Goal: Task Accomplishment & Management: Manage account settings

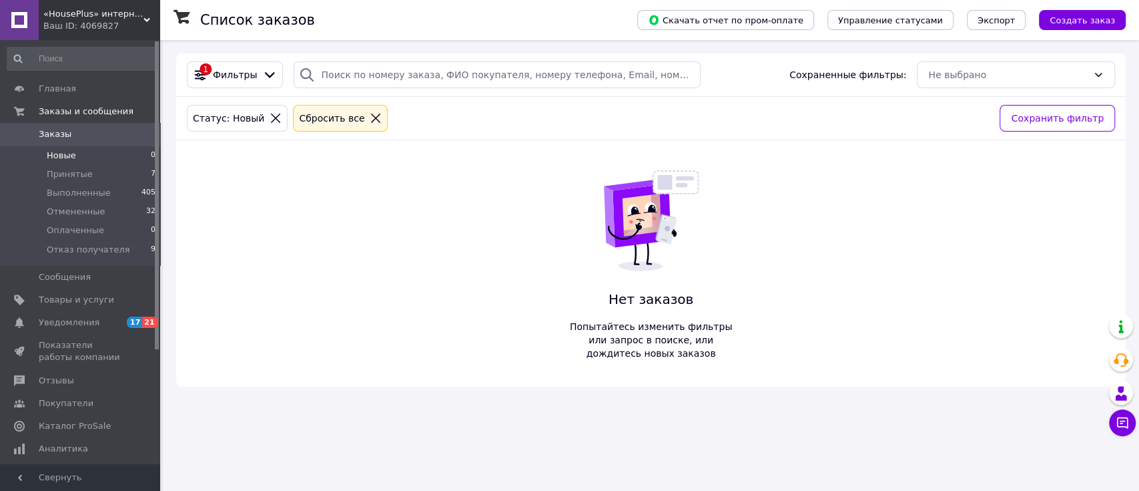
click at [270, 115] on icon at bounding box center [276, 118] width 12 height 12
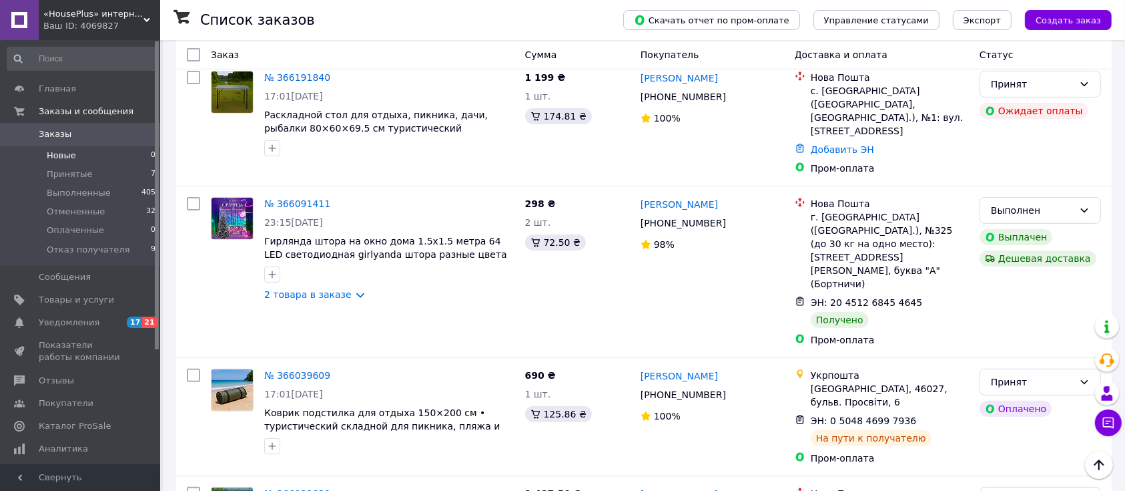
scroll to position [801, 0]
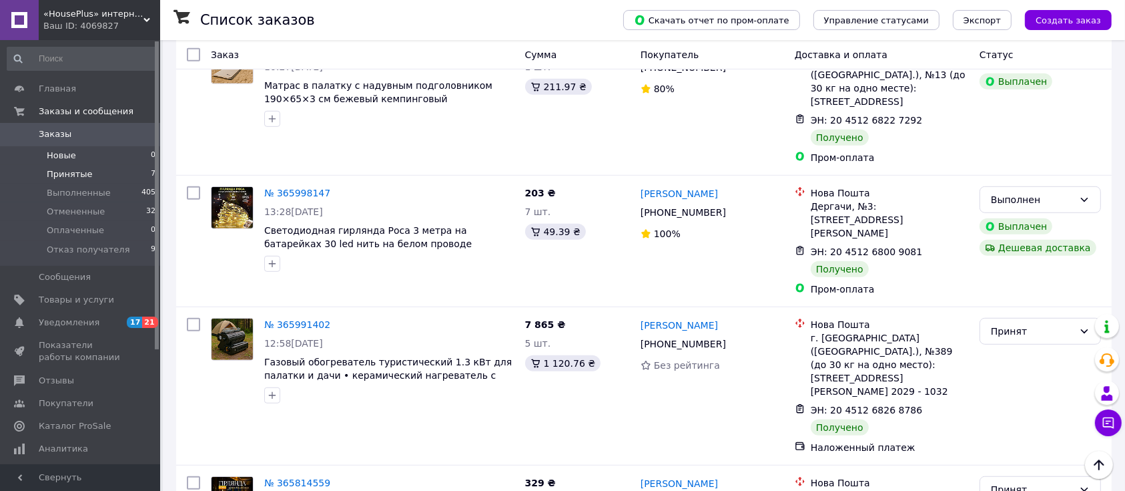
click at [77, 168] on span "Принятые" at bounding box center [70, 174] width 46 height 12
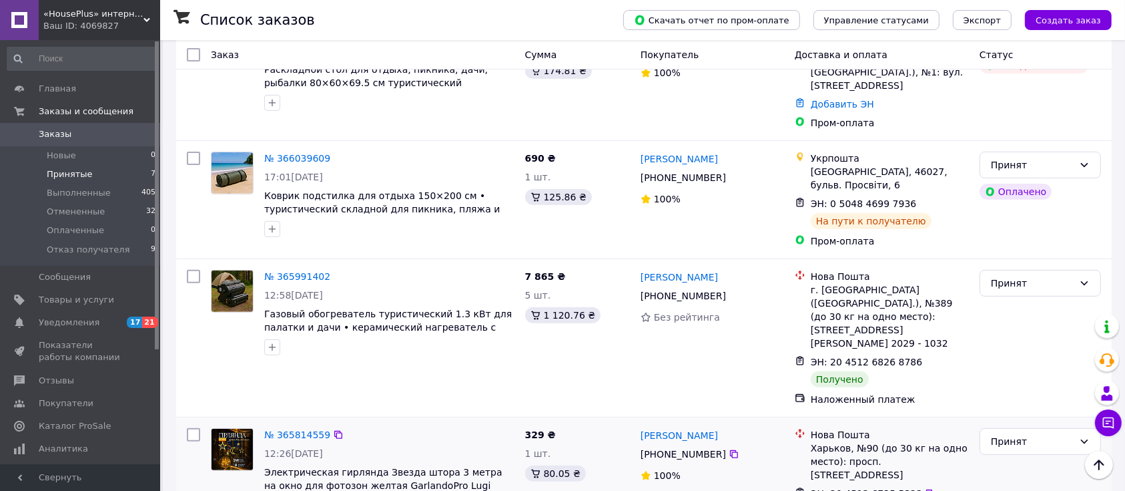
scroll to position [542, 0]
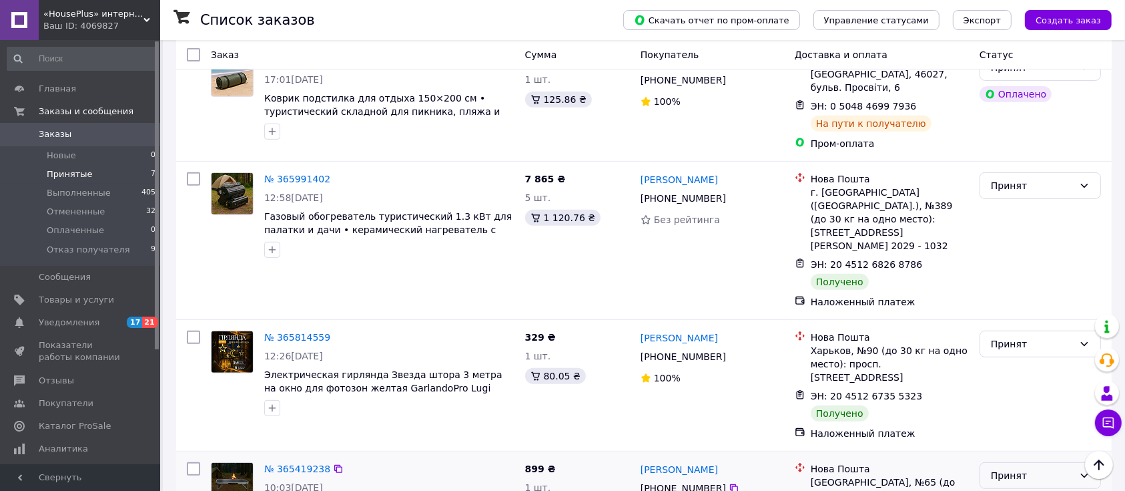
click at [1054, 468] on div "Принят" at bounding box center [1032, 475] width 83 height 15
click at [1045, 398] on li "Выполнен" at bounding box center [1040, 399] width 120 height 24
click at [1024, 325] on div "Принят" at bounding box center [1040, 385] width 132 height 120
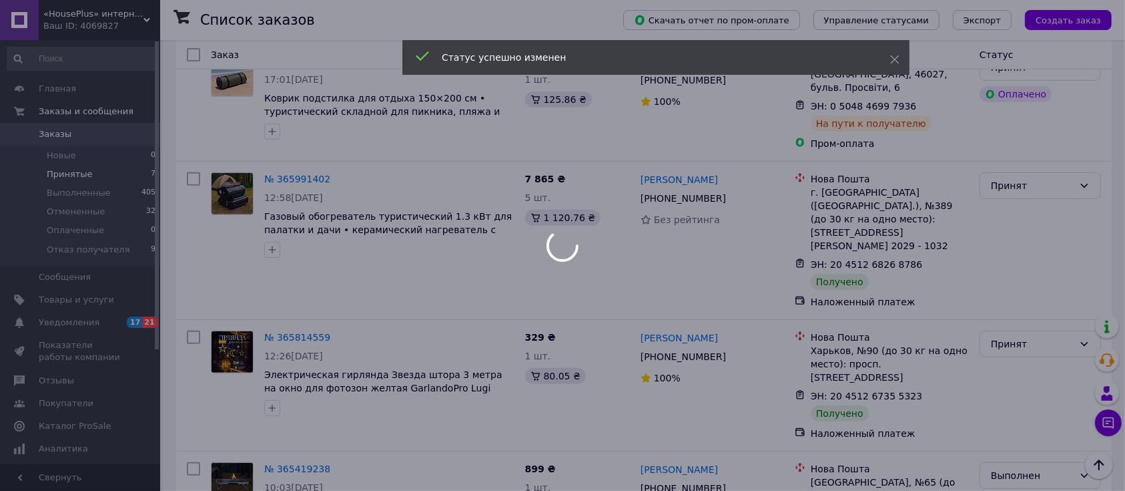
click at [1031, 252] on div at bounding box center [562, 245] width 1125 height 491
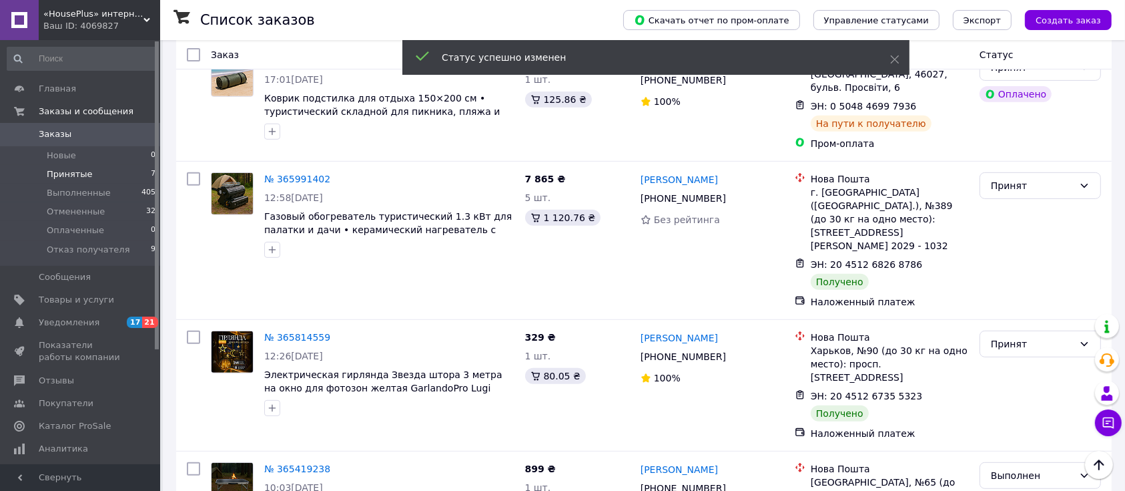
click at [1031, 336] on div "Принят" at bounding box center [1032, 343] width 83 height 15
click at [1031, 275] on li "Выполнен" at bounding box center [1040, 281] width 120 height 24
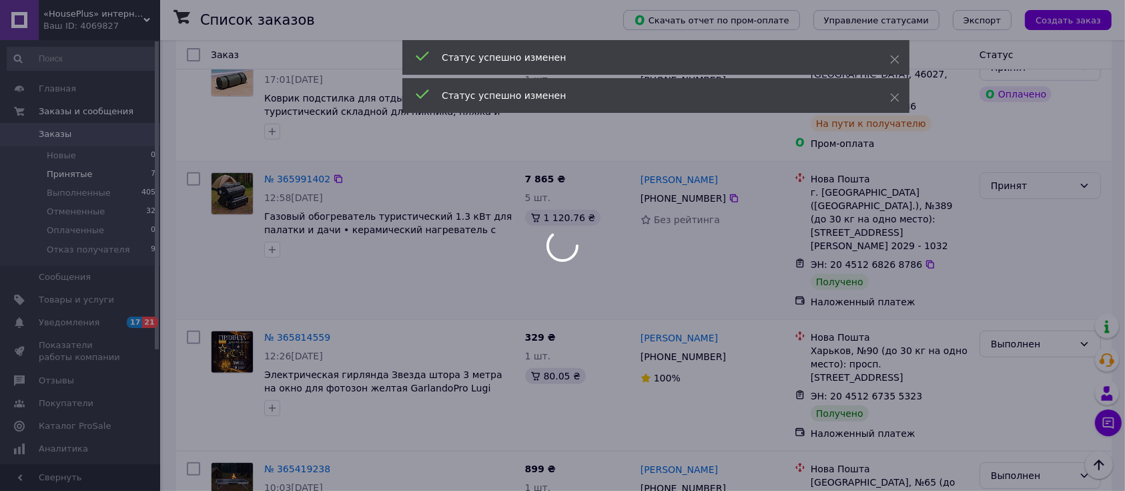
click at [1024, 178] on div "Принят" at bounding box center [1032, 185] width 83 height 15
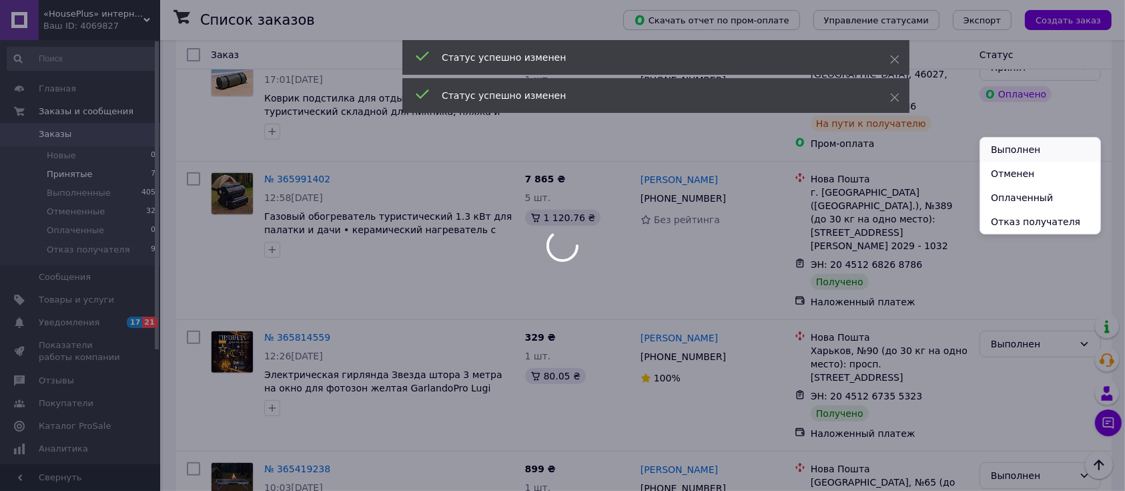
click at [1027, 150] on li "Выполнен" at bounding box center [1040, 149] width 120 height 24
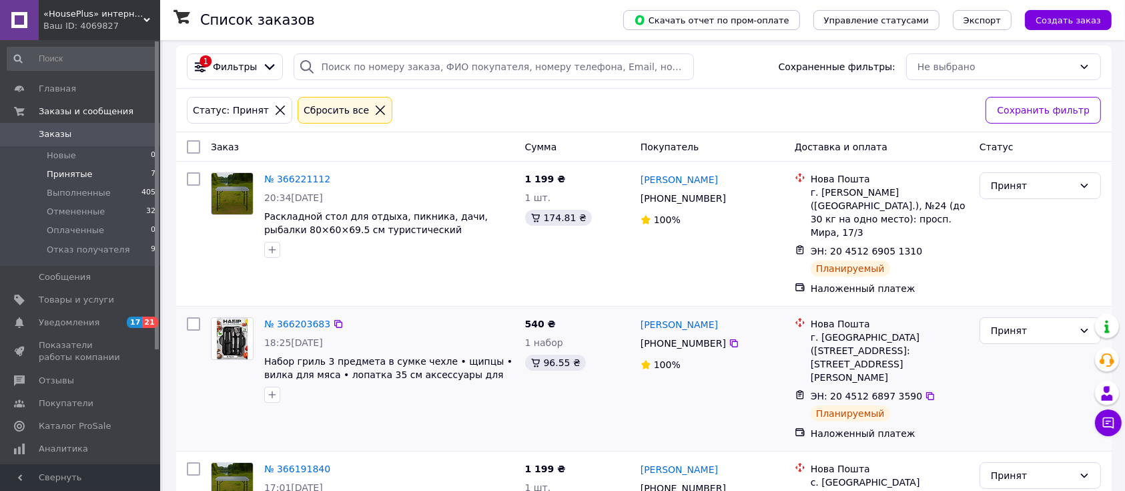
scroll to position [0, 0]
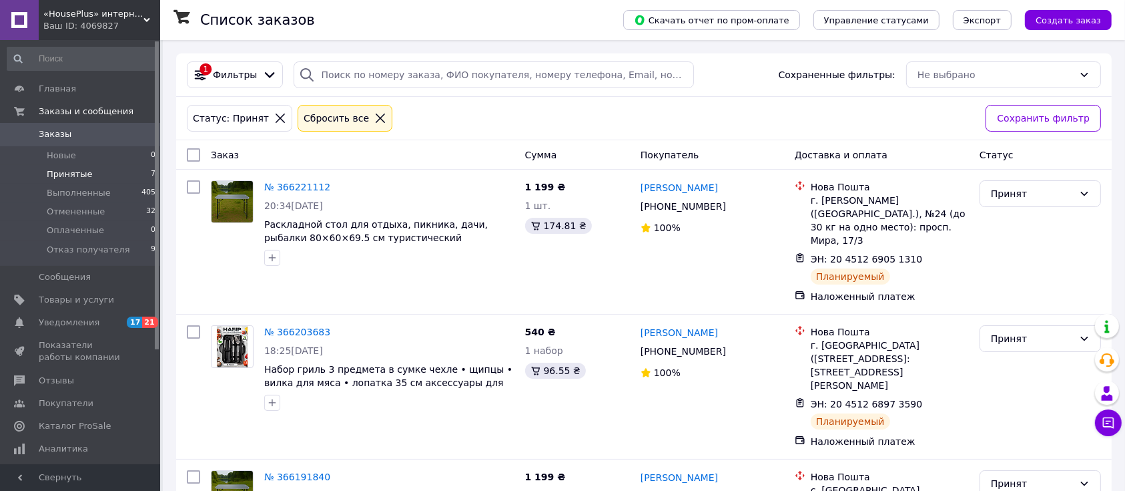
click at [103, 15] on span "«HousePlus» интернет-магазин товаров для туризма" at bounding box center [93, 14] width 100 height 12
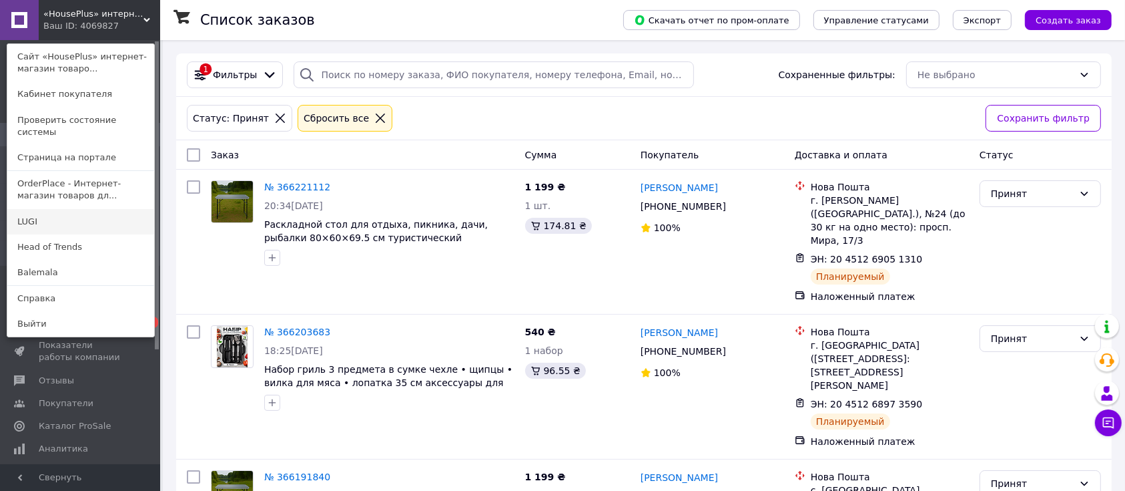
click at [63, 213] on link "LUGI" at bounding box center [80, 221] width 147 height 25
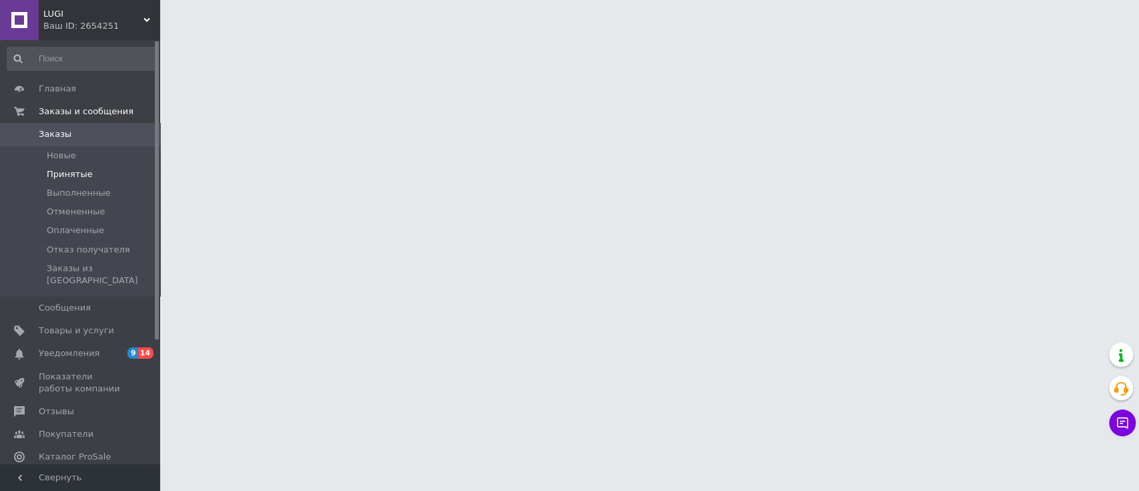
click at [73, 176] on span "Принятые" at bounding box center [70, 174] width 46 height 12
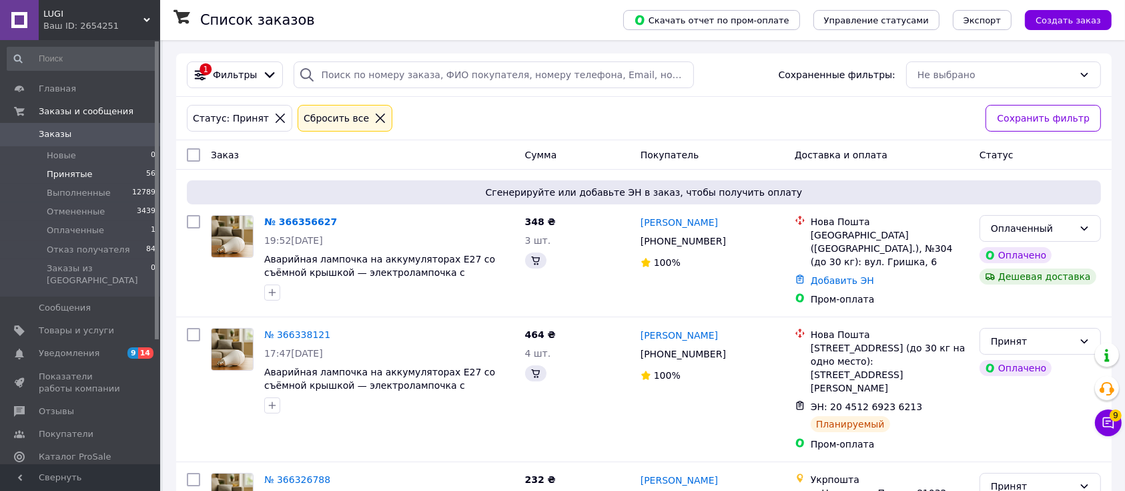
click at [75, 174] on span "Принятые" at bounding box center [70, 174] width 46 height 12
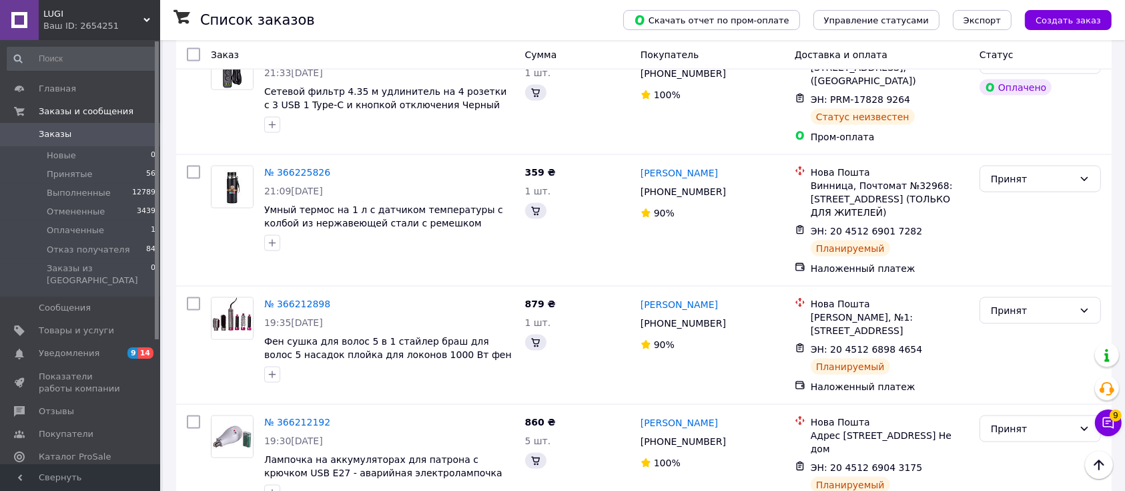
scroll to position [2237, 0]
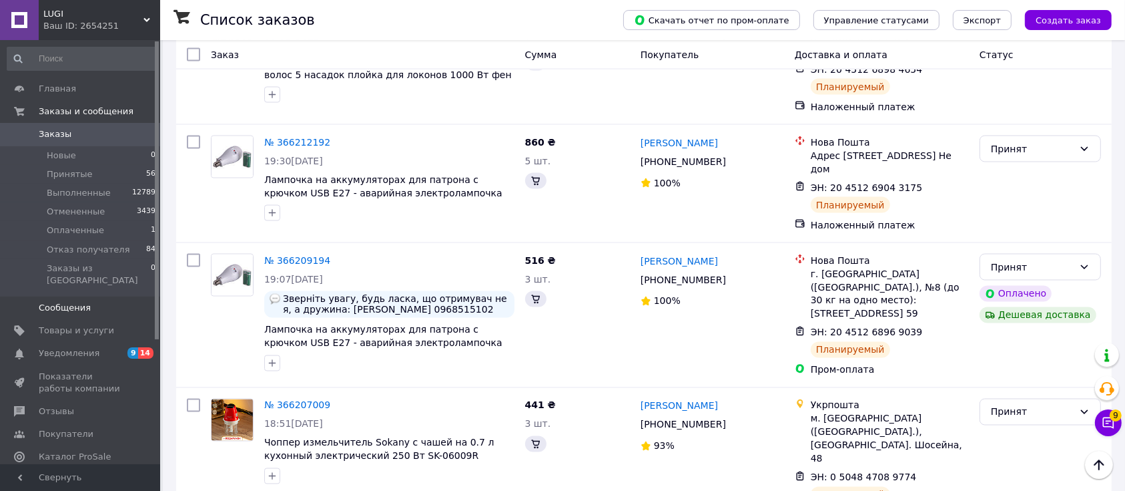
click at [89, 302] on span "Сообщения" at bounding box center [81, 308] width 85 height 12
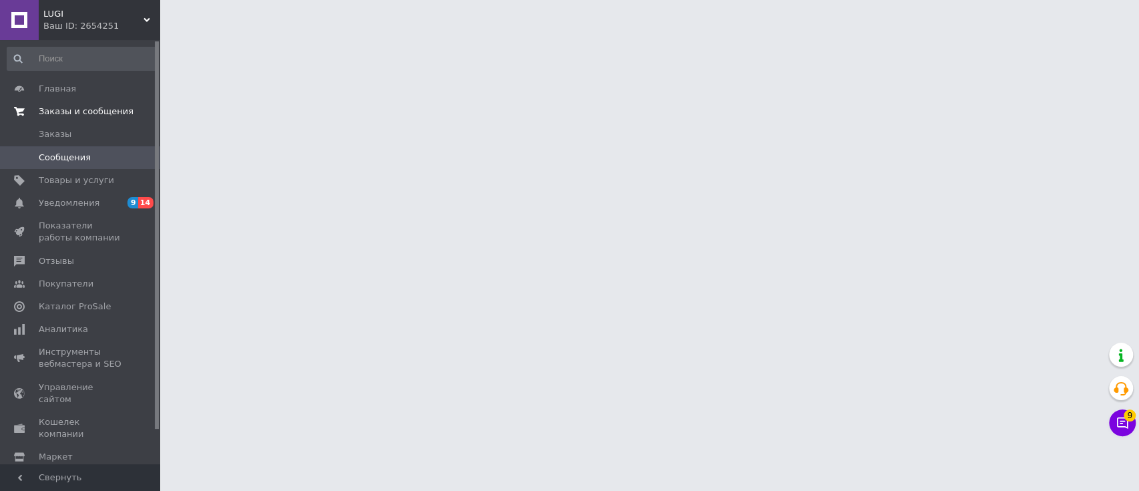
click at [101, 105] on span "Заказы и сообщения" at bounding box center [86, 111] width 95 height 12
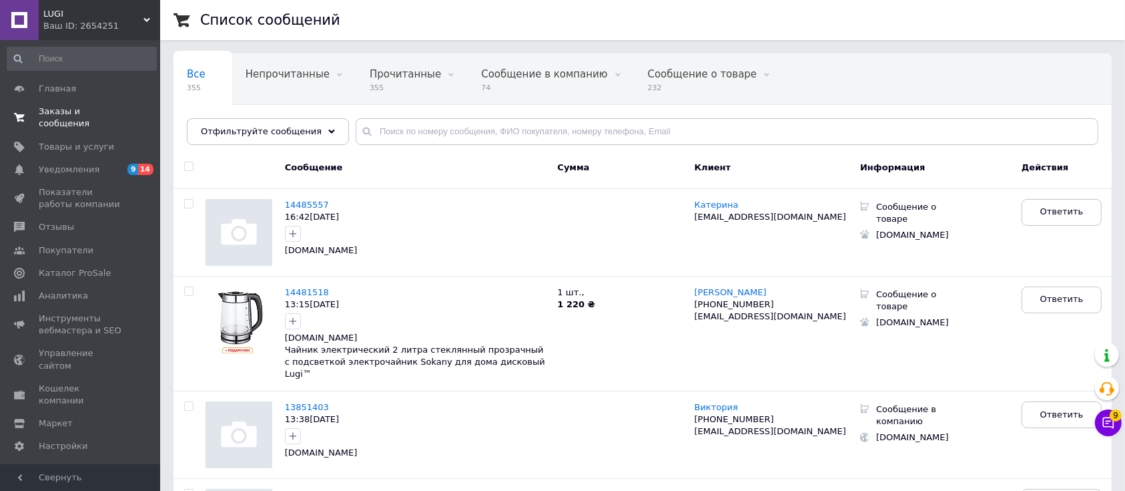
click at [101, 106] on span "Заказы и сообщения" at bounding box center [81, 117] width 85 height 24
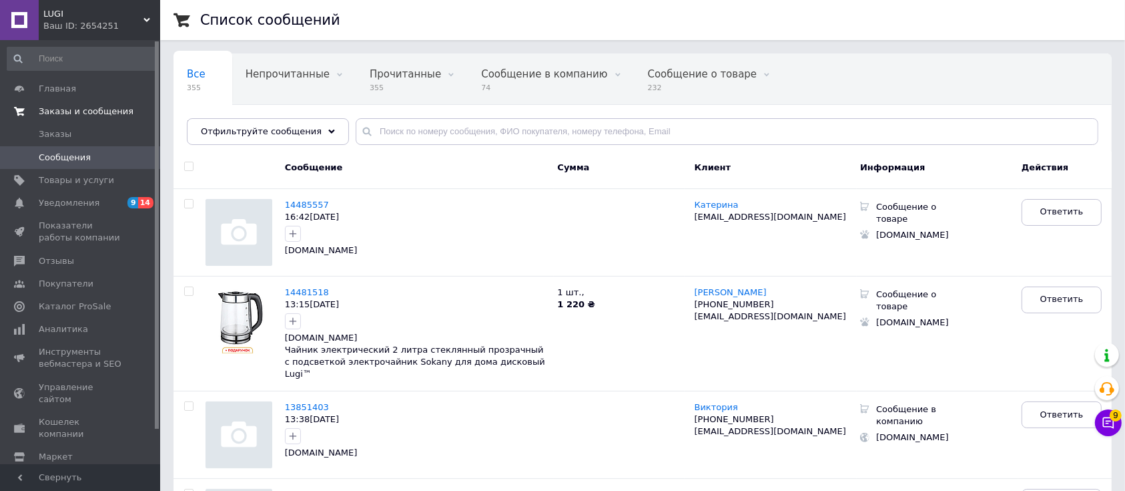
click at [66, 109] on span "Заказы и сообщения" at bounding box center [86, 111] width 95 height 12
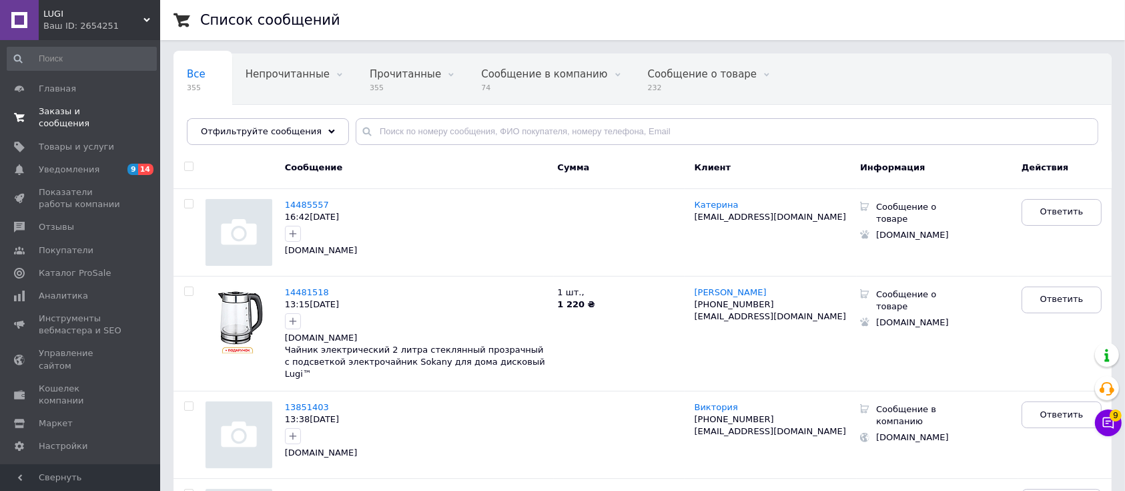
click at [66, 109] on span "Заказы и сообщения" at bounding box center [81, 117] width 85 height 24
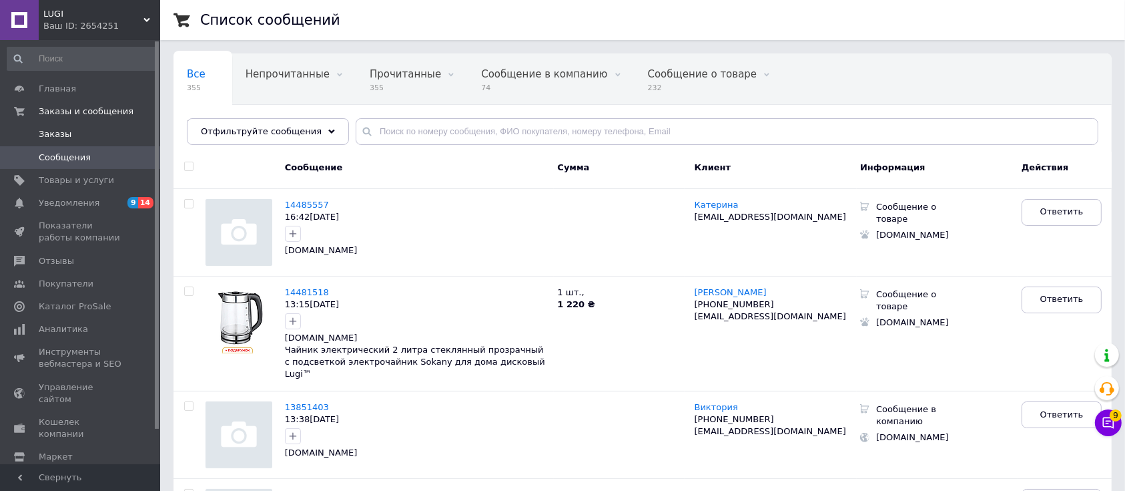
click at [67, 129] on span "Заказы" at bounding box center [81, 134] width 85 height 12
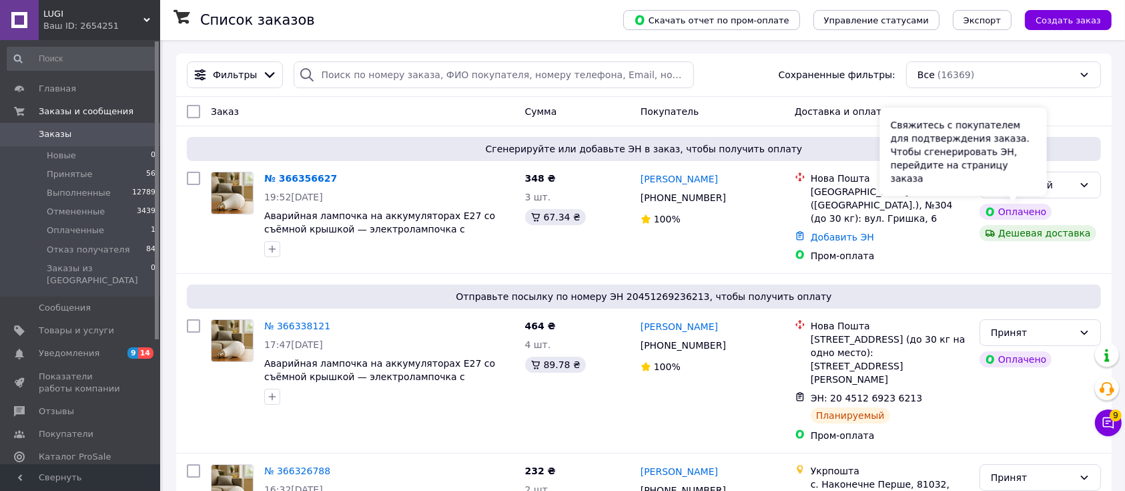
click at [1029, 185] on div "Свяжитесь с покупателем для подтверждения заказа. Чтобы сгенерировать ЭН, перей…" at bounding box center [963, 151] width 167 height 88
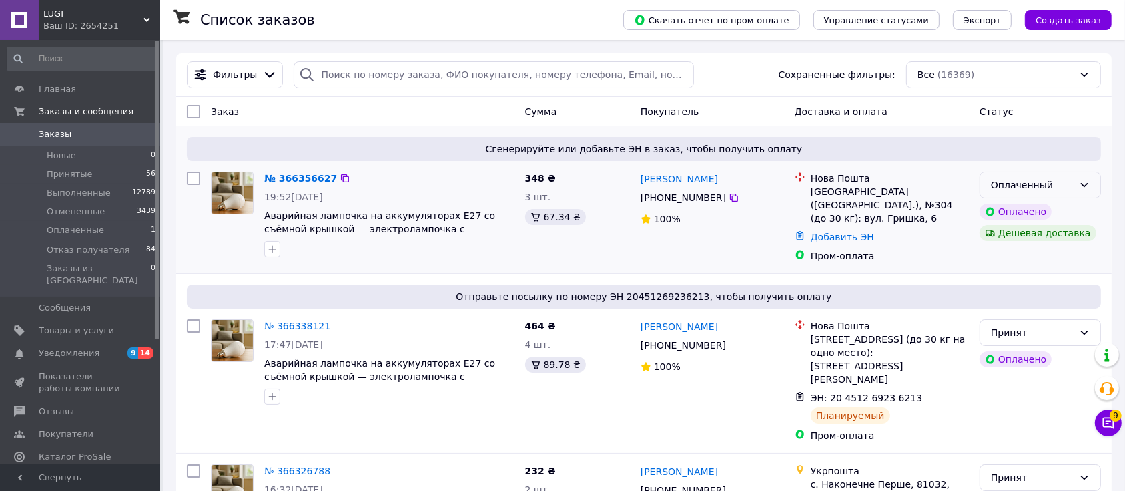
click at [1080, 187] on icon at bounding box center [1084, 185] width 11 height 11
click at [1029, 212] on li "Принят" at bounding box center [1040, 214] width 120 height 24
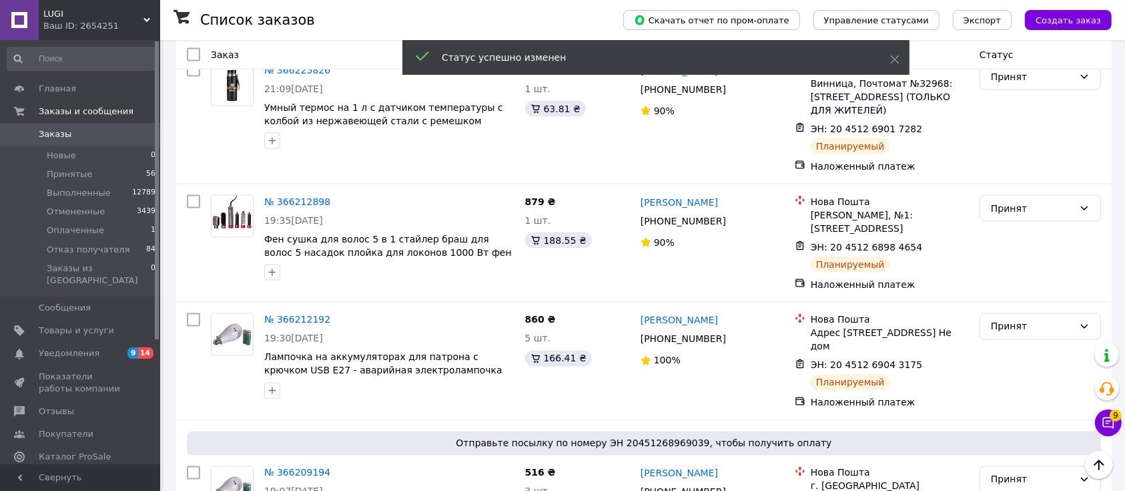
scroll to position [2437, 0]
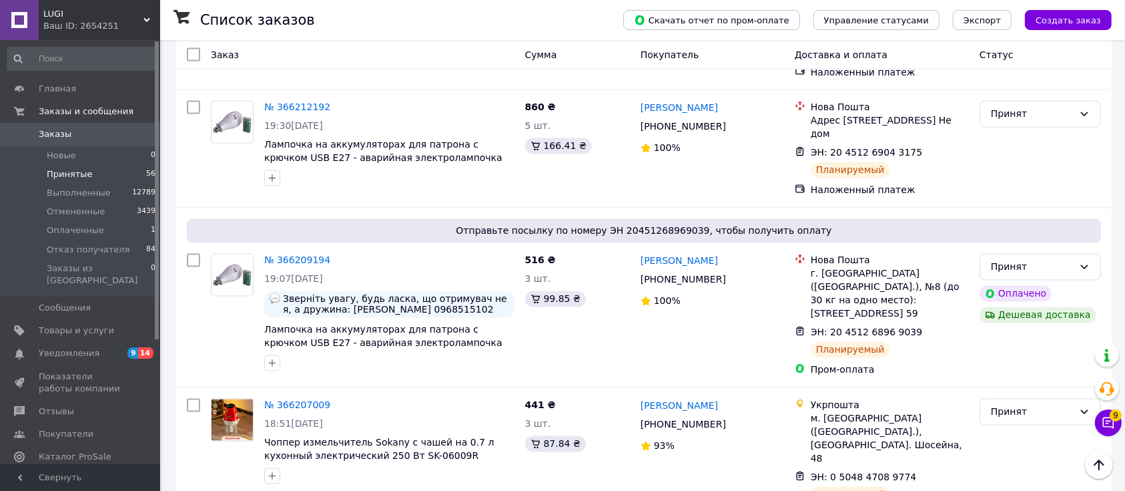
click at [63, 168] on span "Принятые" at bounding box center [70, 174] width 46 height 12
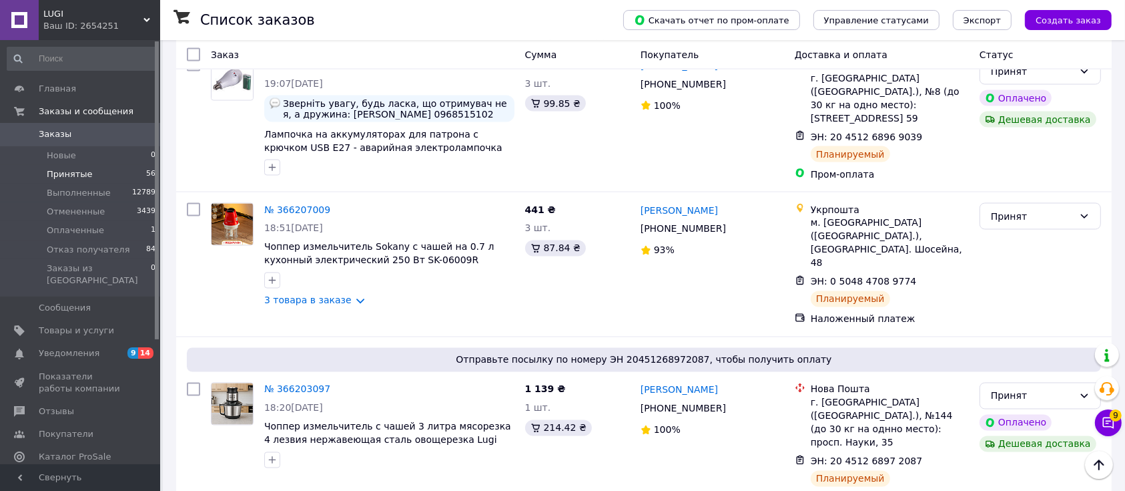
scroll to position [2510, 0]
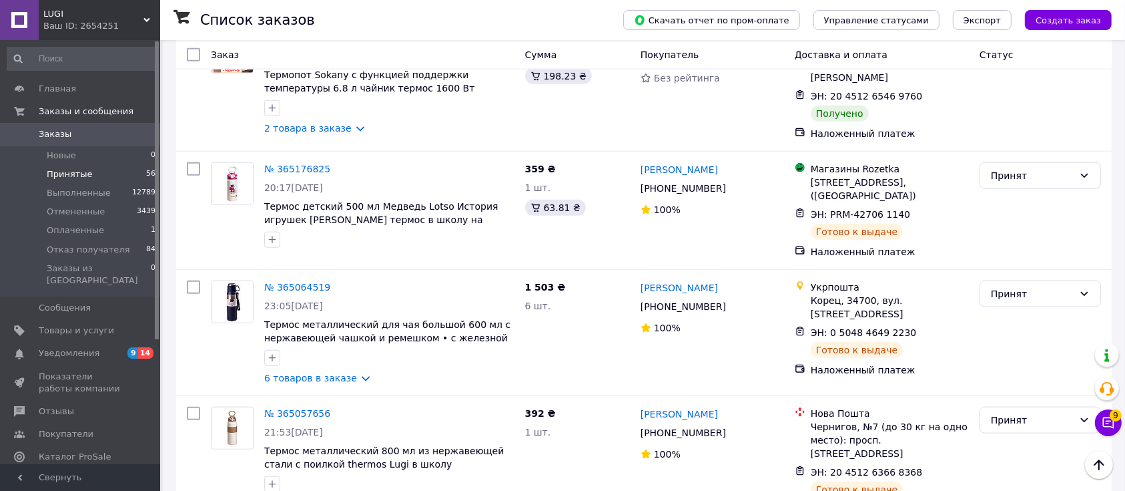
scroll to position [1235, 0]
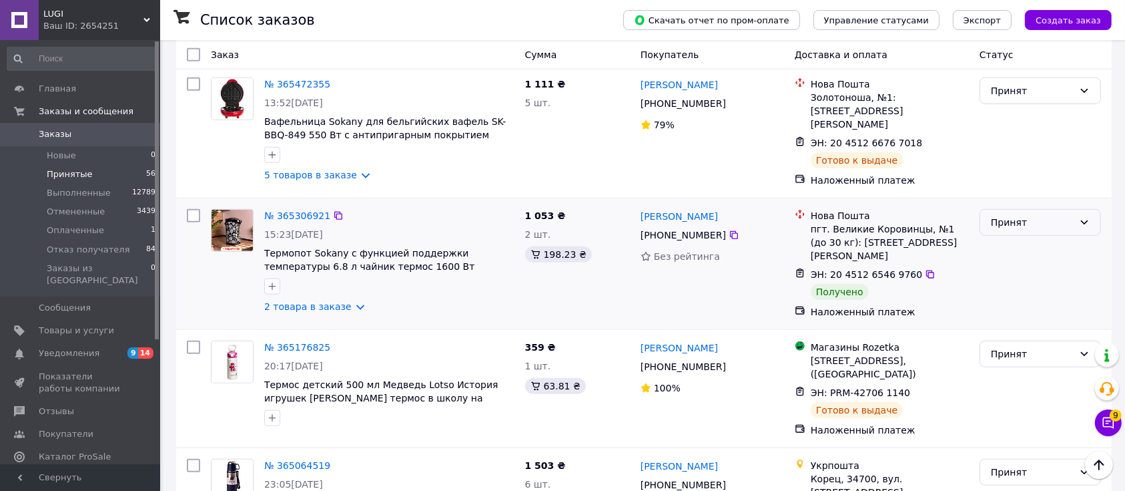
click at [1039, 215] on div "Принят" at bounding box center [1032, 222] width 83 height 15
click at [1035, 204] on li "Выполнен" at bounding box center [1040, 208] width 120 height 24
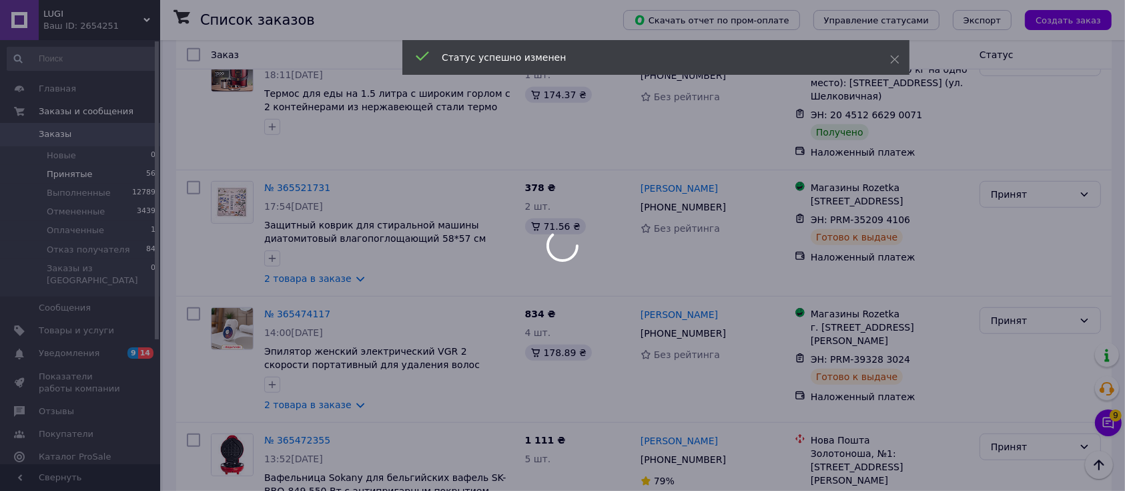
scroll to position [701, 0]
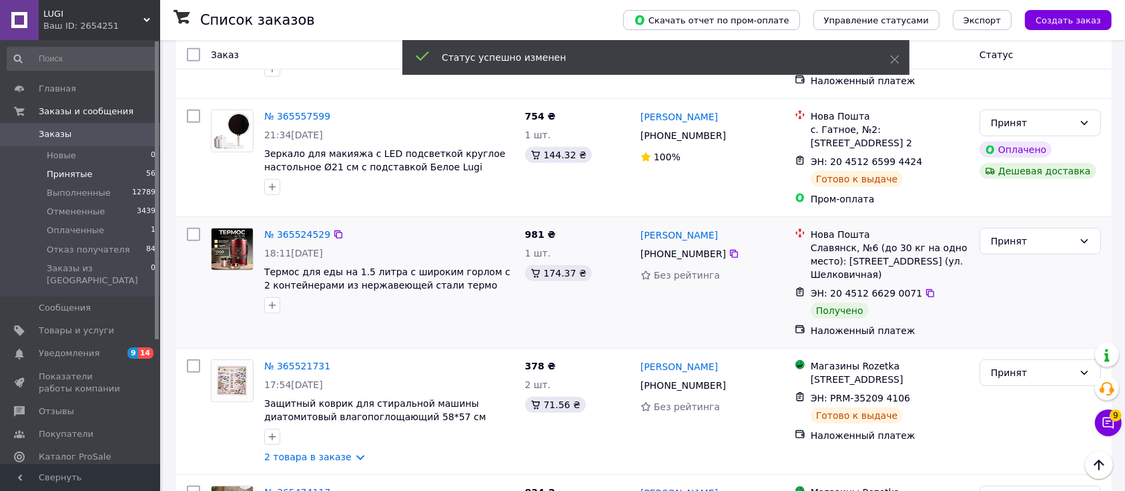
click at [1041, 222] on div "Принят" at bounding box center [1040, 282] width 132 height 120
click at [1041, 234] on div "Принят" at bounding box center [1032, 241] width 83 height 15
click at [1041, 220] on li "Выполнен" at bounding box center [1040, 232] width 120 height 24
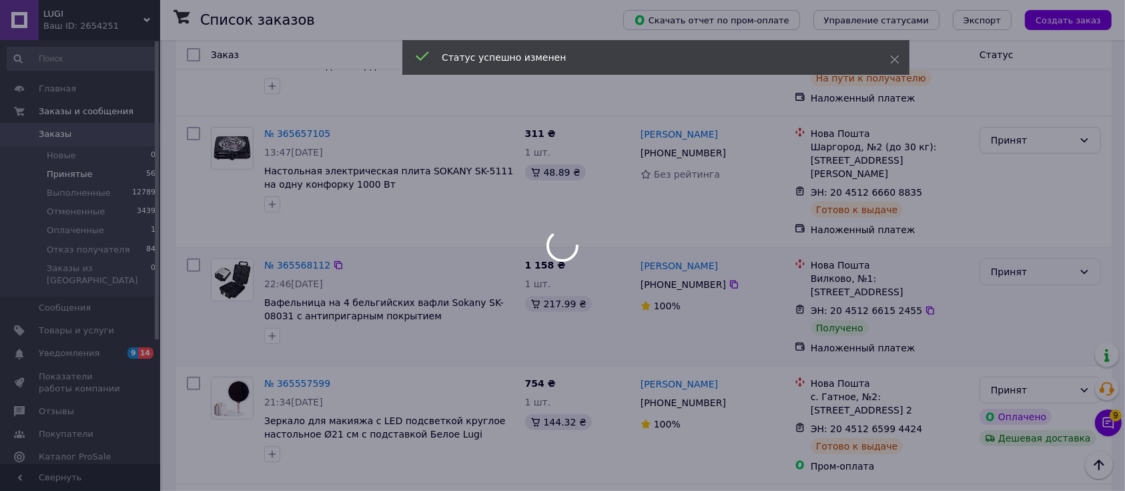
scroll to position [566, 0]
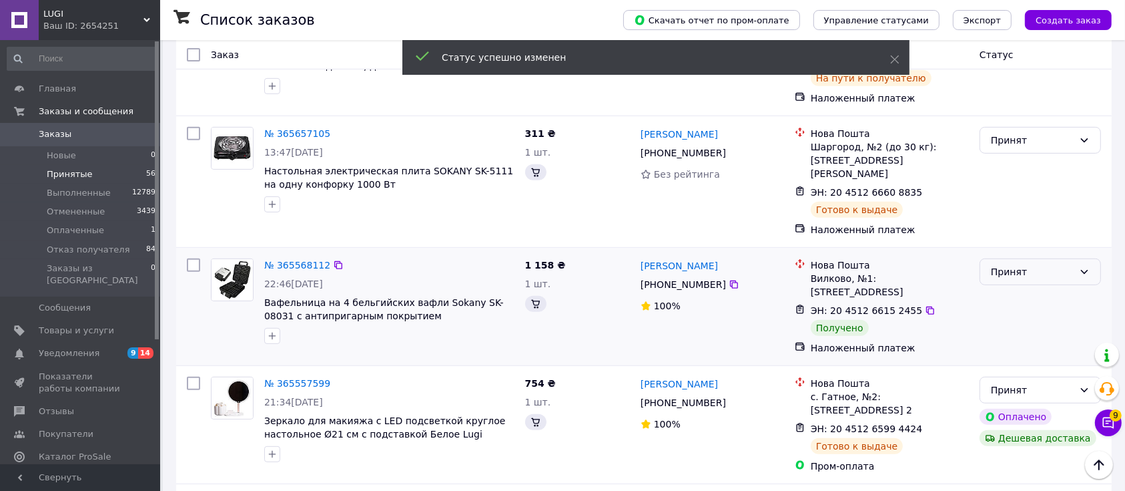
click at [1078, 258] on div "Принят" at bounding box center [1040, 271] width 121 height 27
click at [1072, 264] on div "Принят" at bounding box center [1032, 271] width 83 height 15
click at [1032, 269] on li "Выполнен" at bounding box center [1040, 272] width 120 height 24
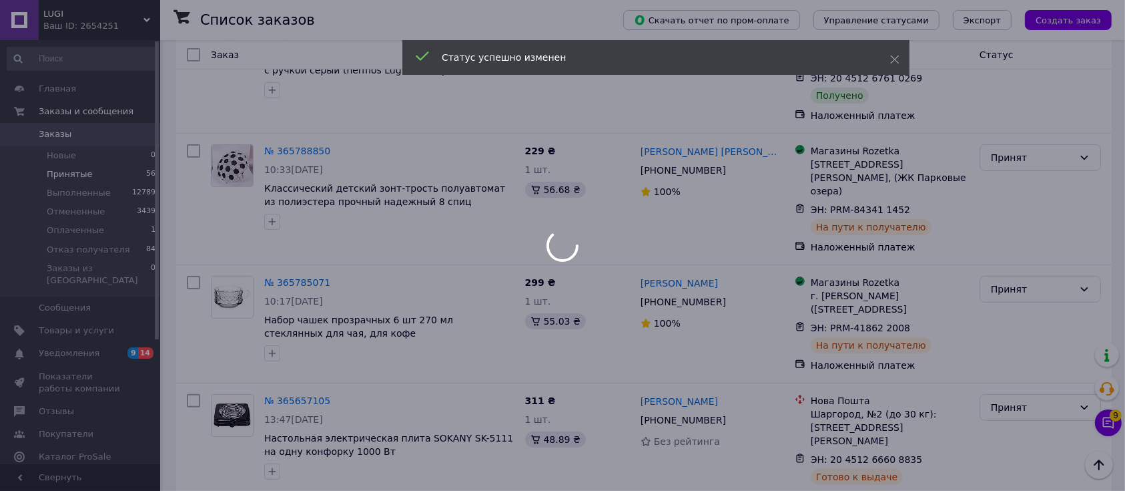
scroll to position [121, 0]
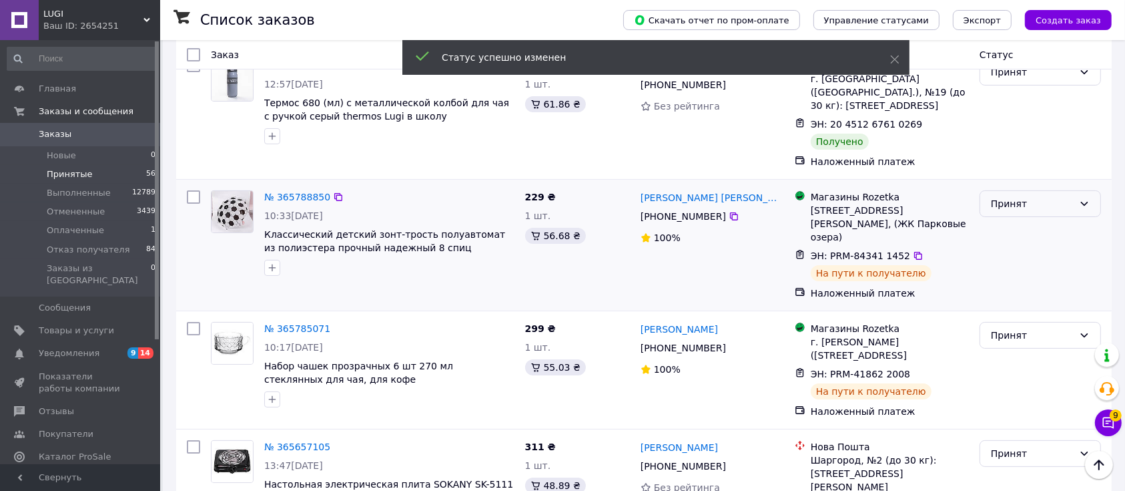
click at [1020, 196] on div "Принят" at bounding box center [1032, 203] width 83 height 15
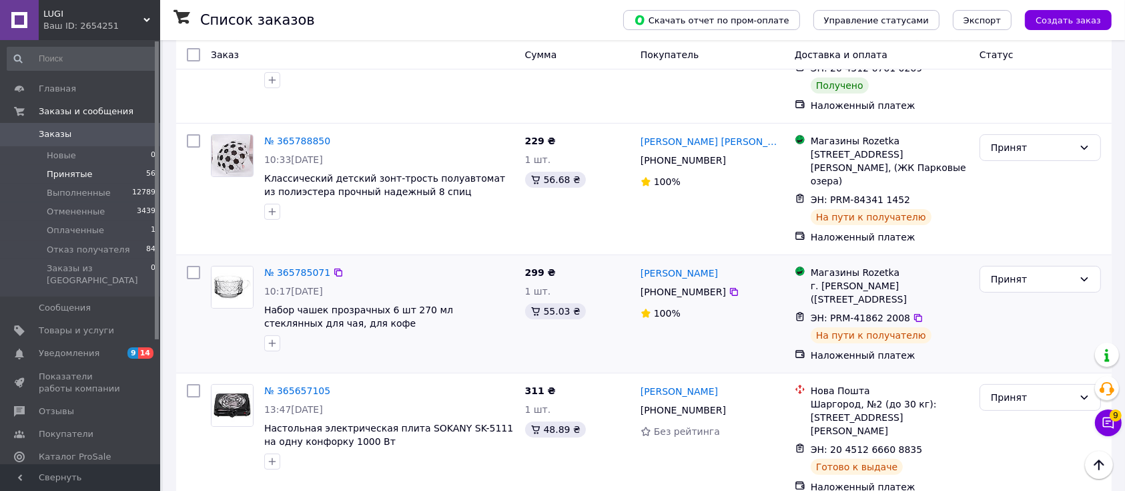
scroll to position [89, 0]
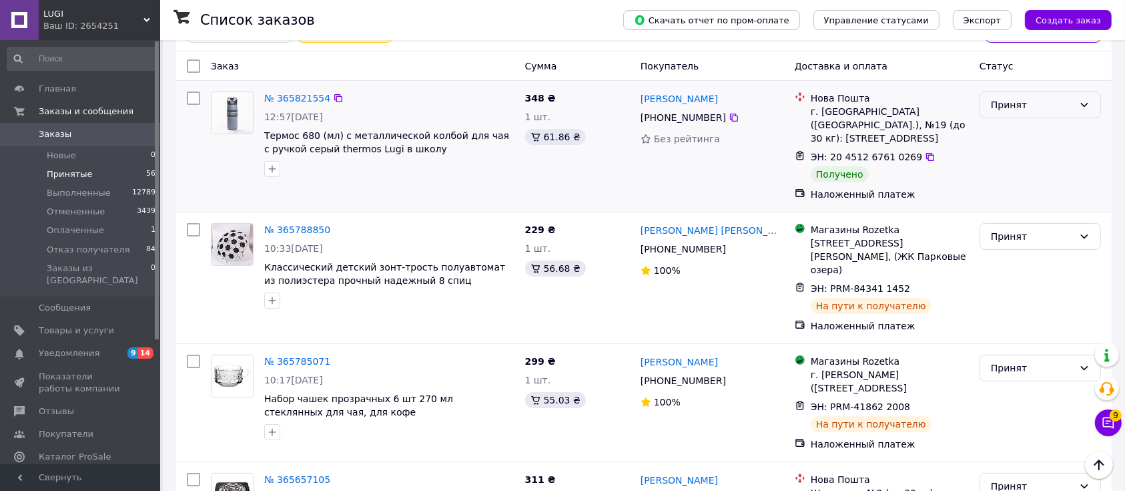
click at [1022, 101] on div "Принят" at bounding box center [1032, 104] width 83 height 15
click at [1035, 133] on li "Выполнен" at bounding box center [1040, 133] width 120 height 24
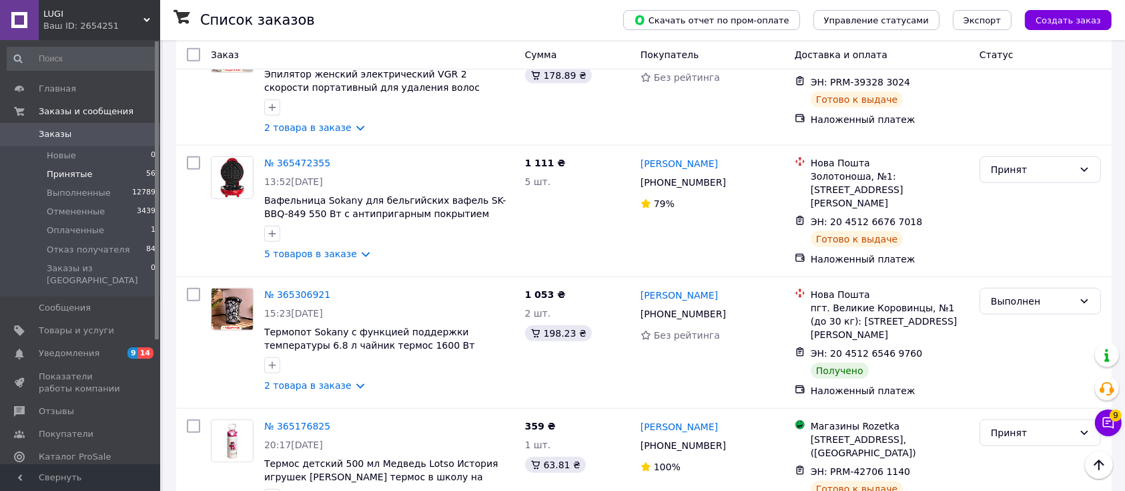
scroll to position [1681, 0]
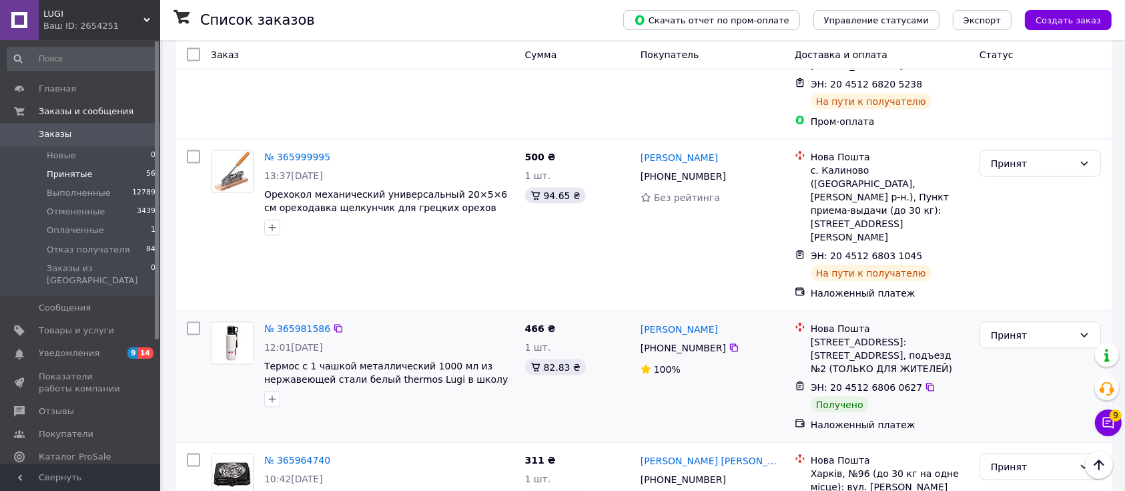
scroll to position [1910, 0]
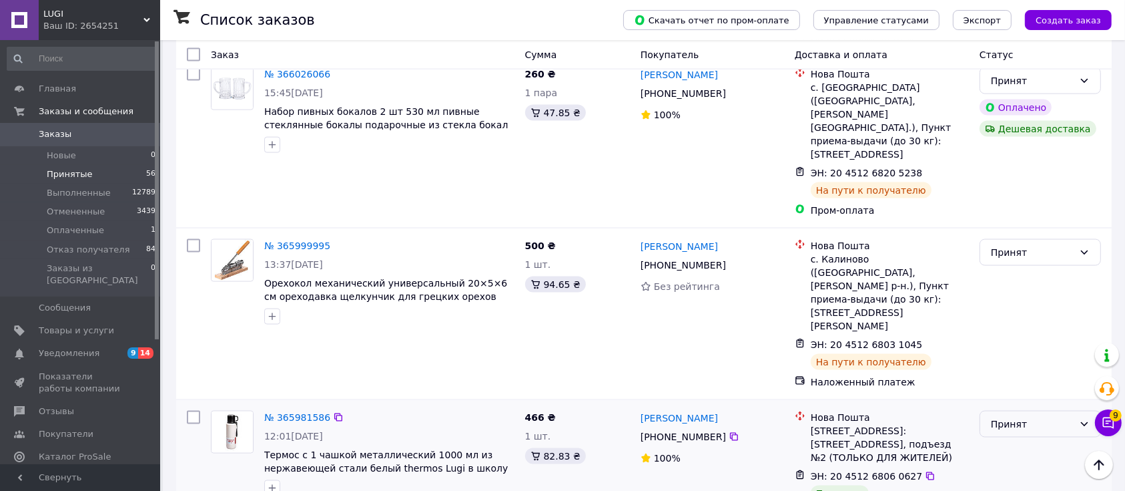
click at [1055, 416] on div "Принят" at bounding box center [1032, 423] width 83 height 15
click at [1037, 226] on li "Выполнен" at bounding box center [1040, 233] width 120 height 24
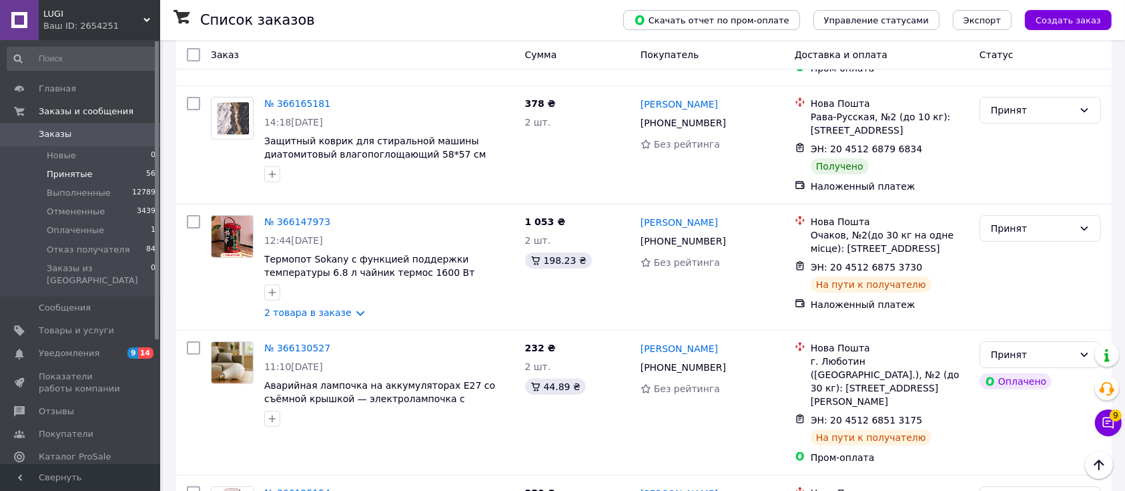
scroll to position [201, 0]
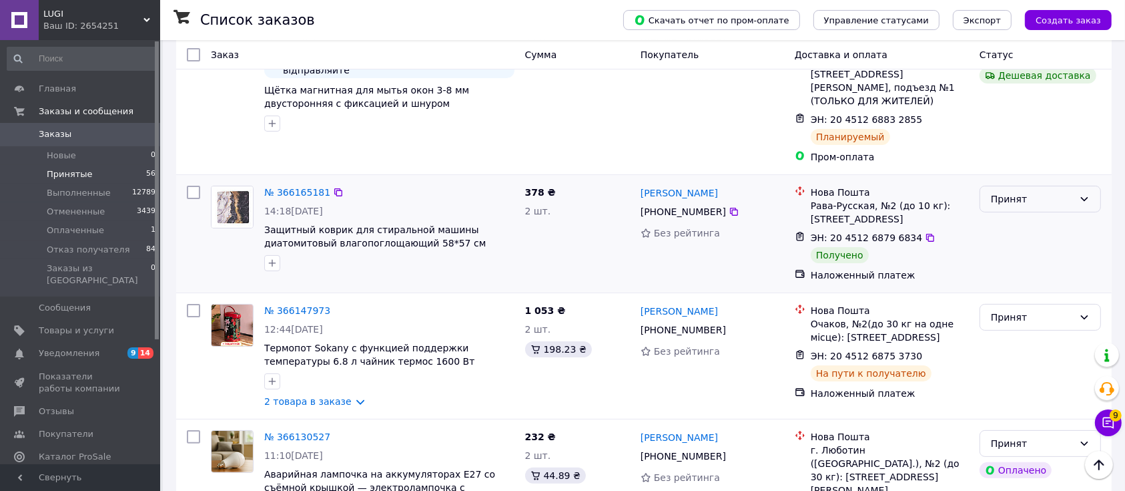
click at [1054, 192] on div "Принят" at bounding box center [1032, 199] width 83 height 15
click at [1036, 196] on li "Выполнен" at bounding box center [1040, 200] width 120 height 24
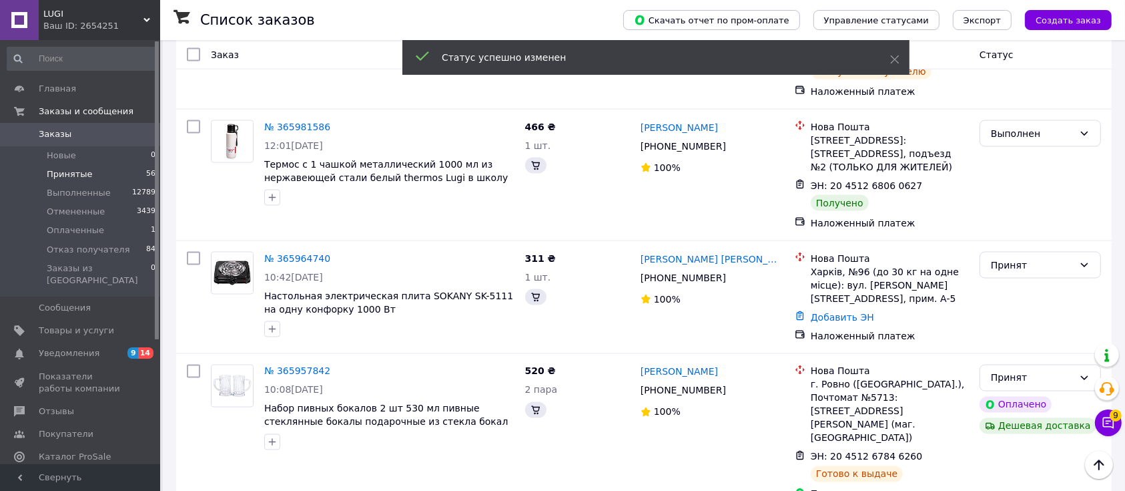
scroll to position [2266, 0]
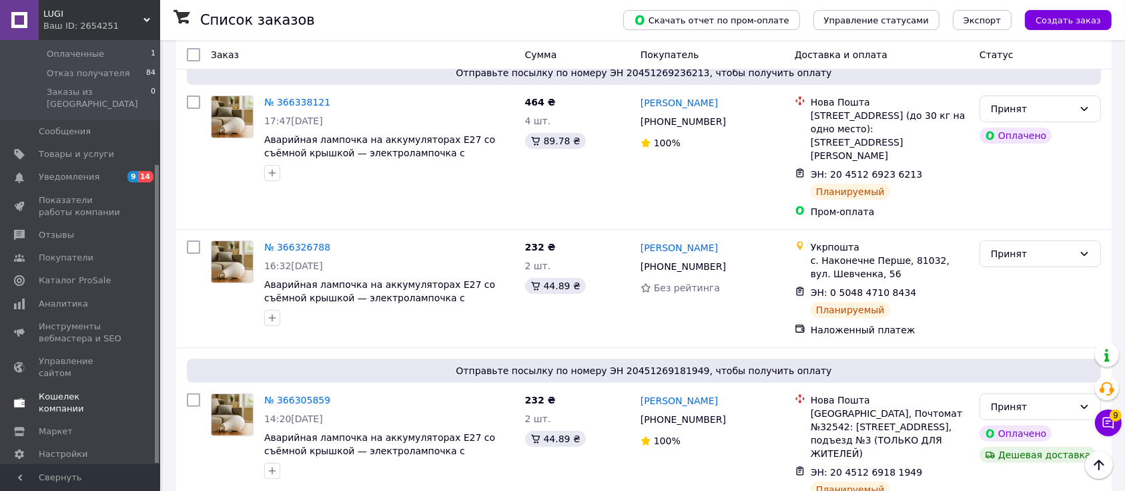
scroll to position [623, 0]
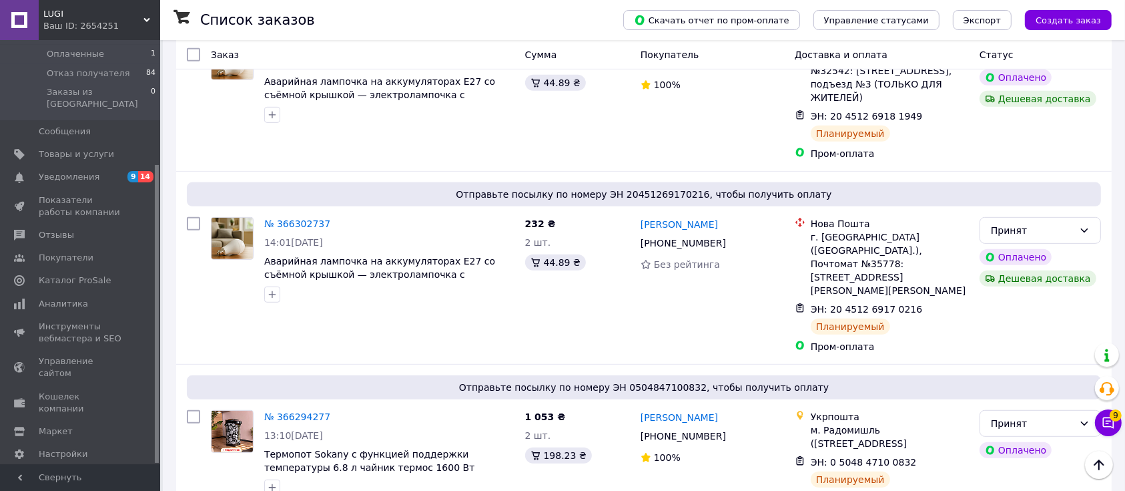
click at [96, 471] on span "Тарифы и счета Prom топ" at bounding box center [88, 489] width 99 height 37
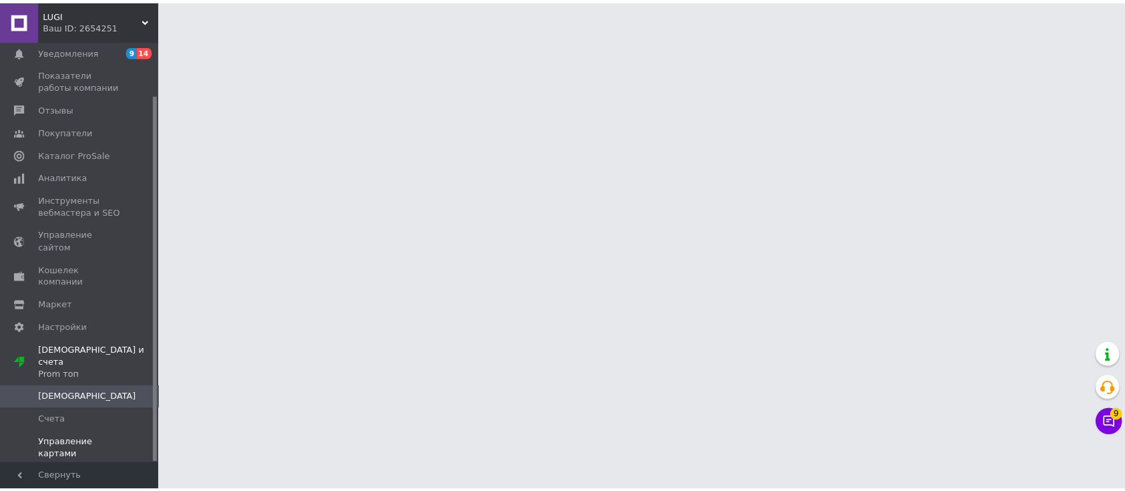
scroll to position [61, 0]
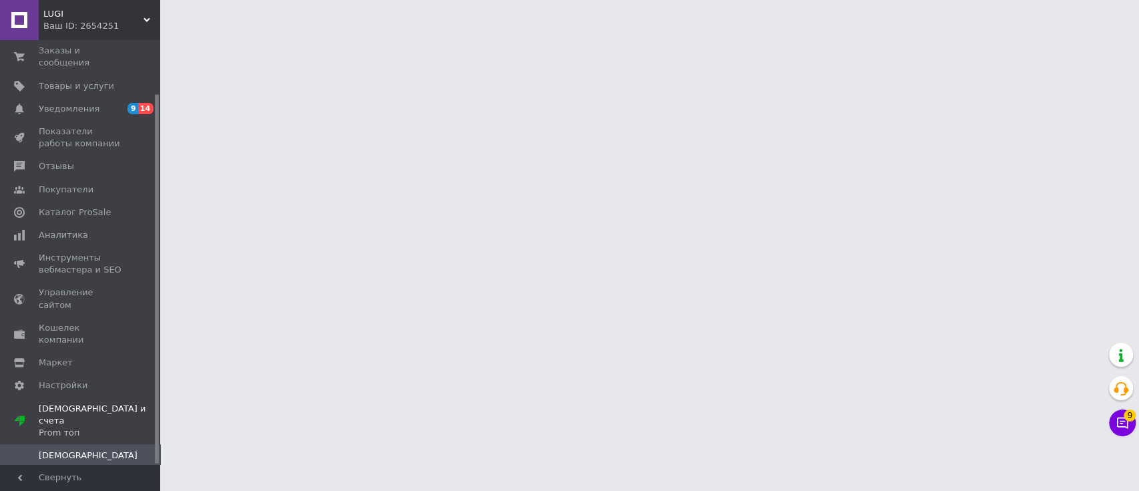
click at [64, 472] on span "Счета" at bounding box center [81, 478] width 85 height 12
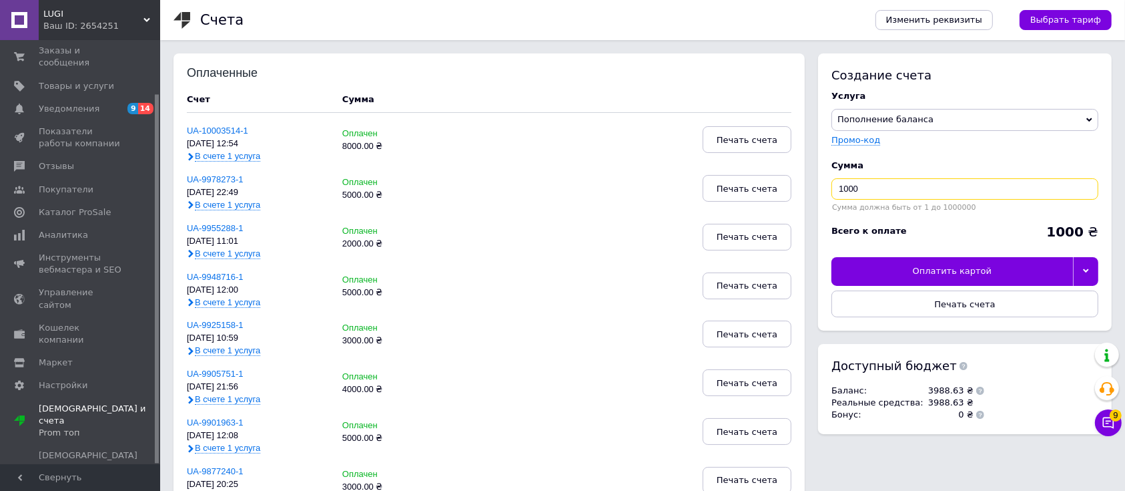
click at [934, 186] on input "1000" at bounding box center [965, 188] width 267 height 21
type input "5000"
click at [1085, 259] on div at bounding box center [1085, 271] width 25 height 28
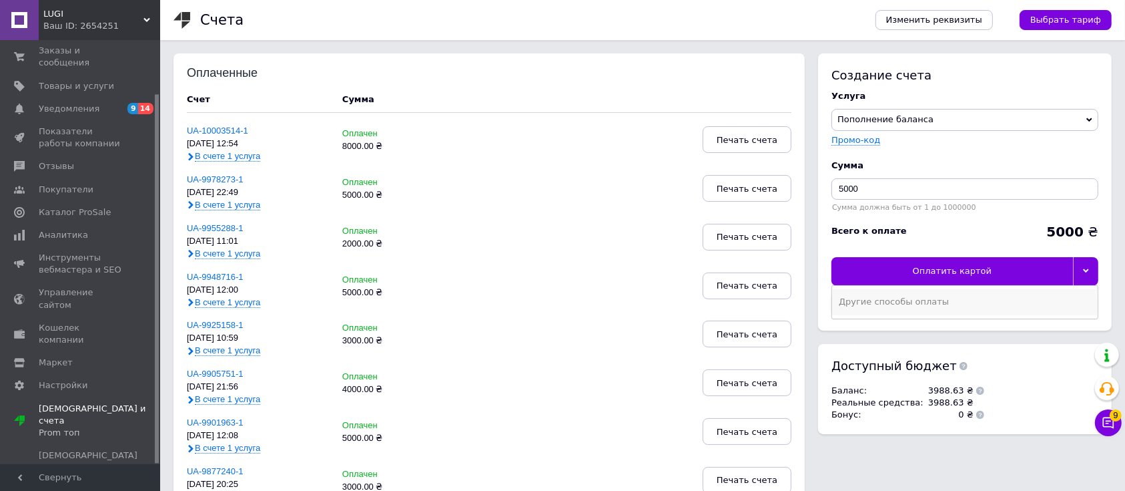
click at [998, 304] on div "Другие способы оплаты" at bounding box center [965, 302] width 252 height 12
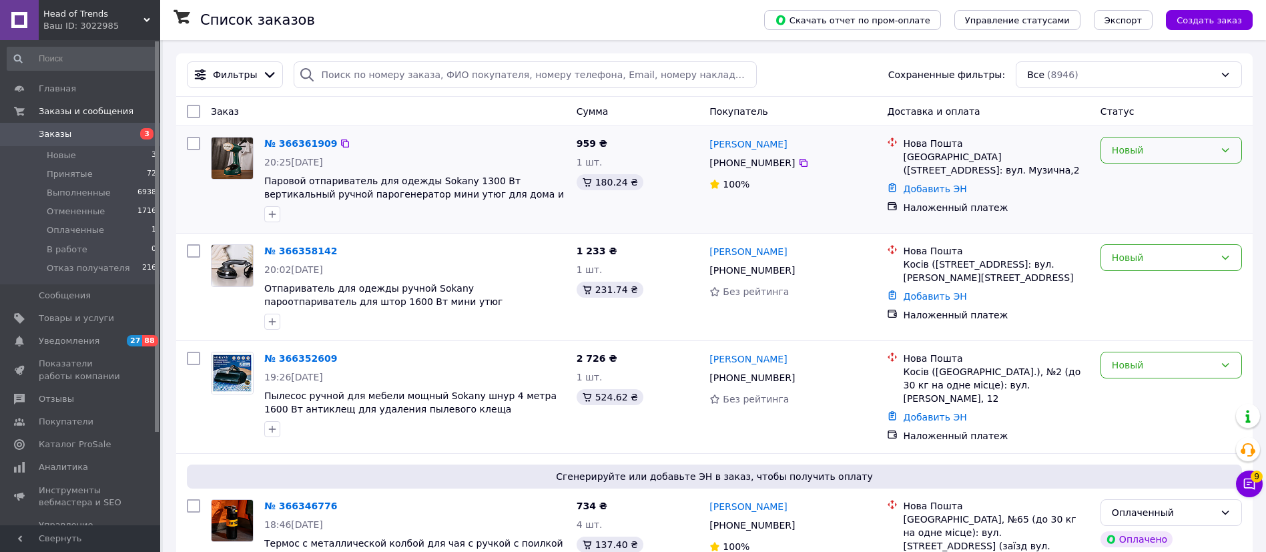
click at [1177, 141] on div "Новый" at bounding box center [1171, 150] width 141 height 27
click at [1167, 183] on li "Принят" at bounding box center [1171, 180] width 140 height 24
click at [1163, 257] on div "Новый" at bounding box center [1163, 257] width 103 height 15
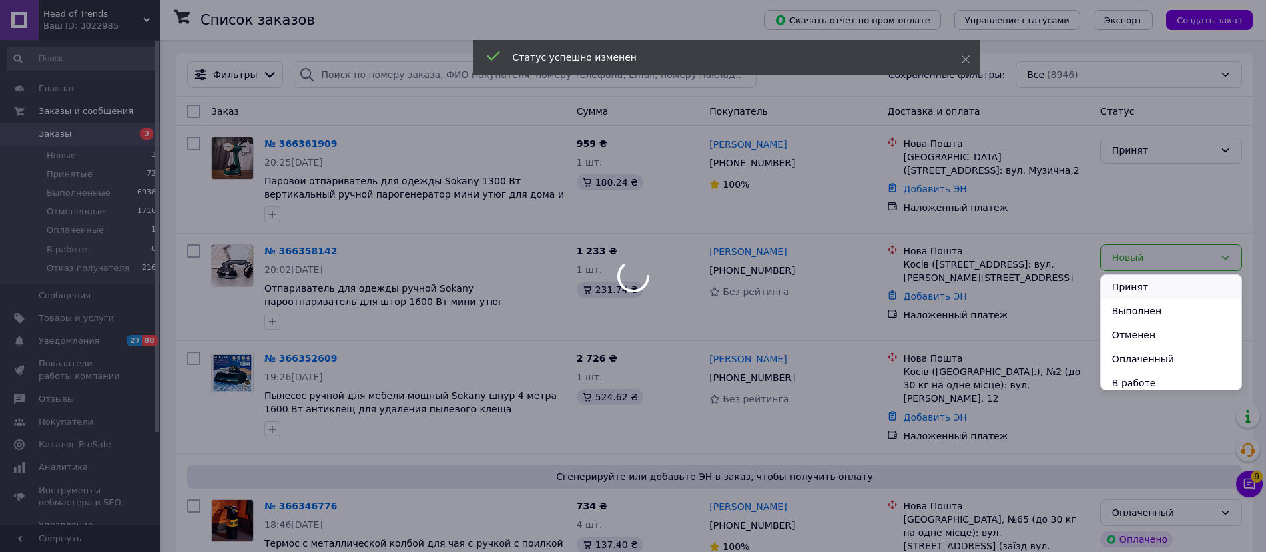
click at [1162, 294] on li "Принят" at bounding box center [1171, 287] width 140 height 24
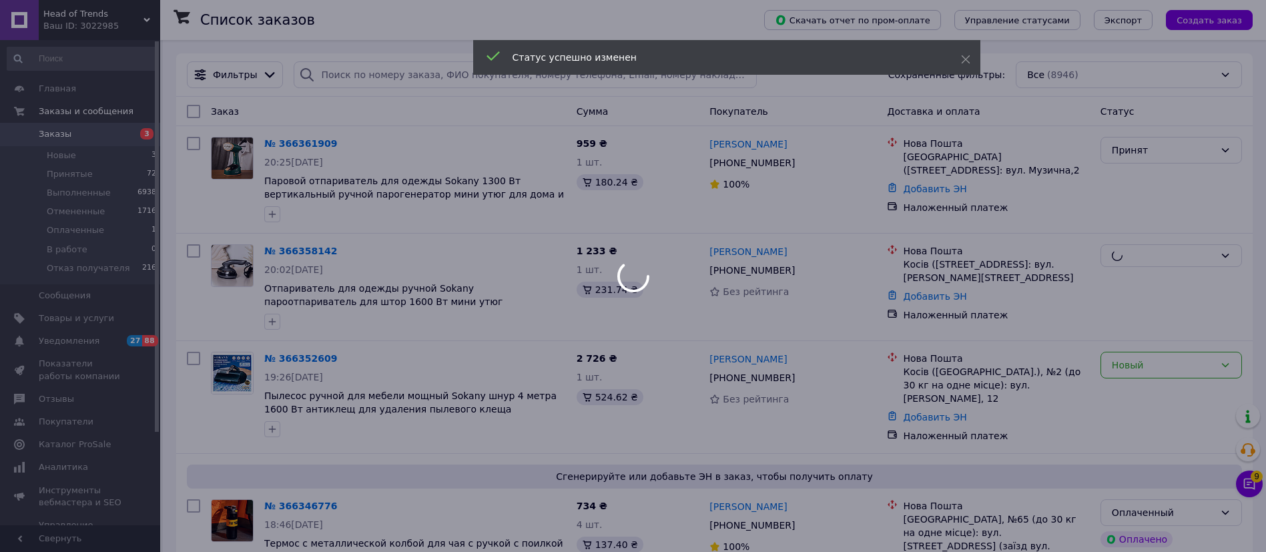
click at [1172, 356] on div at bounding box center [633, 276] width 1266 height 552
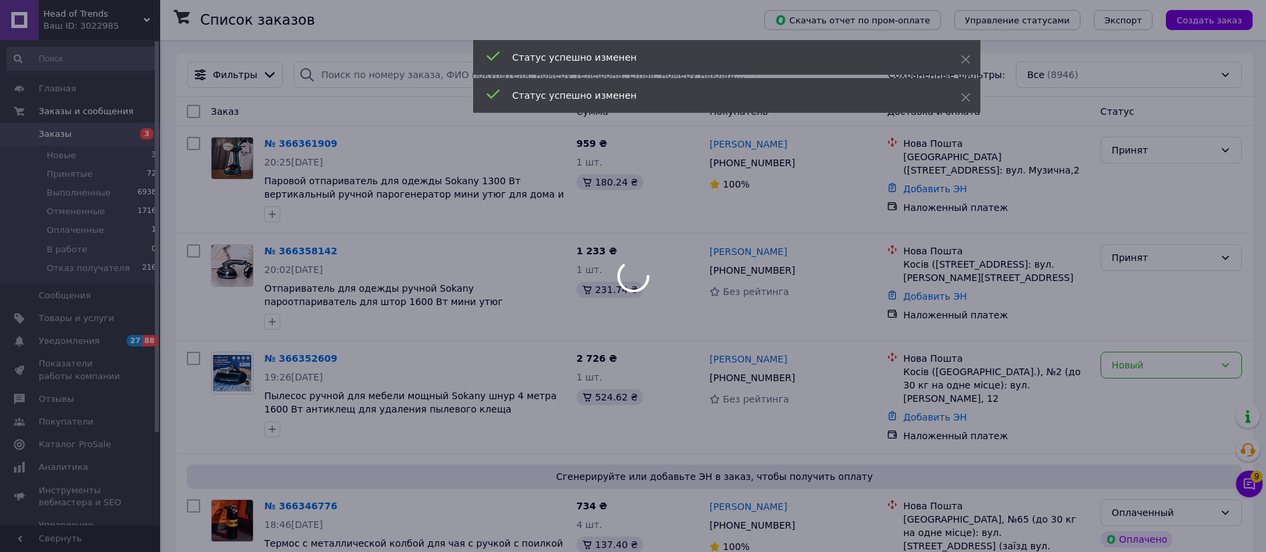
click at [1172, 377] on div at bounding box center [633, 276] width 1266 height 552
click at [1165, 366] on div "Новый" at bounding box center [1163, 365] width 103 height 15
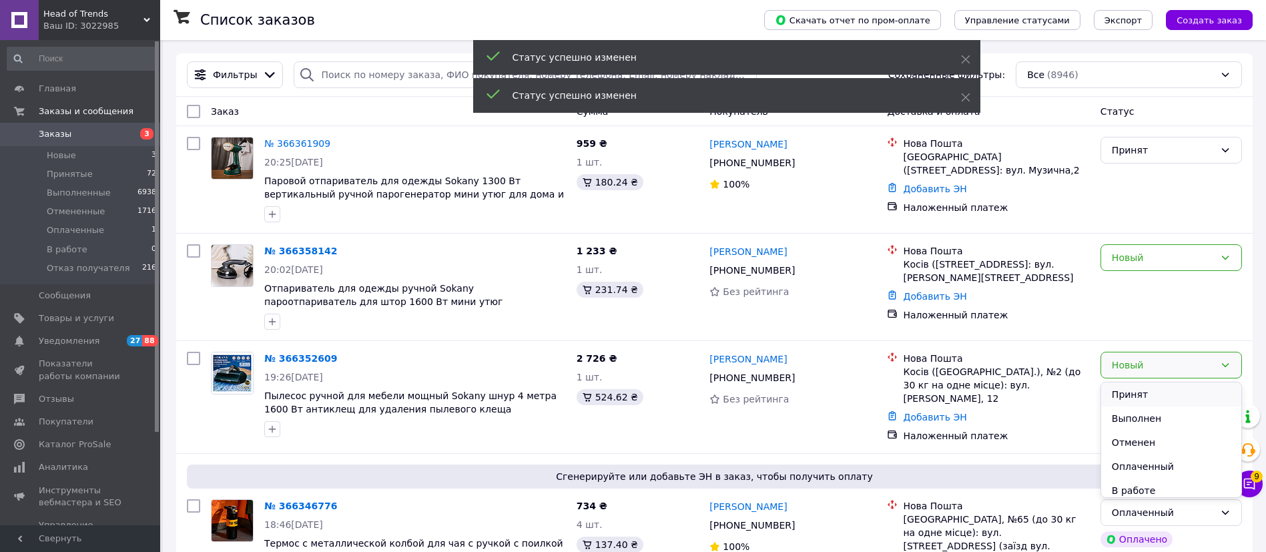
click at [1158, 394] on li "Принят" at bounding box center [1171, 394] width 140 height 24
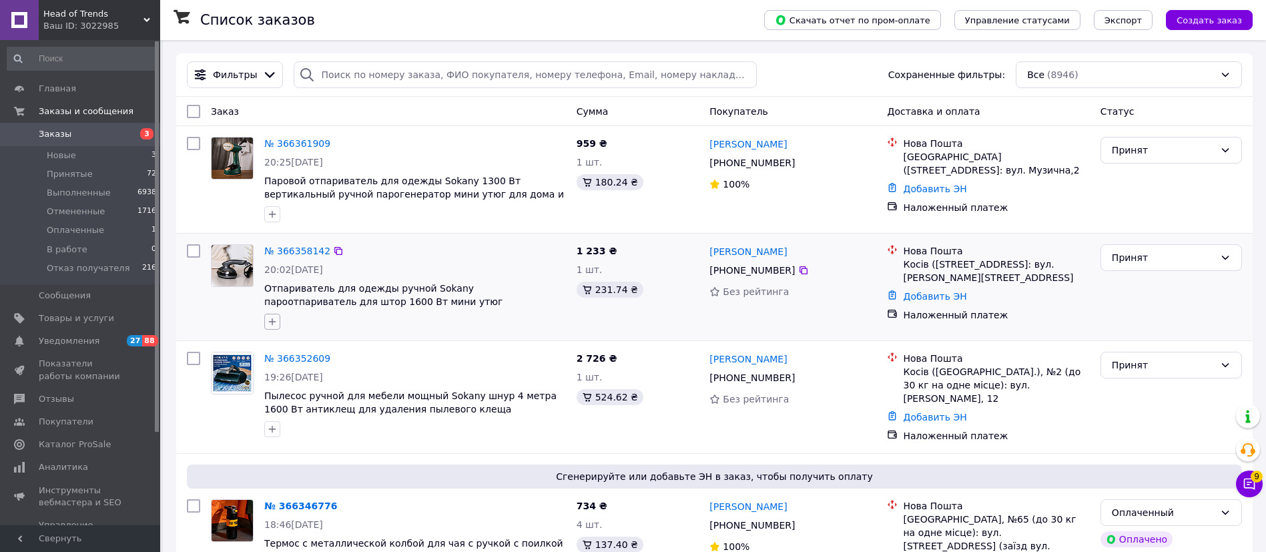
click at [274, 318] on icon "button" at bounding box center [272, 321] width 11 height 11
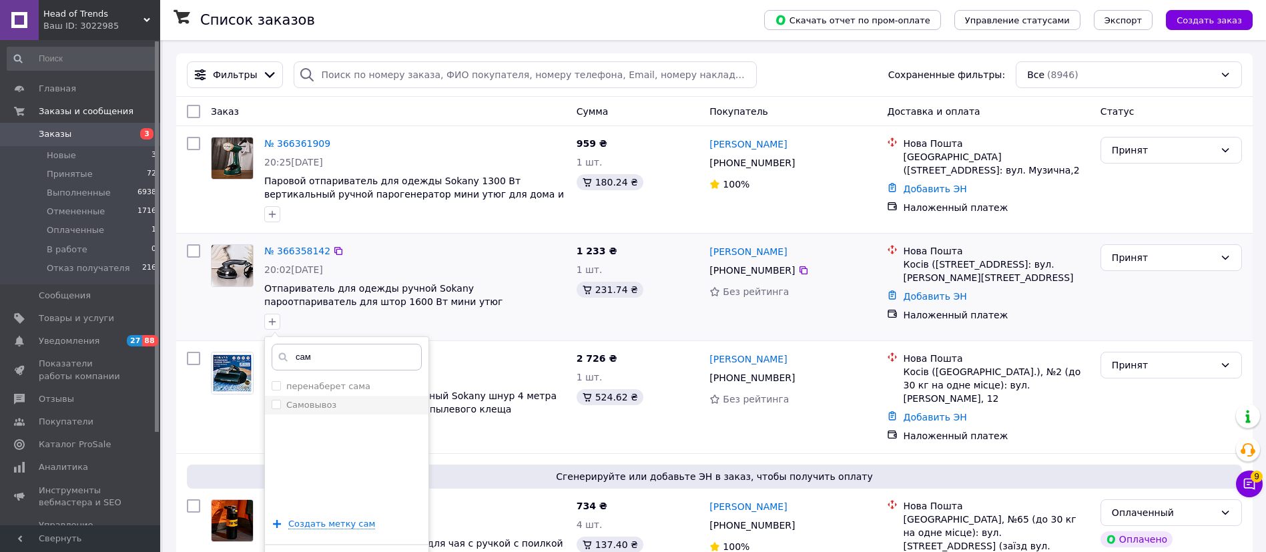
type input "сам"
click at [322, 403] on label "Самовывоз" at bounding box center [311, 405] width 50 height 10
checkbox input "true"
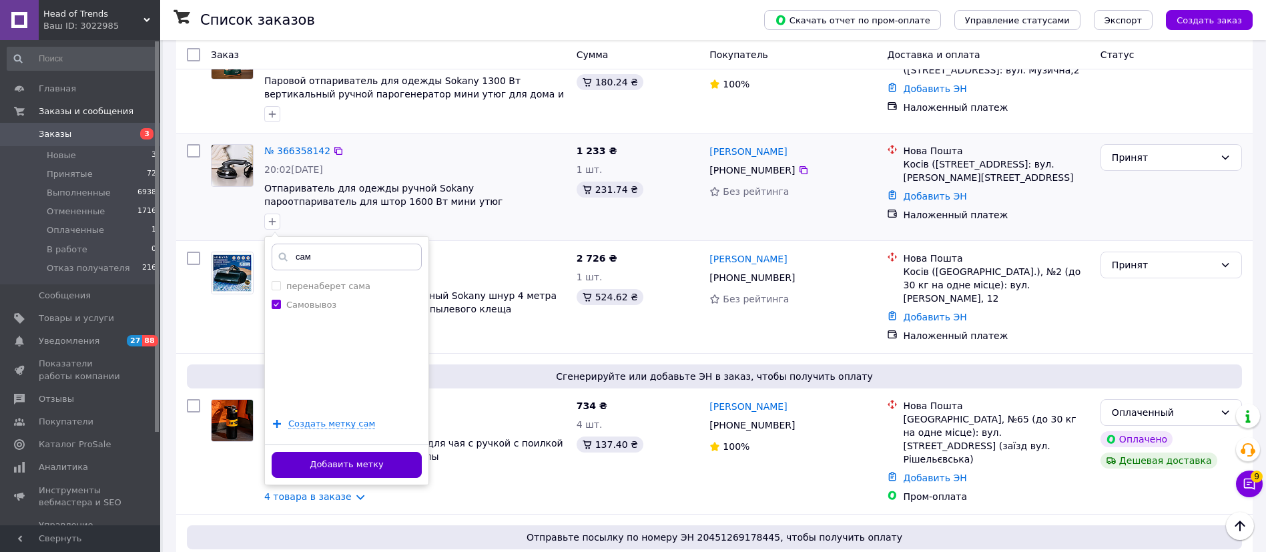
click at [351, 467] on button "Добавить метку" at bounding box center [347, 465] width 150 height 26
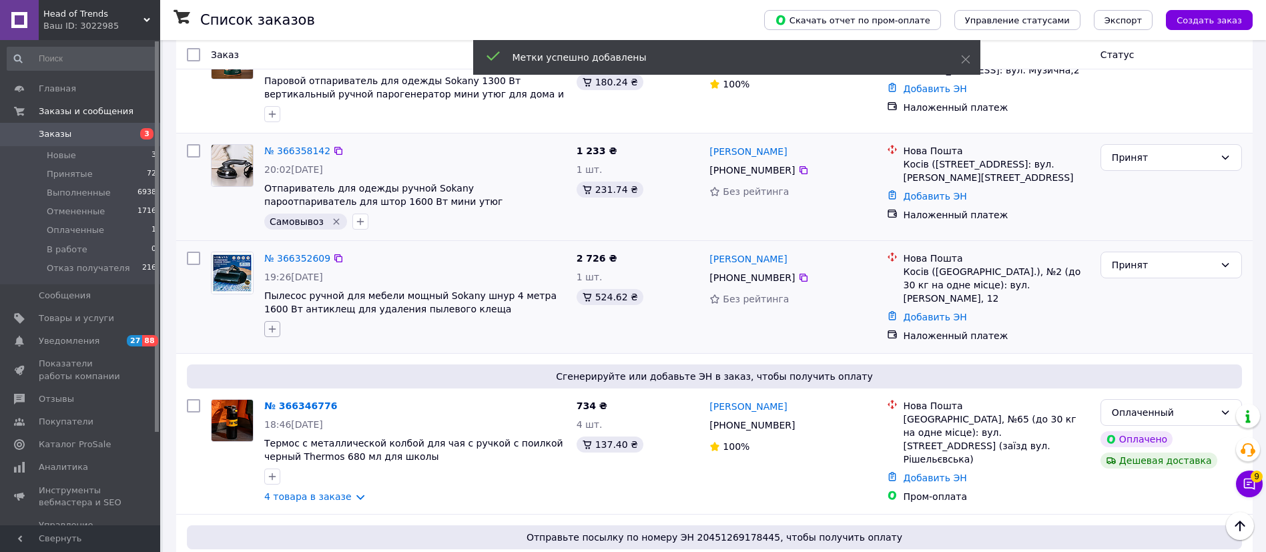
click at [271, 332] on icon "button" at bounding box center [272, 329] width 11 height 11
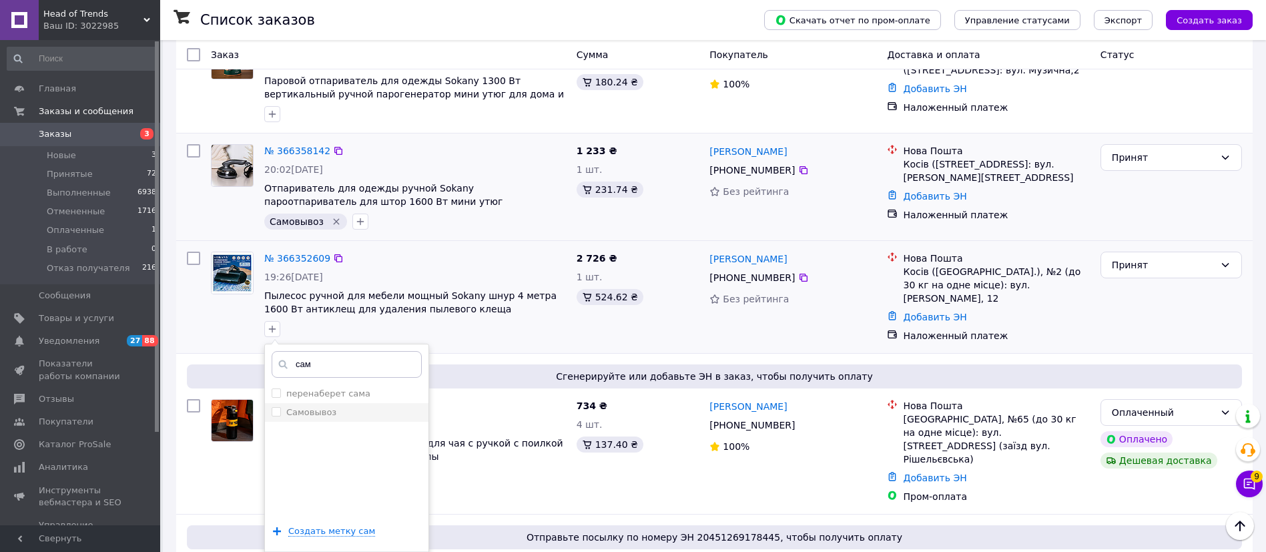
type input "сам"
click at [355, 415] on div "Самовывоз" at bounding box center [347, 412] width 150 height 12
checkbox input "true"
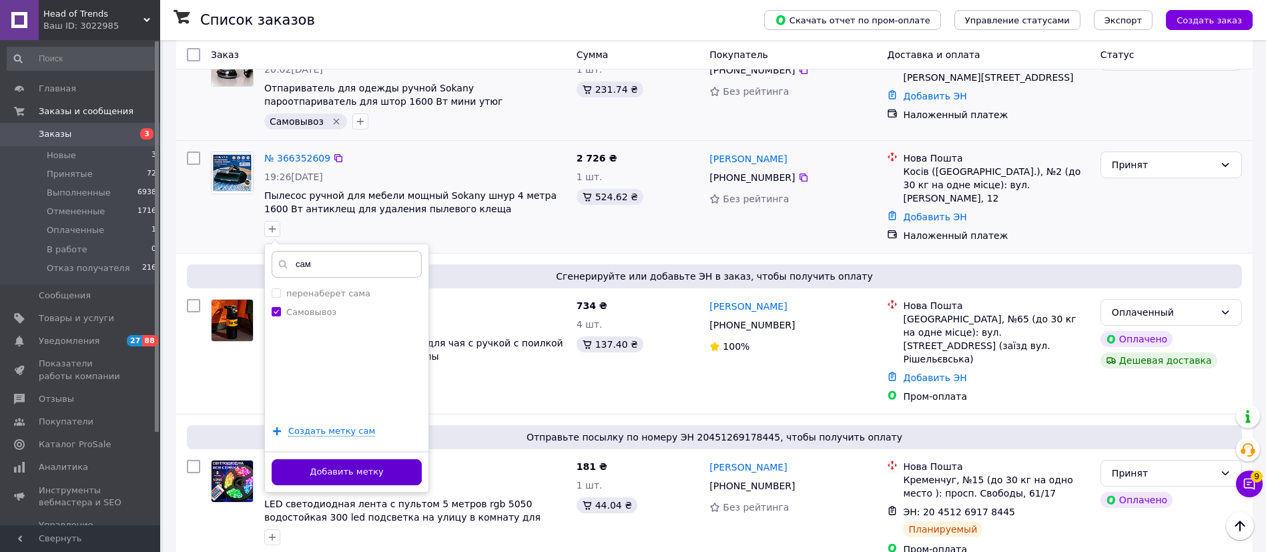
click at [364, 472] on button "Добавить метку" at bounding box center [347, 472] width 150 height 26
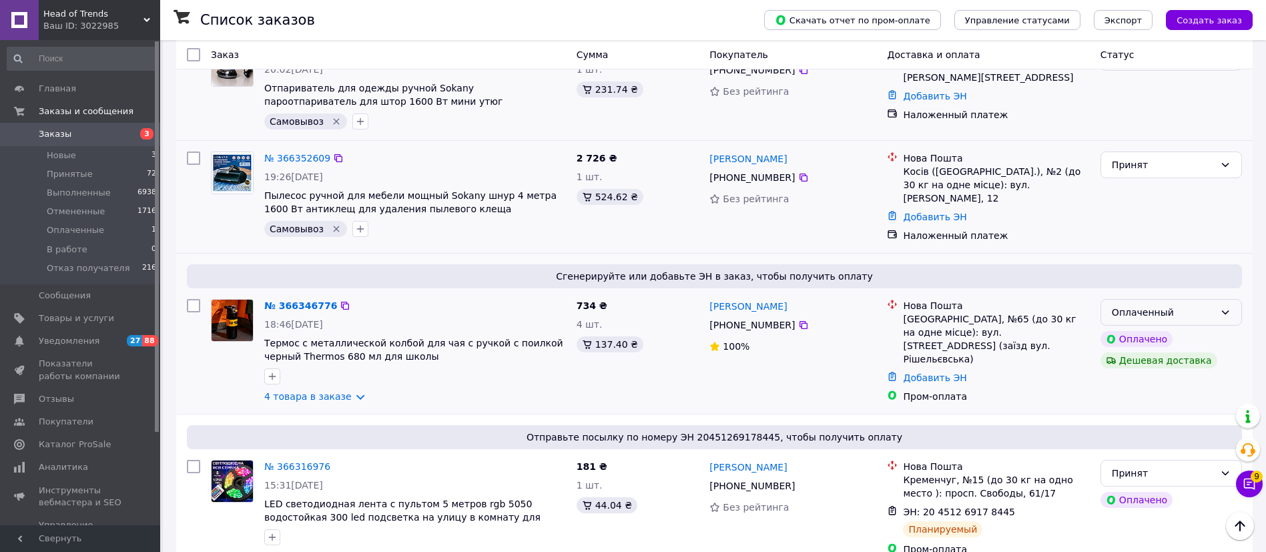
click at [1181, 305] on div "Оплаченный" at bounding box center [1163, 312] width 103 height 15
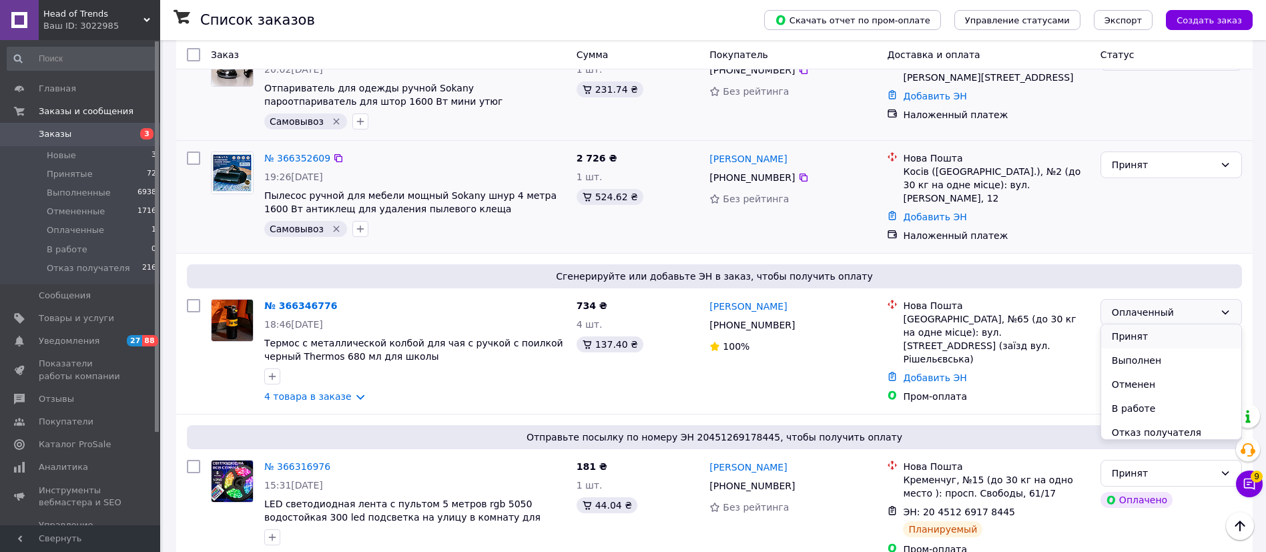
click at [1177, 333] on li "Принят" at bounding box center [1171, 336] width 140 height 24
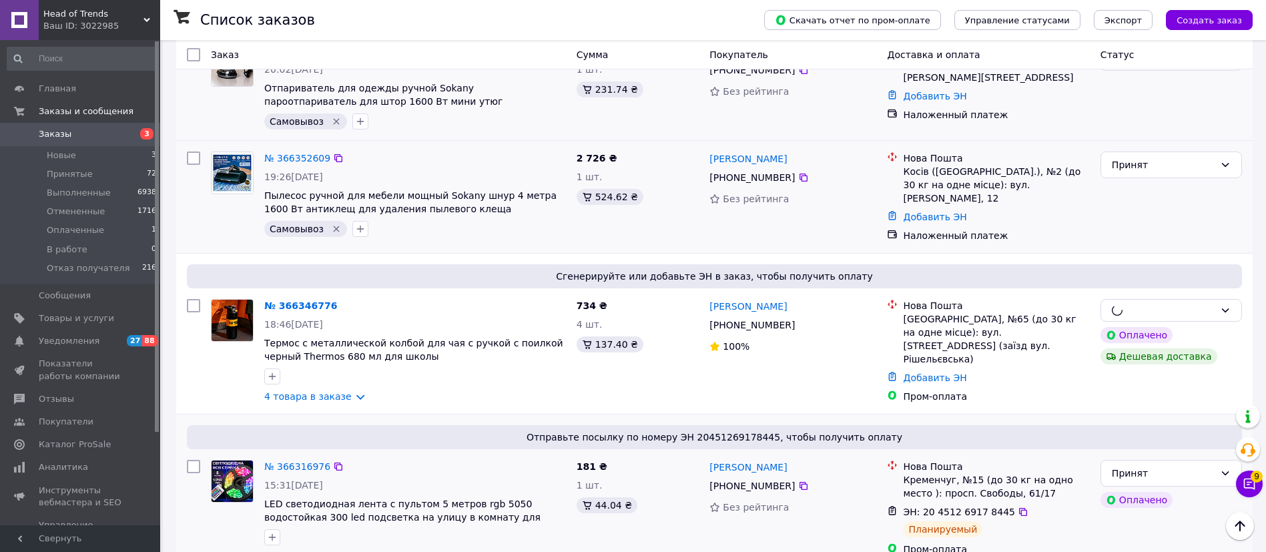
scroll to position [300, 0]
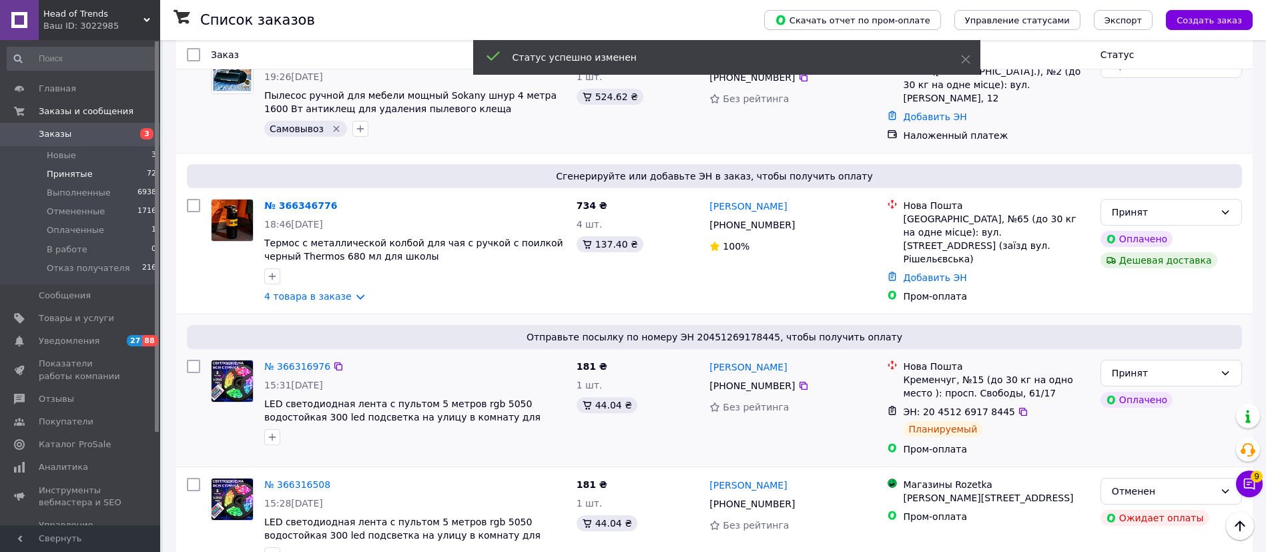
click at [74, 172] on span "Принятые" at bounding box center [70, 174] width 46 height 12
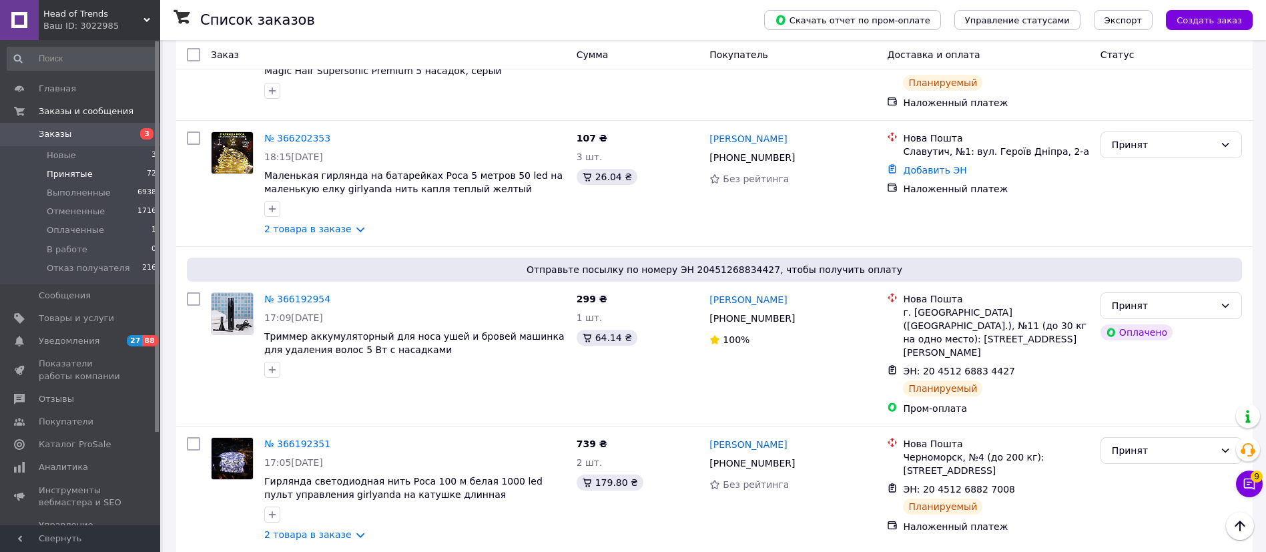
scroll to position [2391, 0]
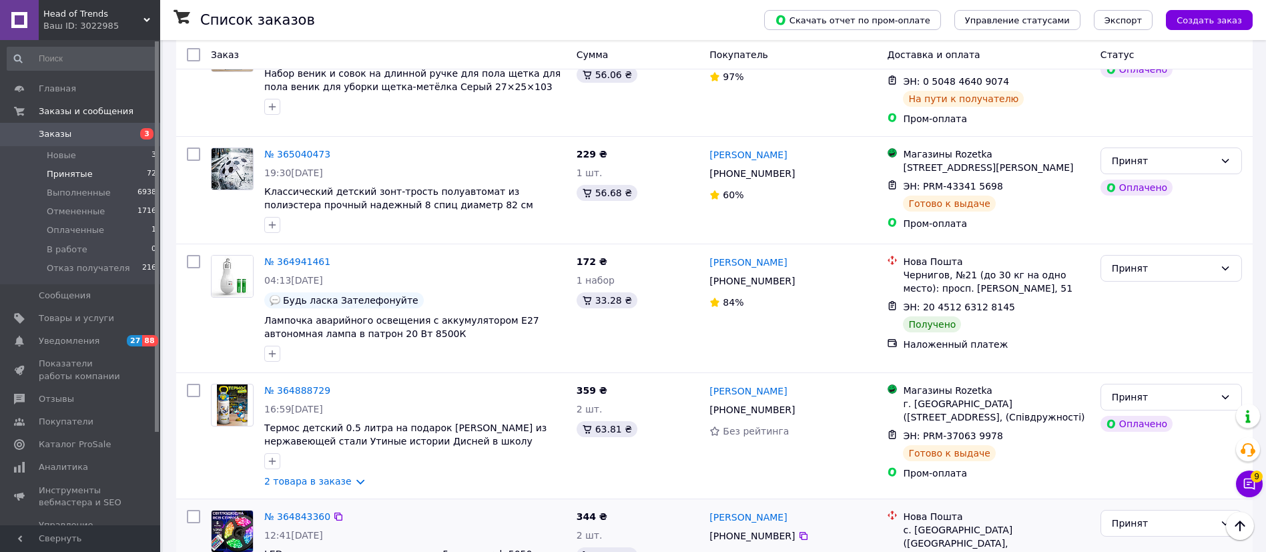
scroll to position [931, 0]
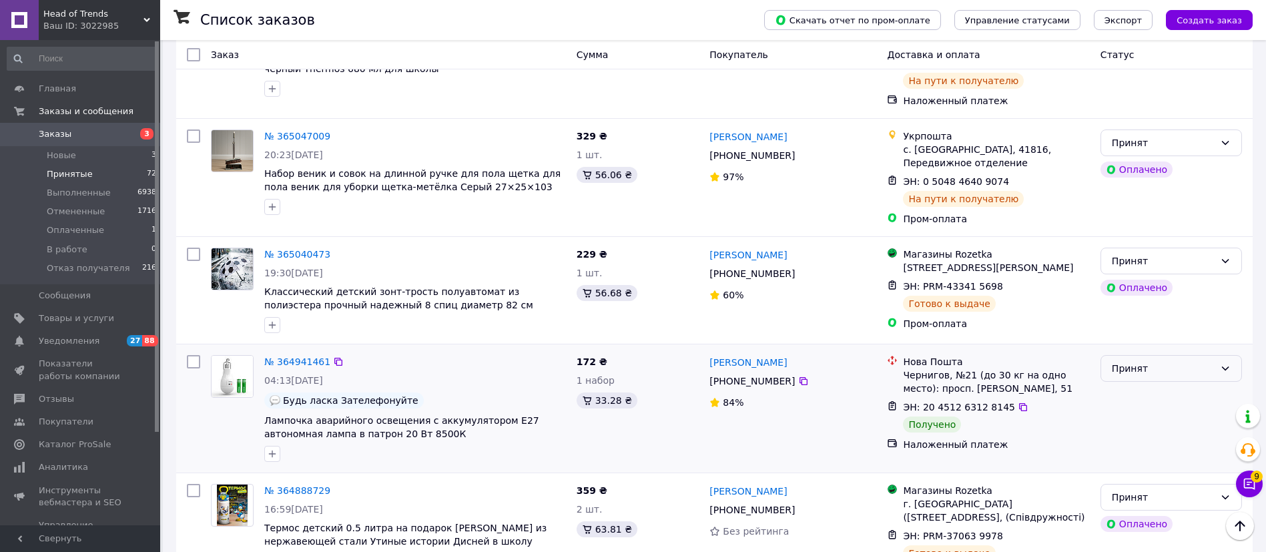
click at [1140, 361] on div "Принят" at bounding box center [1163, 368] width 103 height 15
click at [1143, 349] on li "Выполнен" at bounding box center [1171, 350] width 140 height 24
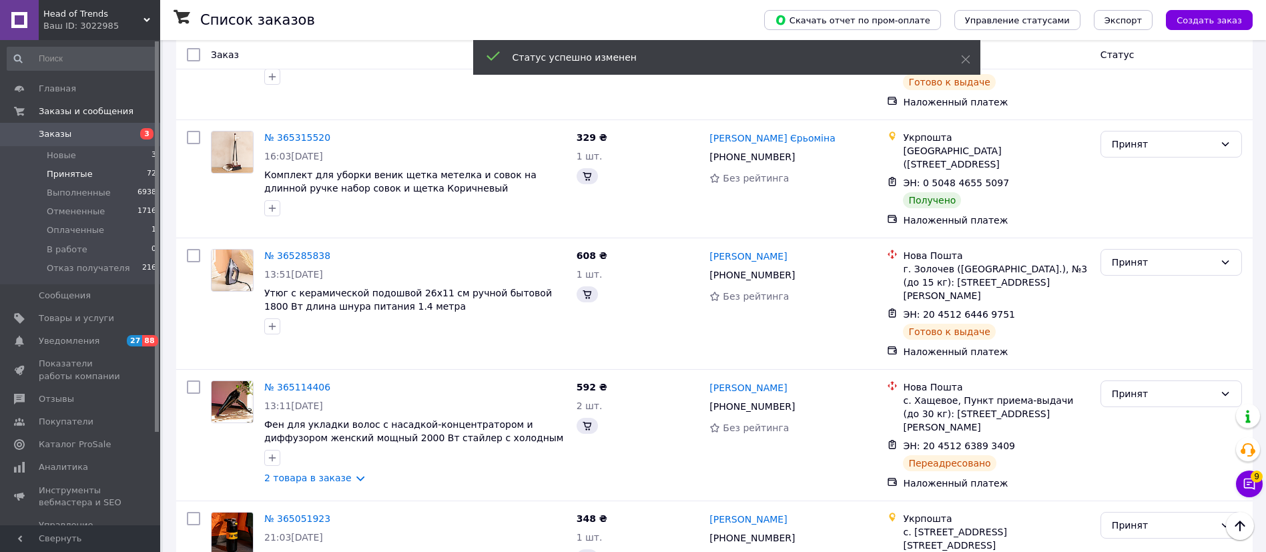
scroll to position [330, 0]
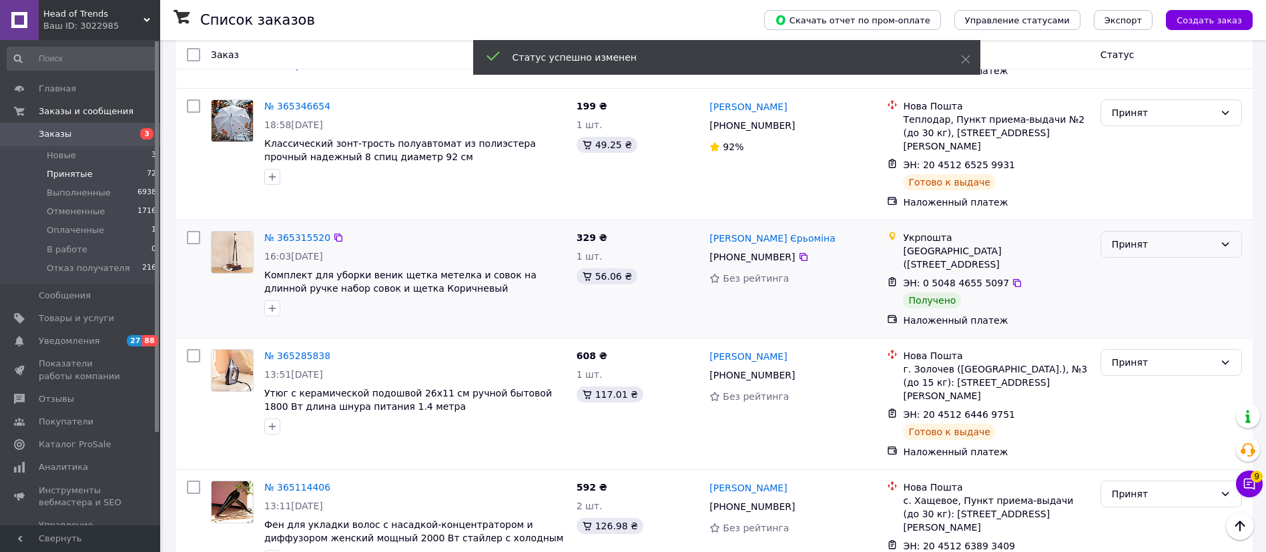
click at [1179, 231] on div "Принят" at bounding box center [1171, 244] width 141 height 27
click at [1160, 246] on li "Выполнен" at bounding box center [1171, 255] width 140 height 24
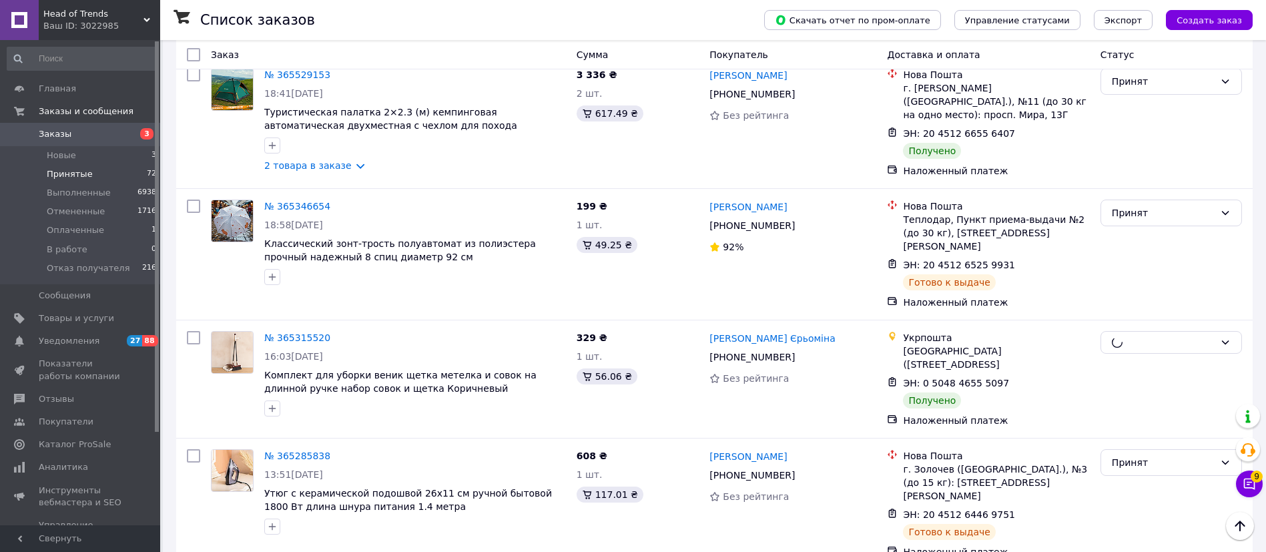
scroll to position [130, 0]
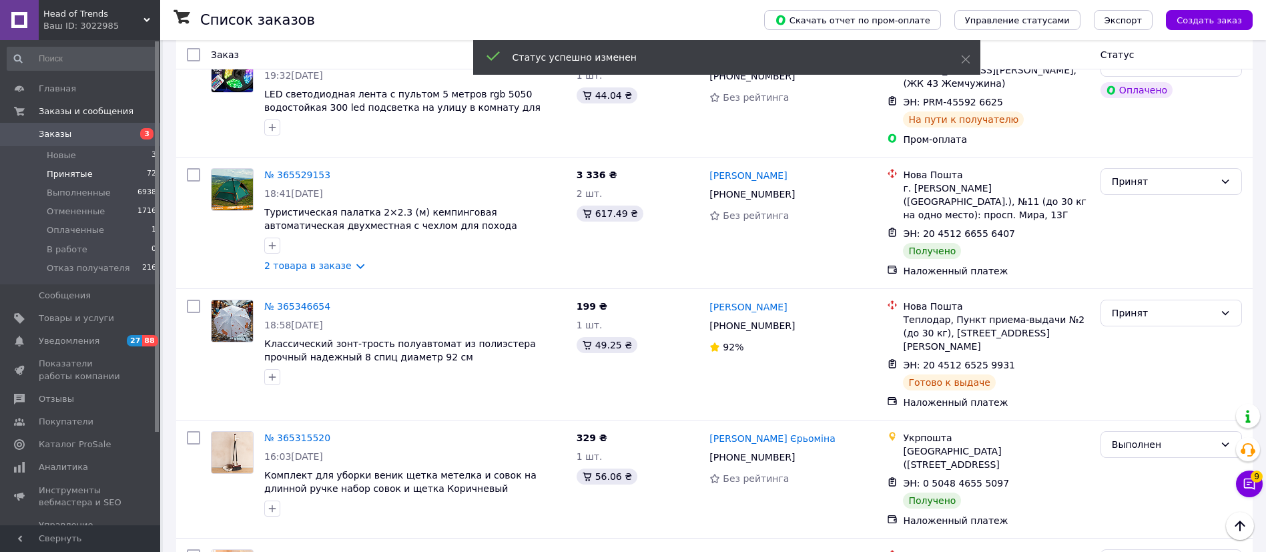
click at [1185, 182] on div "Принят" at bounding box center [1163, 181] width 103 height 15
click at [1161, 209] on li "Выполнен" at bounding box center [1171, 211] width 140 height 24
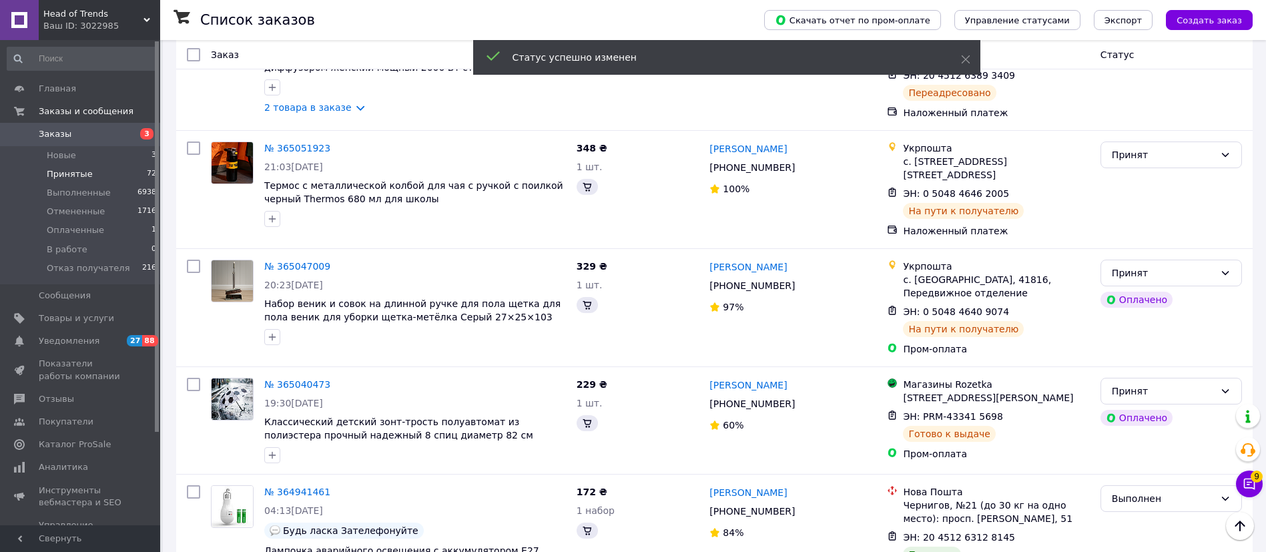
scroll to position [1131, 0]
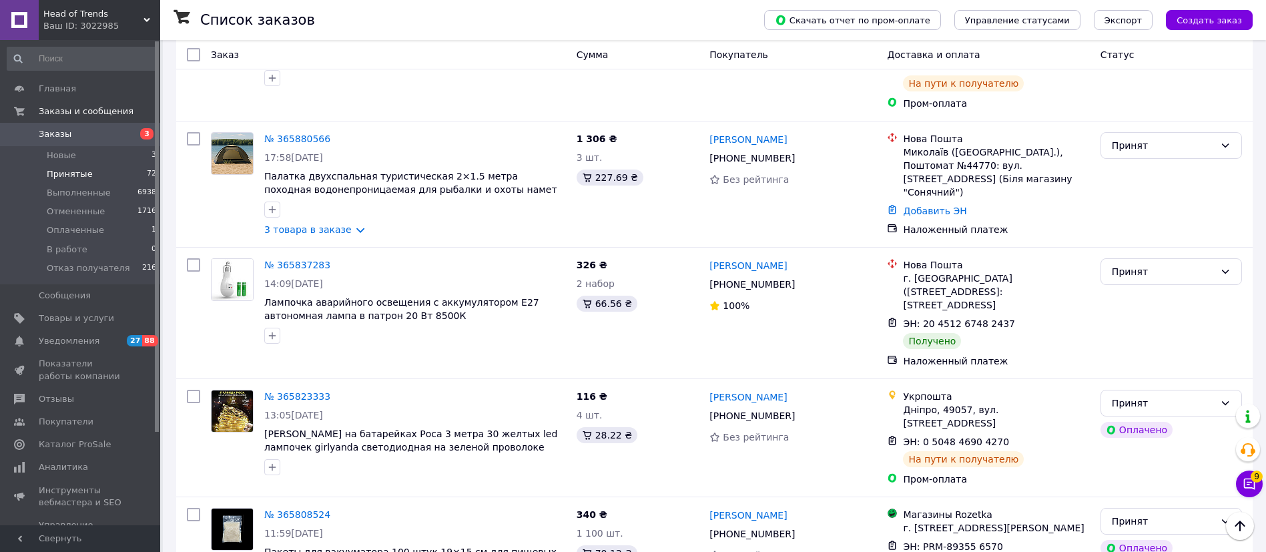
scroll to position [1392, 0]
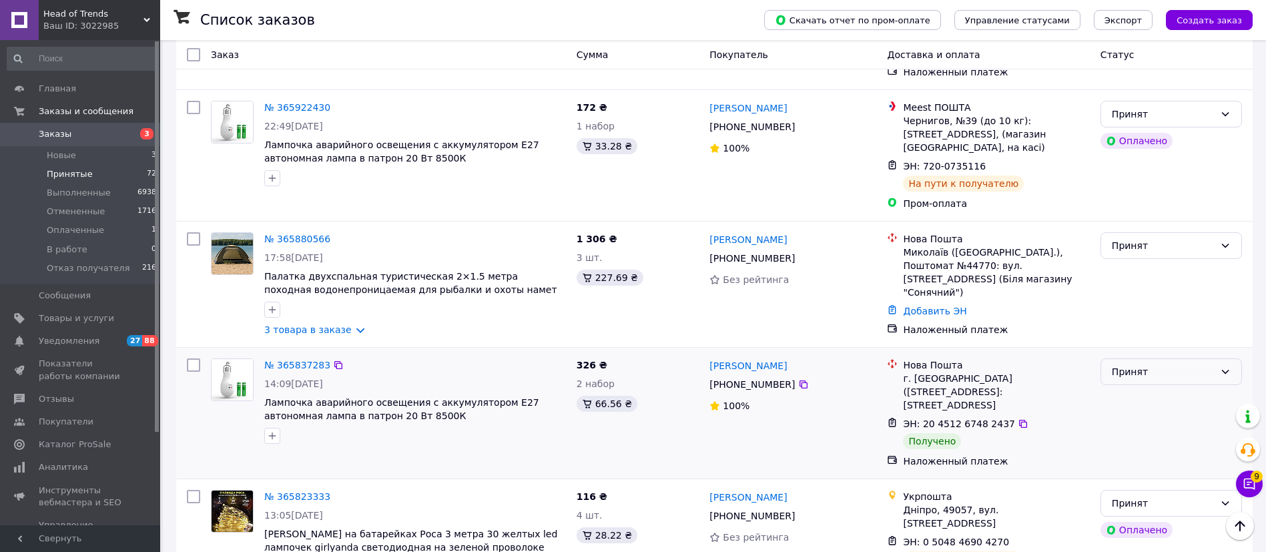
click at [1155, 364] on div "Принят" at bounding box center [1163, 371] width 103 height 15
click at [1150, 302] on li "Выполнен" at bounding box center [1171, 308] width 140 height 24
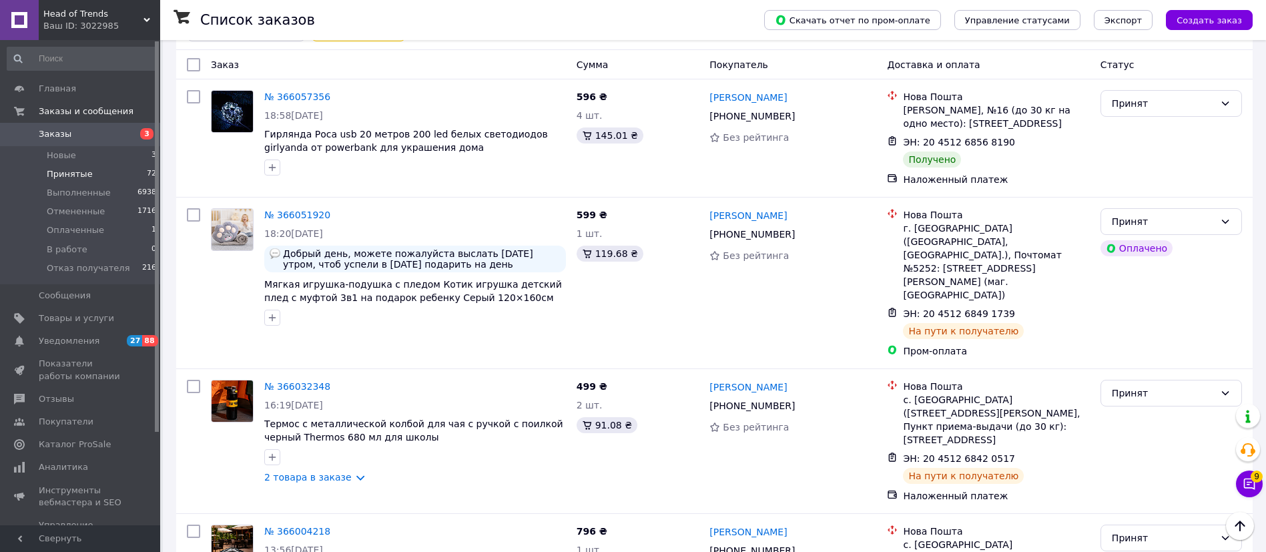
scroll to position [0, 0]
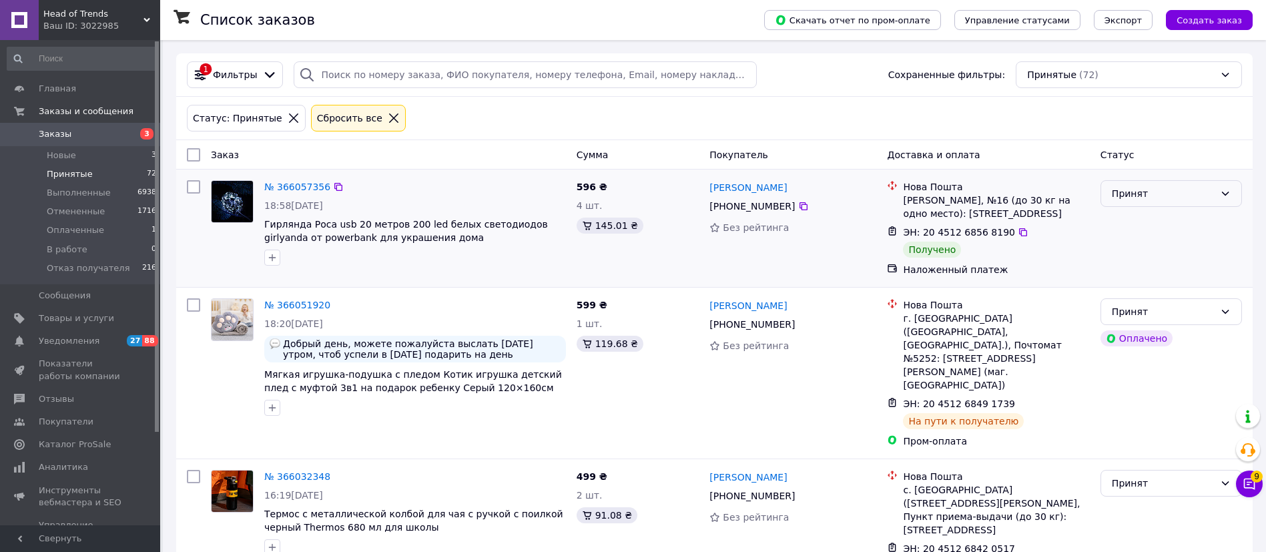
click at [1160, 195] on div "Принят" at bounding box center [1163, 193] width 103 height 15
click at [1144, 228] on li "Выполнен" at bounding box center [1171, 223] width 140 height 24
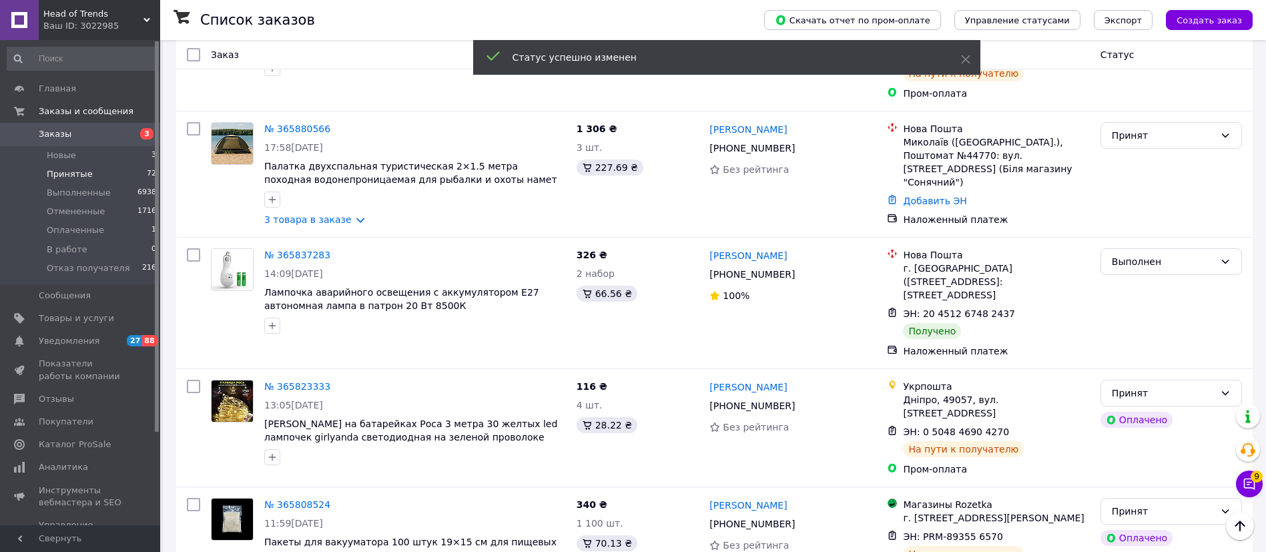
scroll to position [2092, 0]
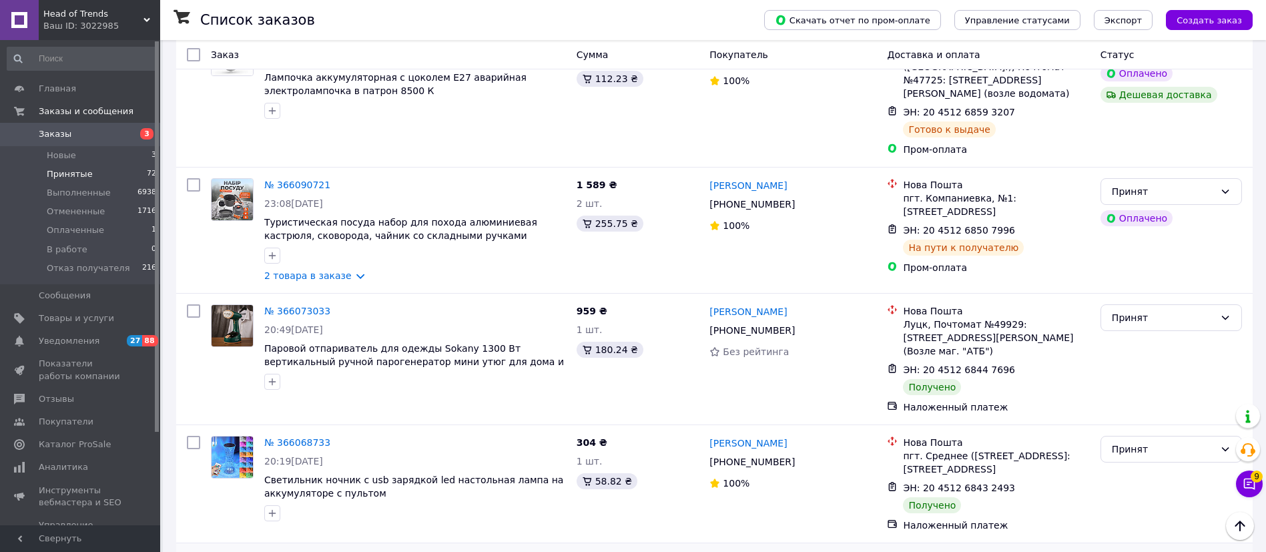
scroll to position [1643, 0]
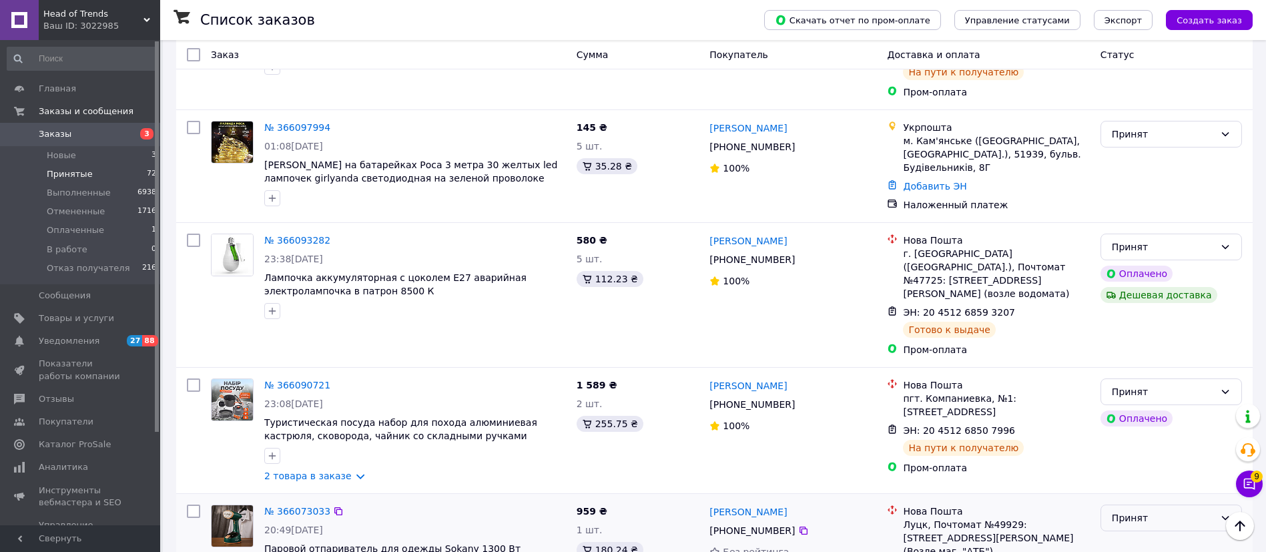
click at [1188, 505] on div "Принят" at bounding box center [1171, 518] width 141 height 27
click at [1156, 414] on li "Выполнен" at bounding box center [1171, 416] width 140 height 24
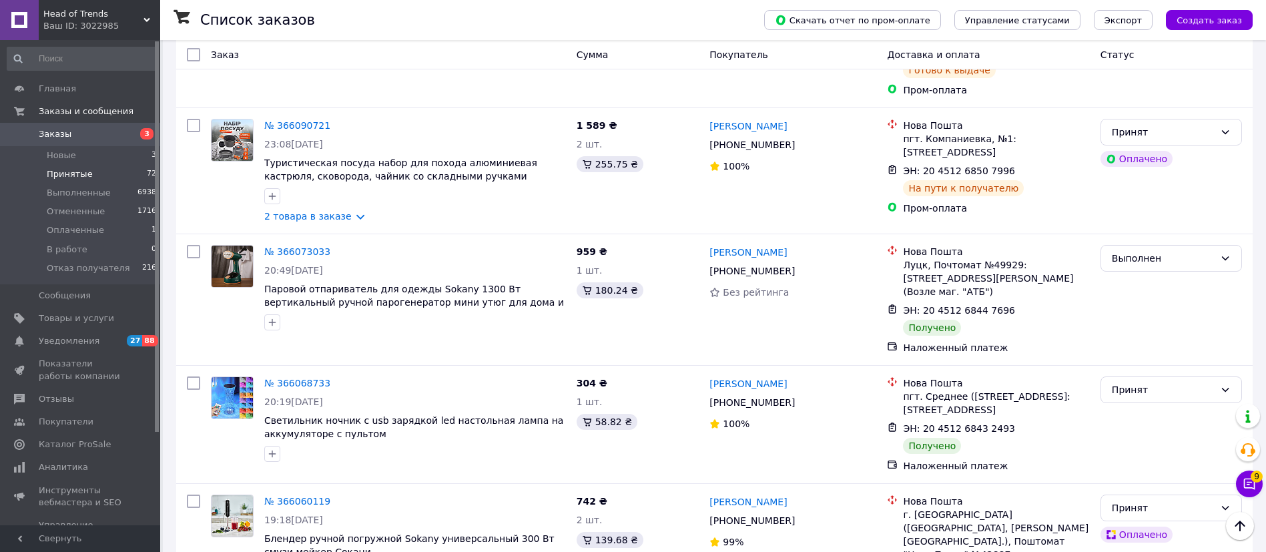
scroll to position [2143, 0]
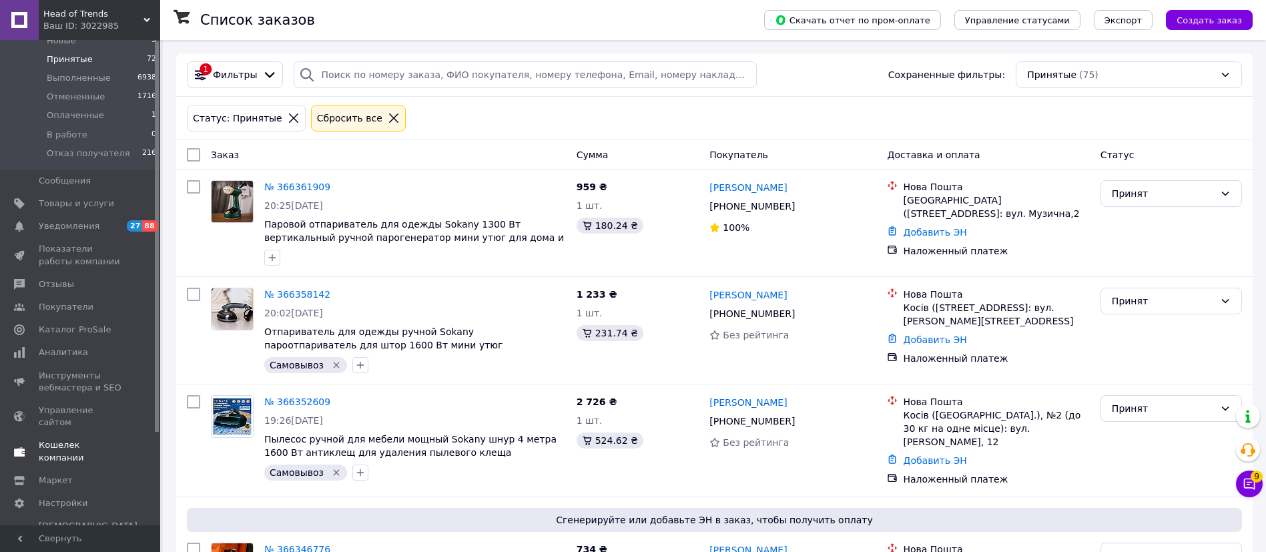
scroll to position [200, 0]
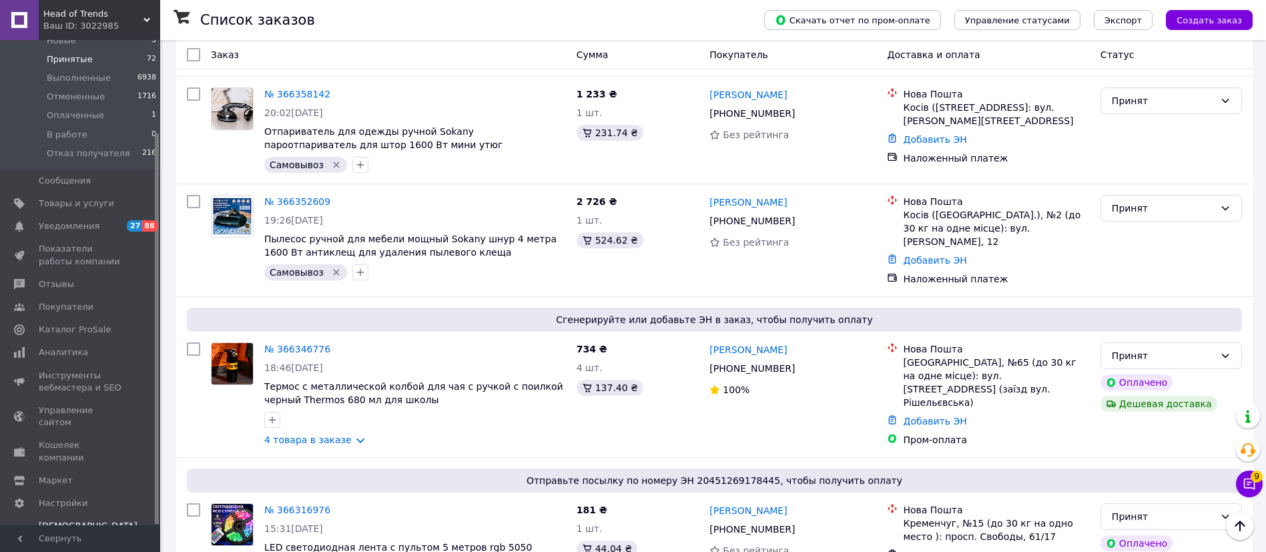
click at [99, 520] on span "Тарифы и счета Prom топ" at bounding box center [88, 538] width 99 height 37
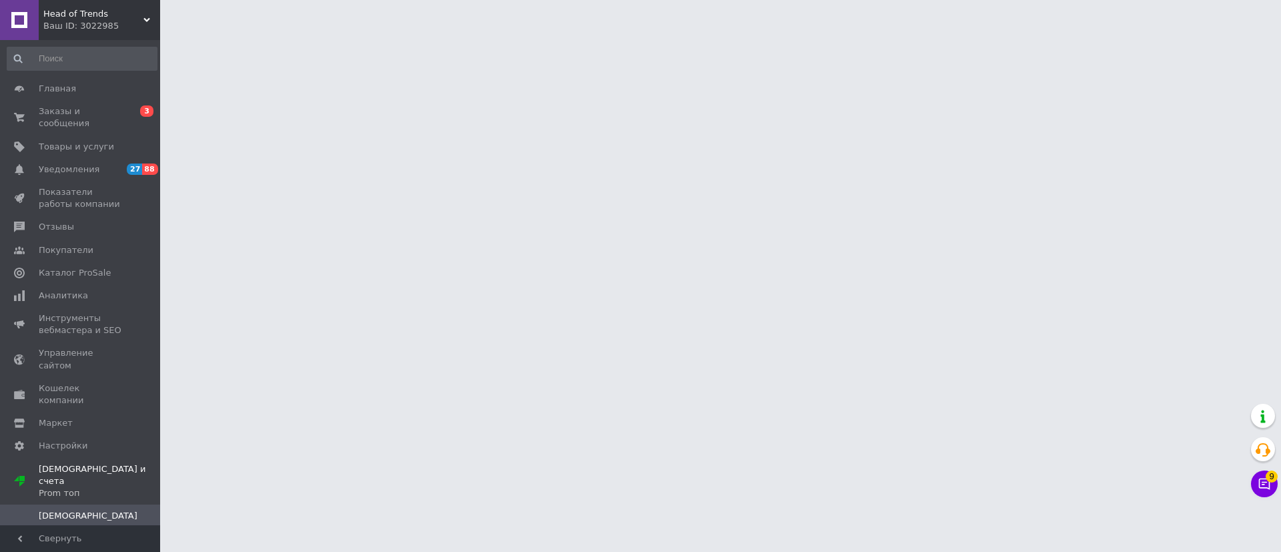
click at [75, 533] on span "Счета" at bounding box center [81, 539] width 85 height 12
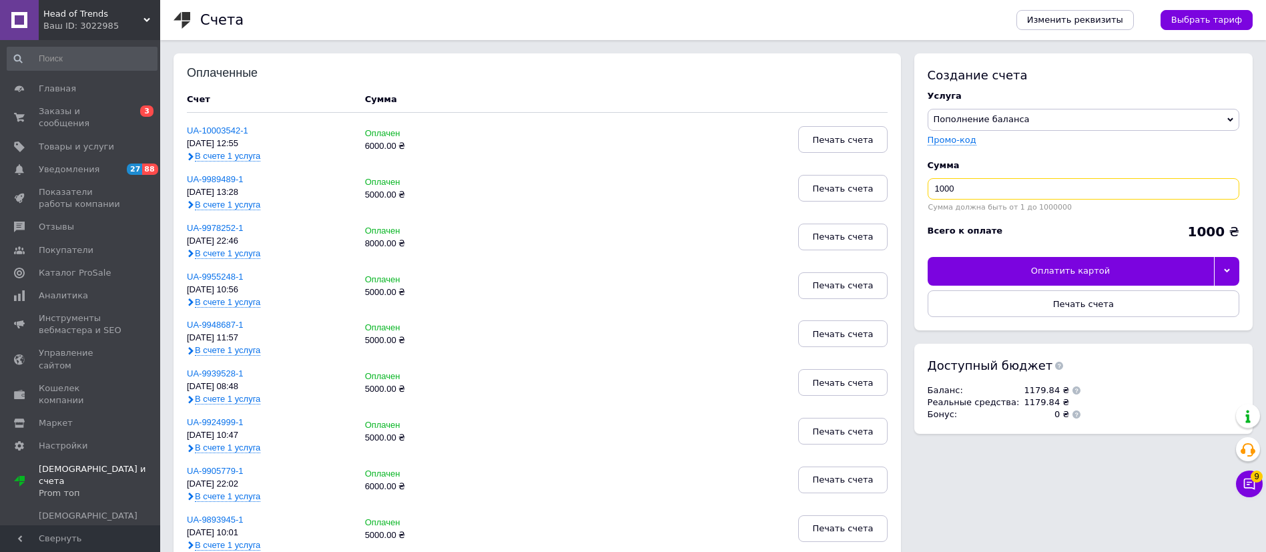
click at [1044, 196] on input "1000" at bounding box center [1084, 188] width 312 height 21
type input "7000"
click at [1238, 270] on div at bounding box center [1227, 271] width 26 height 28
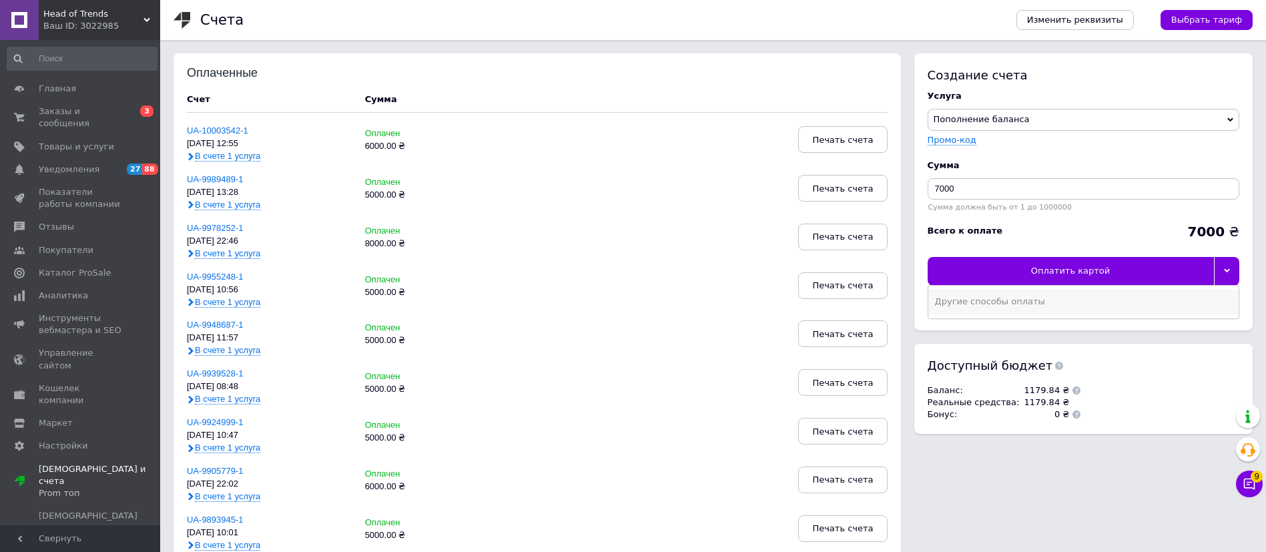
click at [1077, 306] on div "Другие способы оплаты" at bounding box center [1083, 302] width 297 height 12
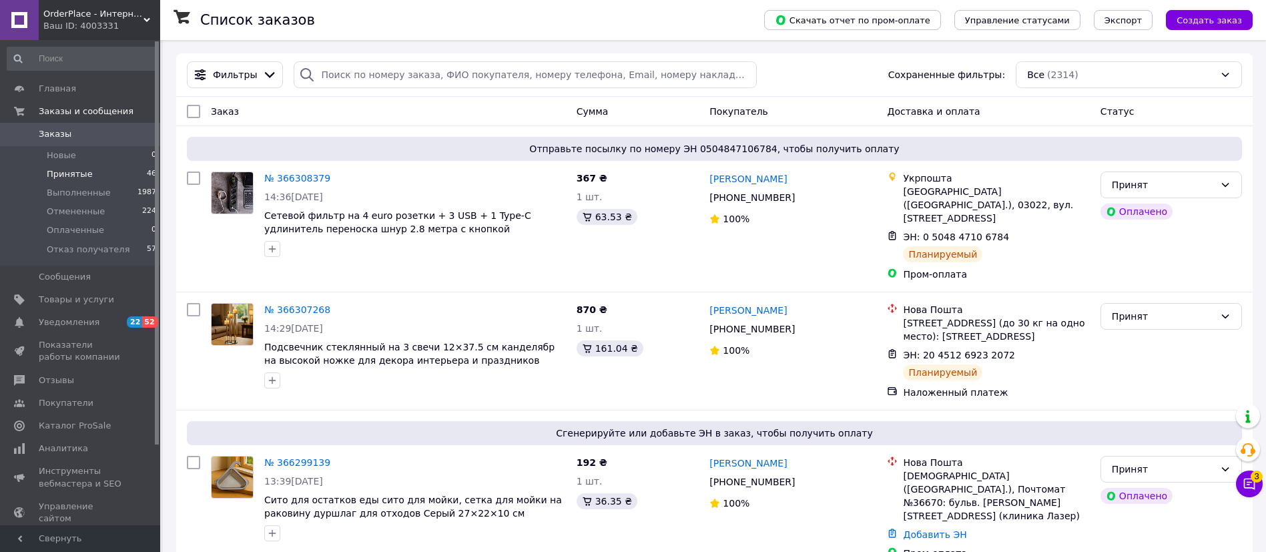
click at [73, 168] on span "Принятые" at bounding box center [70, 174] width 46 height 12
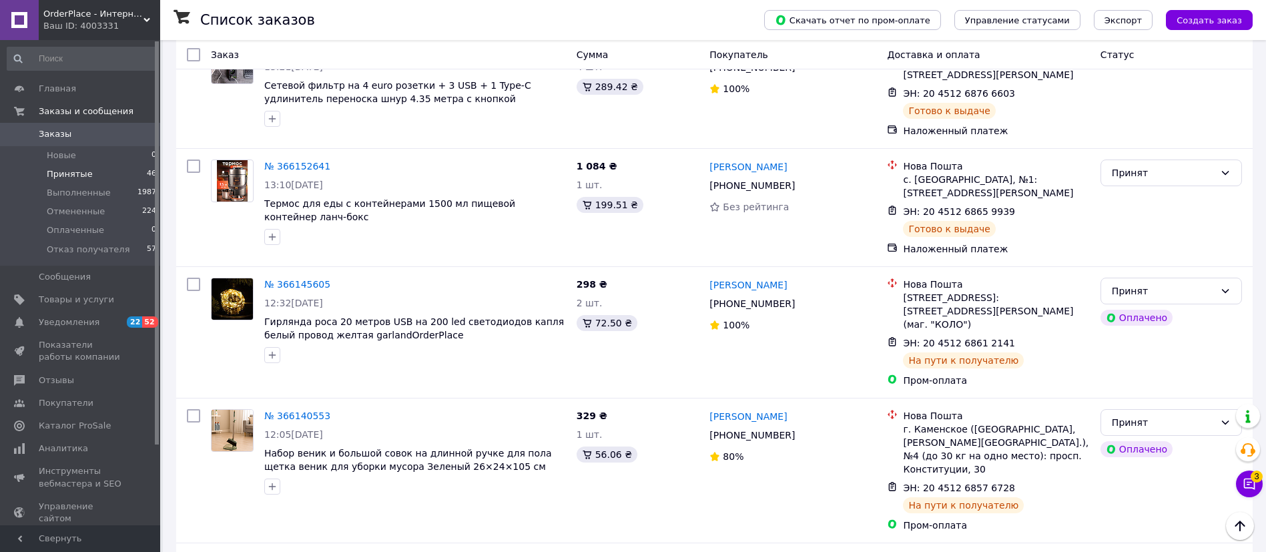
scroll to position [2286, 0]
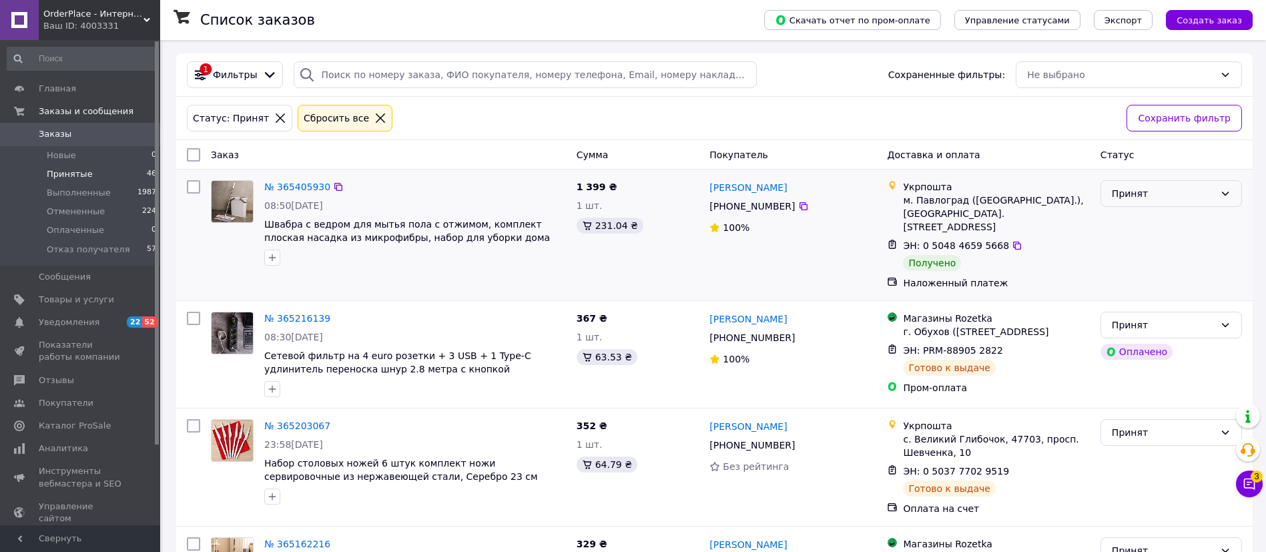
click at [1138, 196] on div "Принят" at bounding box center [1163, 193] width 103 height 15
click at [1128, 217] on li "Выполнен" at bounding box center [1171, 223] width 140 height 24
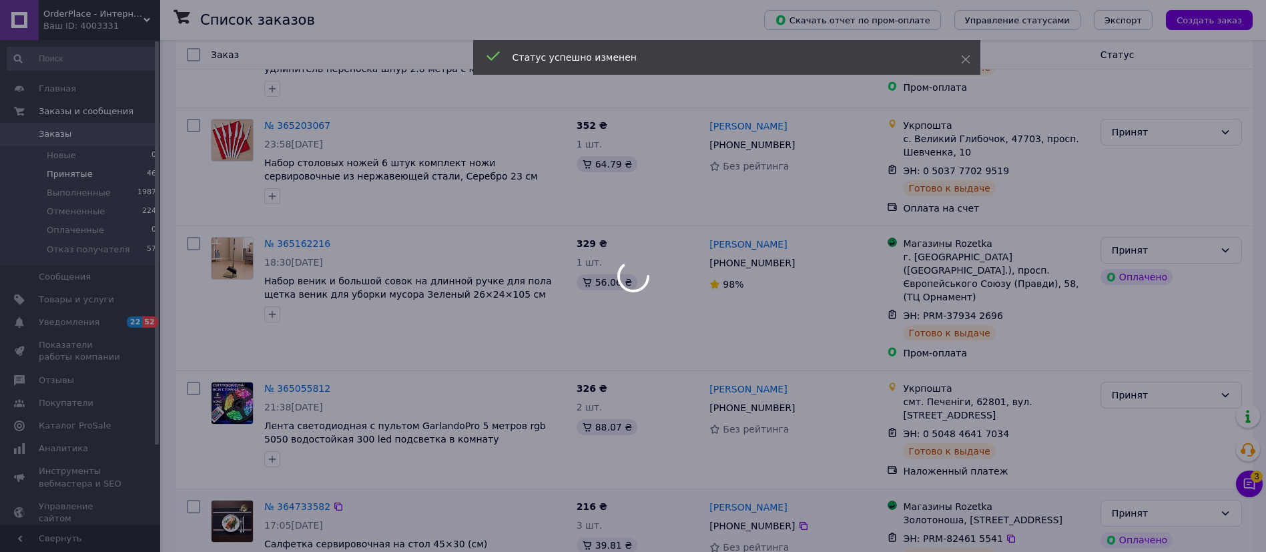
scroll to position [392, 0]
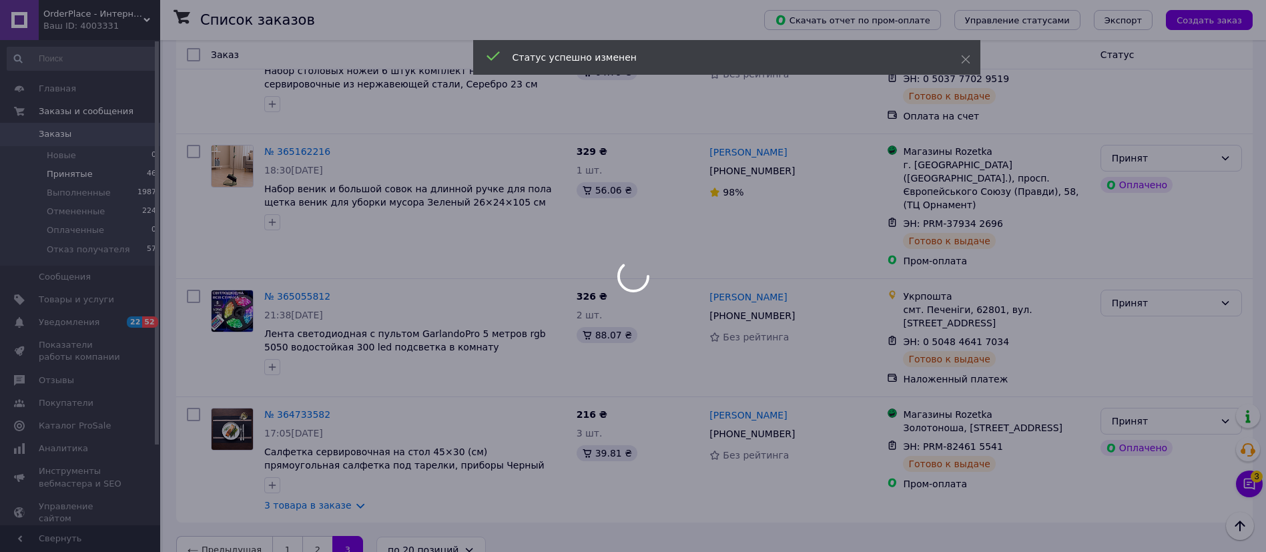
click at [304, 523] on body "OrderPlace - Интернет-магазин товаров для дома Ваш ID: 4003331 Сайт OrderPlace …" at bounding box center [633, 93] width 1266 height 970
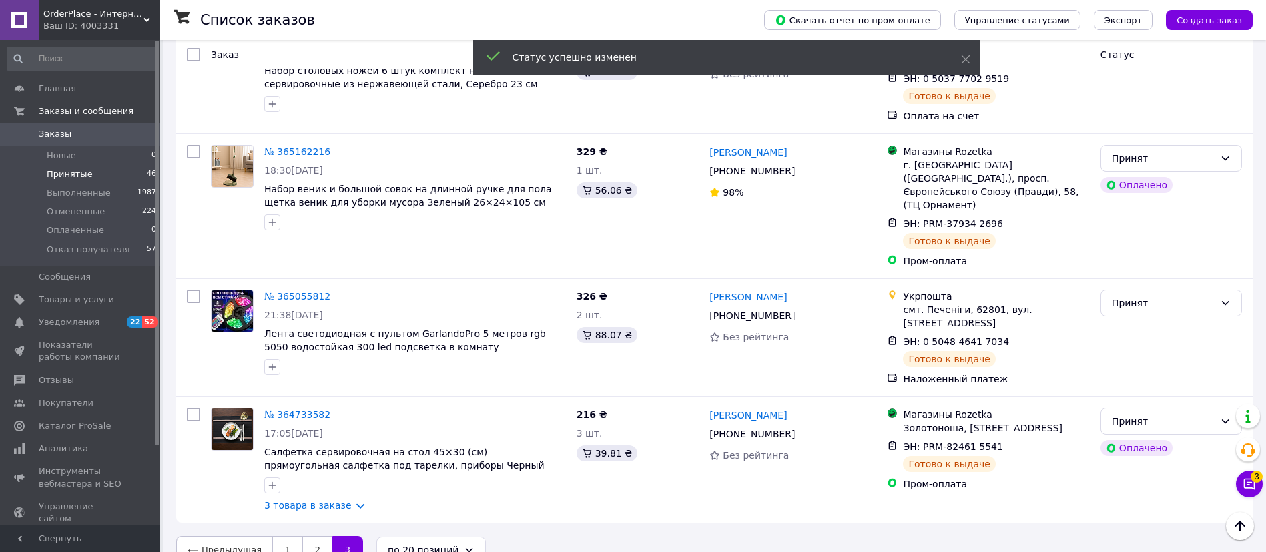
click at [304, 536] on link "2" at bounding box center [317, 550] width 30 height 28
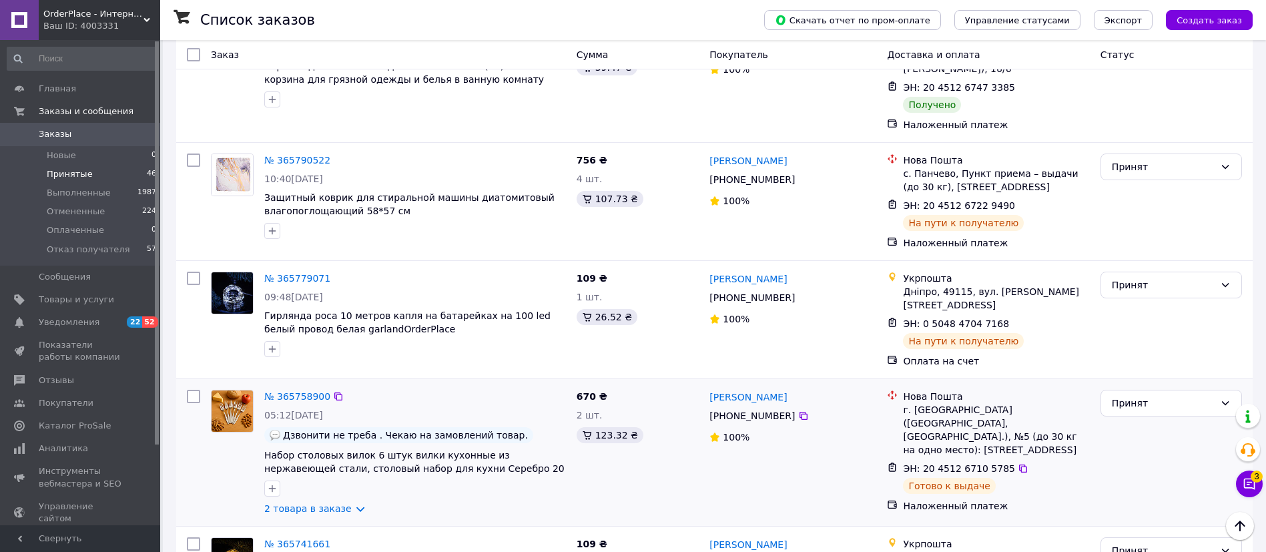
scroll to position [2097, 0]
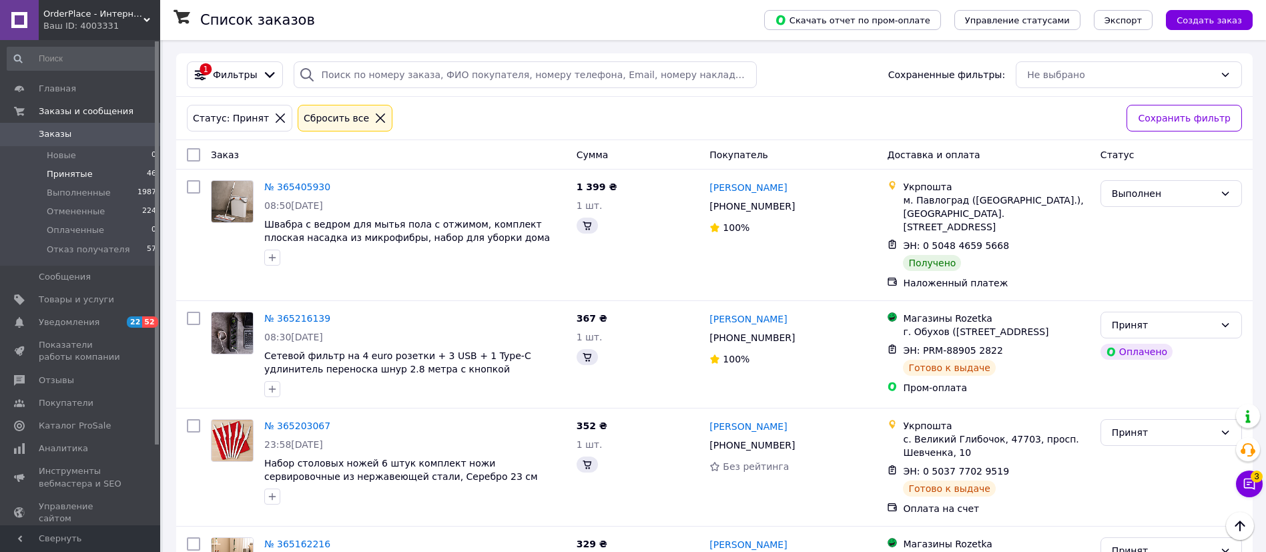
scroll to position [392, 0]
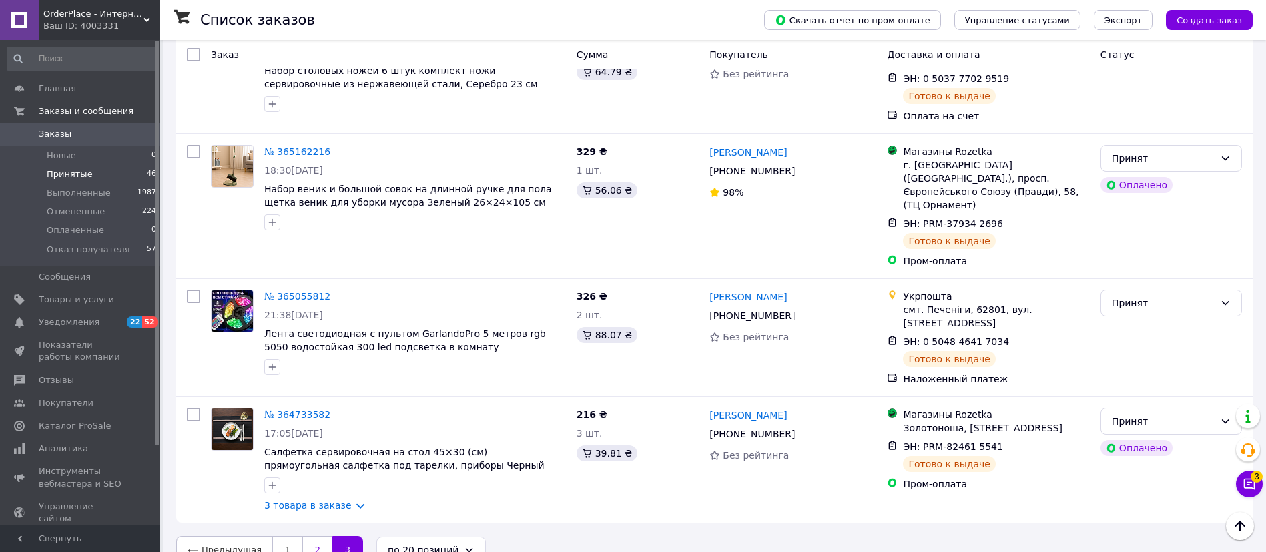
click at [308, 536] on link "2" at bounding box center [317, 550] width 30 height 28
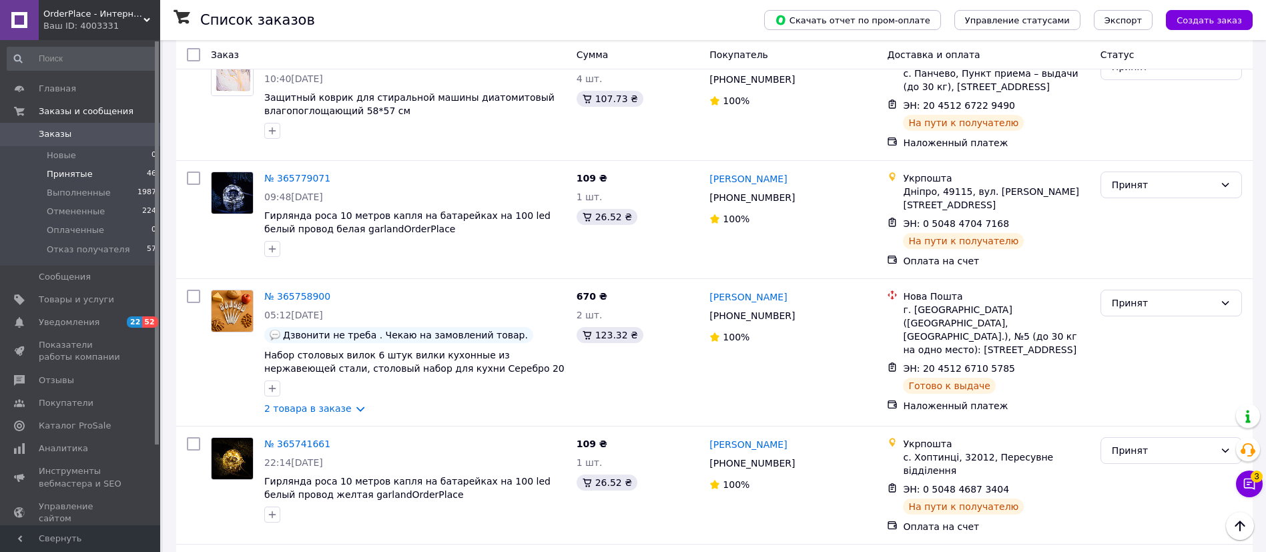
scroll to position [2097, 0]
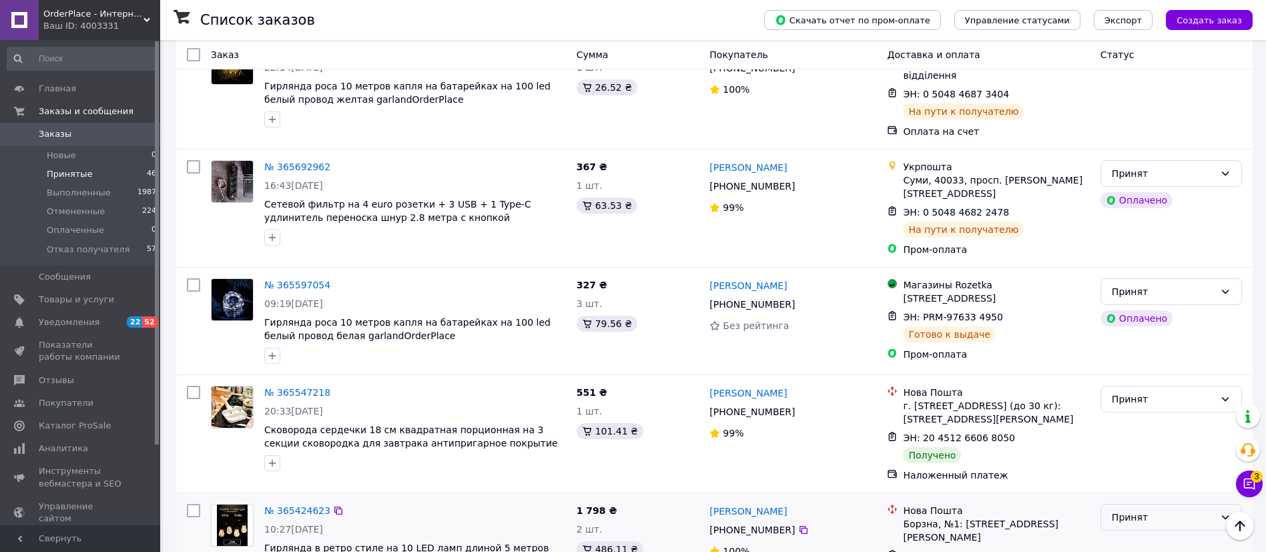
click at [1213, 510] on div "Принят" at bounding box center [1163, 517] width 103 height 15
click at [1157, 438] on li "Выполнен" at bounding box center [1171, 443] width 140 height 24
click at [1133, 392] on div "Принят" at bounding box center [1163, 399] width 103 height 15
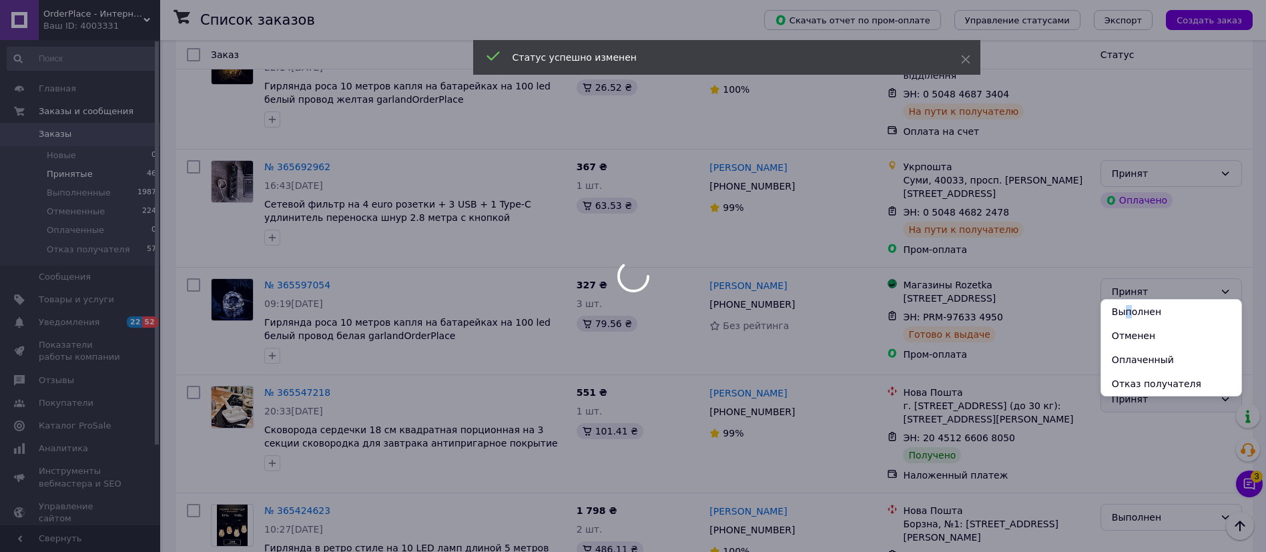
click at [1127, 308] on li "Выполнен" at bounding box center [1171, 312] width 140 height 24
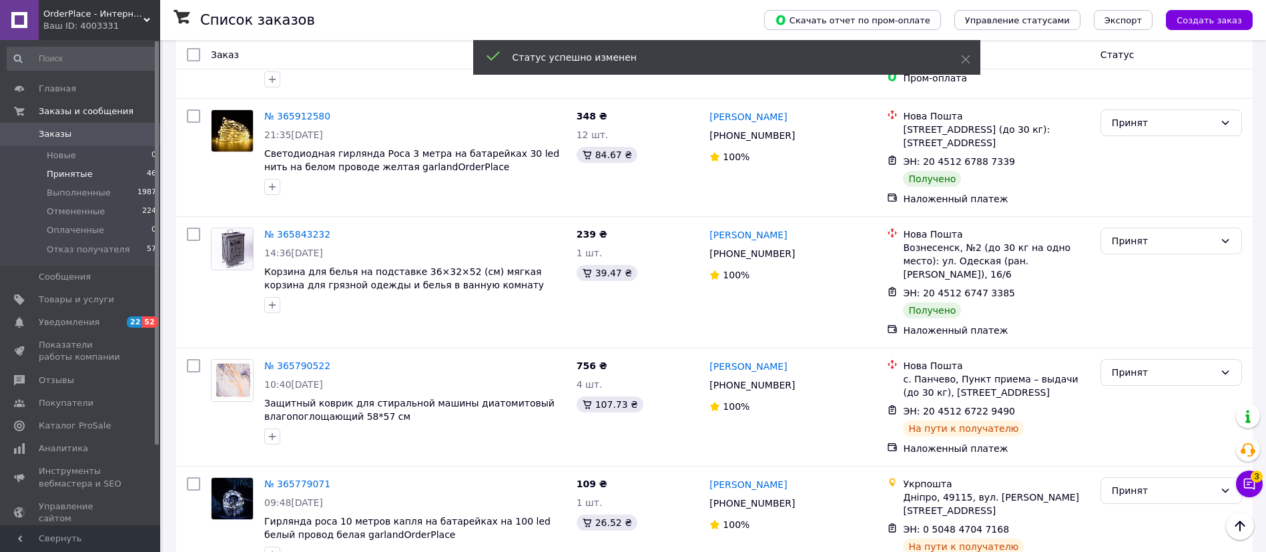
scroll to position [1296, 0]
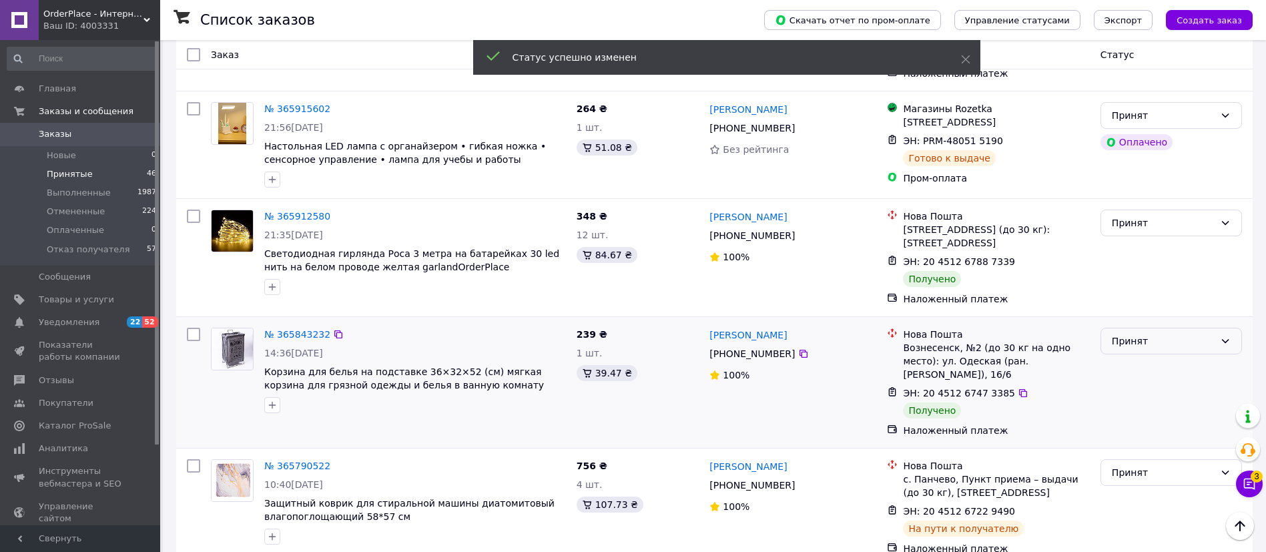
click at [1130, 328] on div "Принят" at bounding box center [1171, 341] width 141 height 27
click at [1127, 288] on li "Выполнен" at bounding box center [1171, 288] width 140 height 24
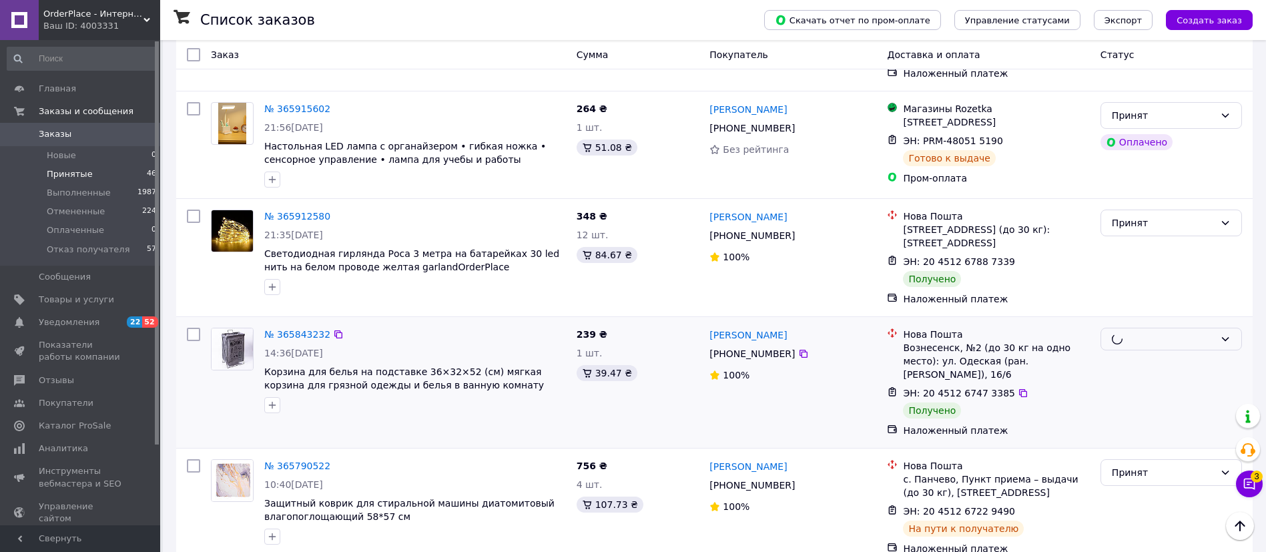
scroll to position [1096, 0]
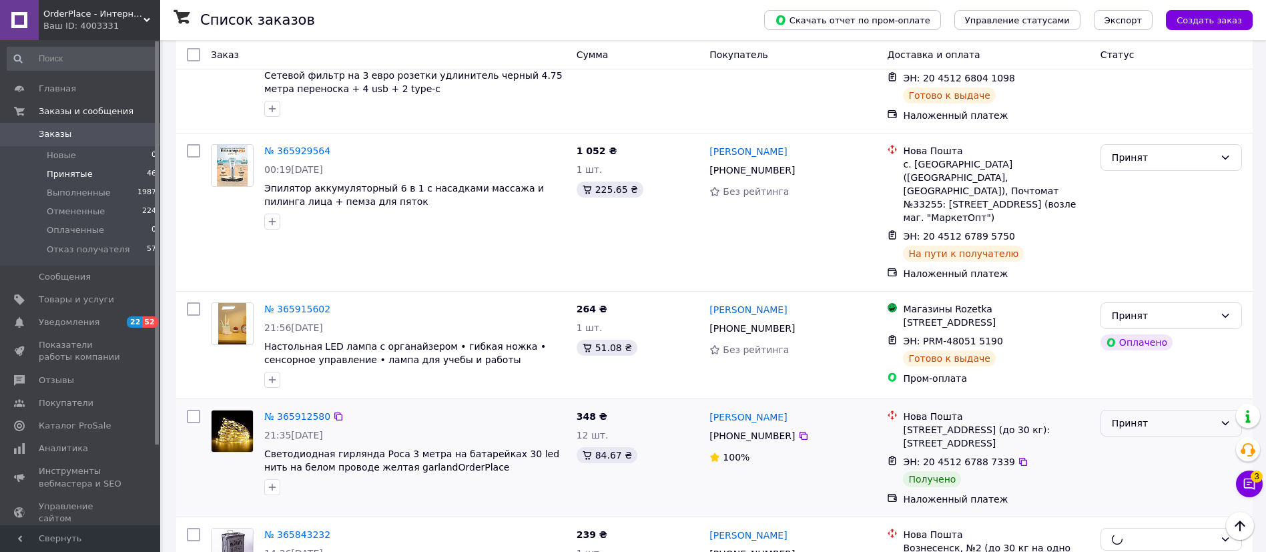
click at [1127, 416] on div "Принят" at bounding box center [1163, 423] width 103 height 15
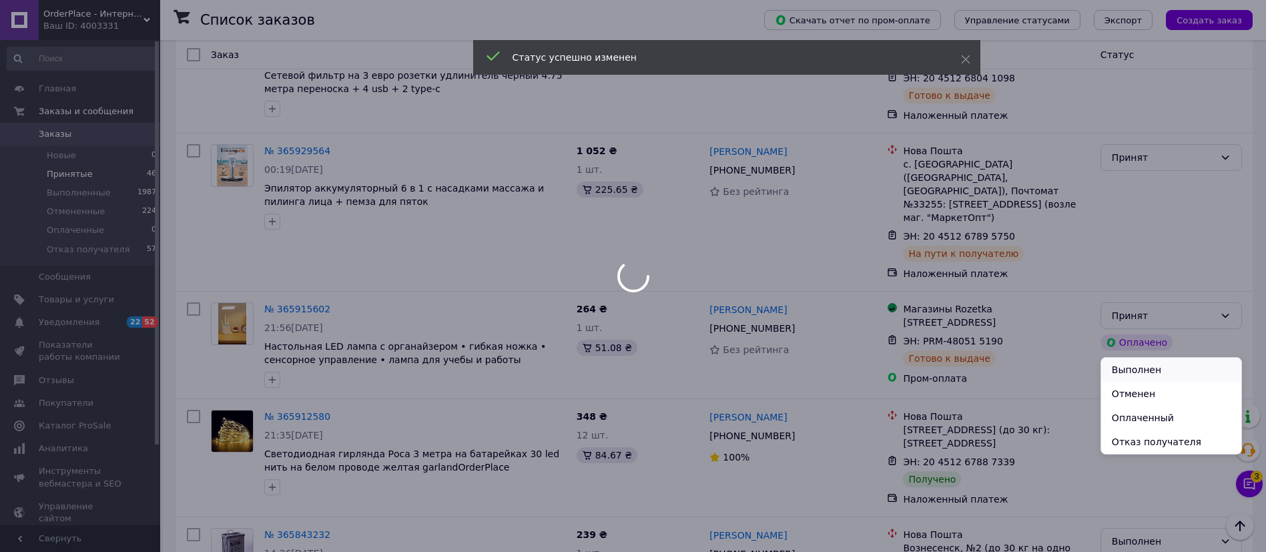
click at [1124, 367] on li "Выполнен" at bounding box center [1171, 370] width 140 height 24
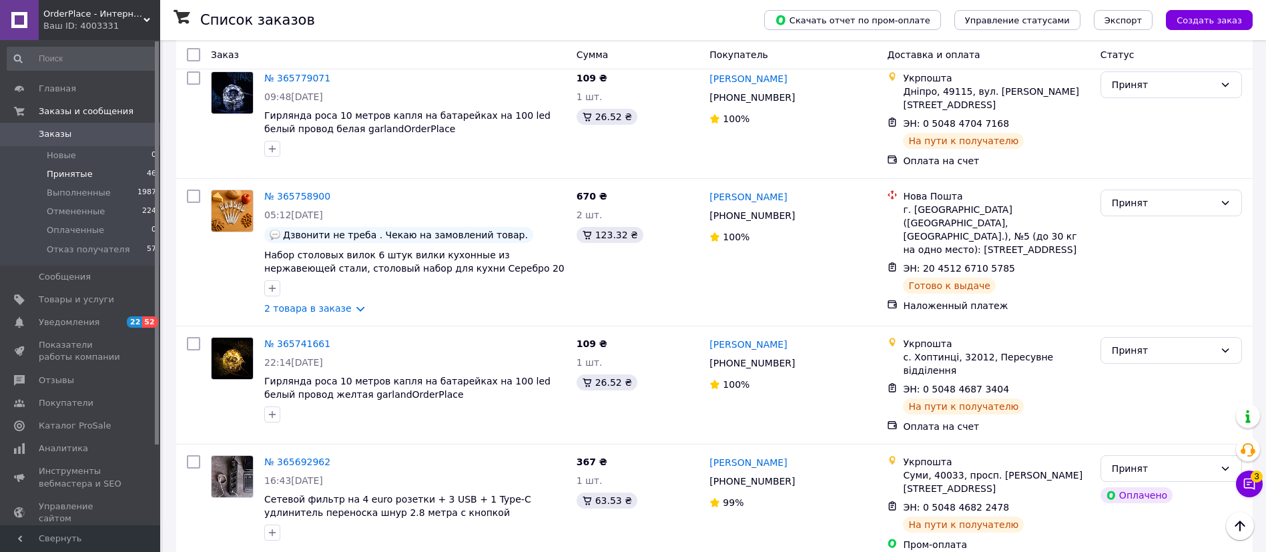
scroll to position [2097, 0]
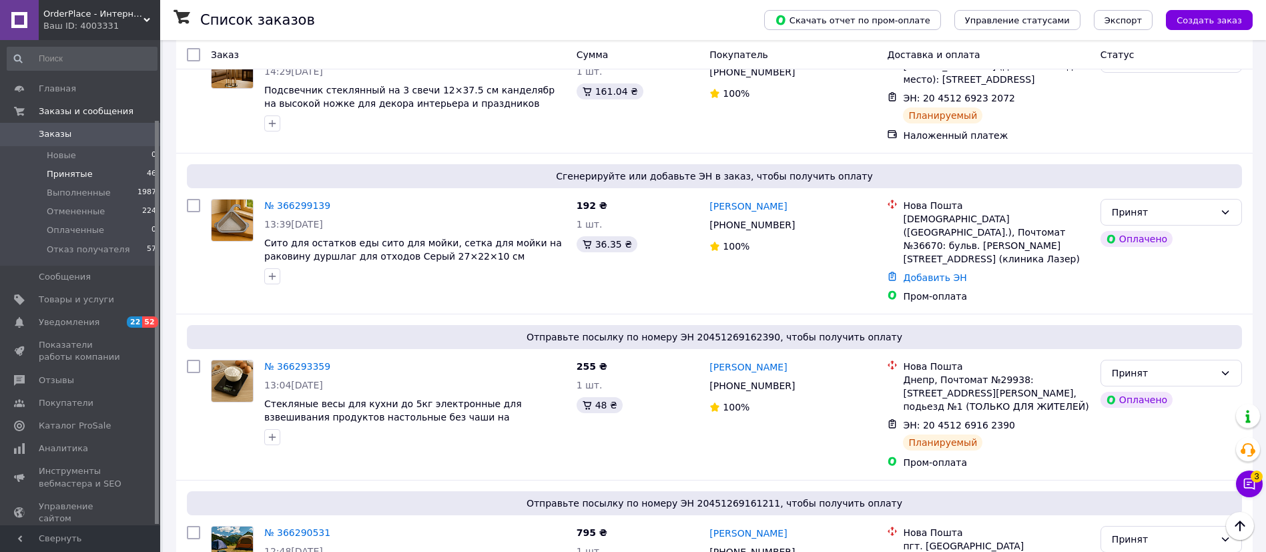
scroll to position [96, 0]
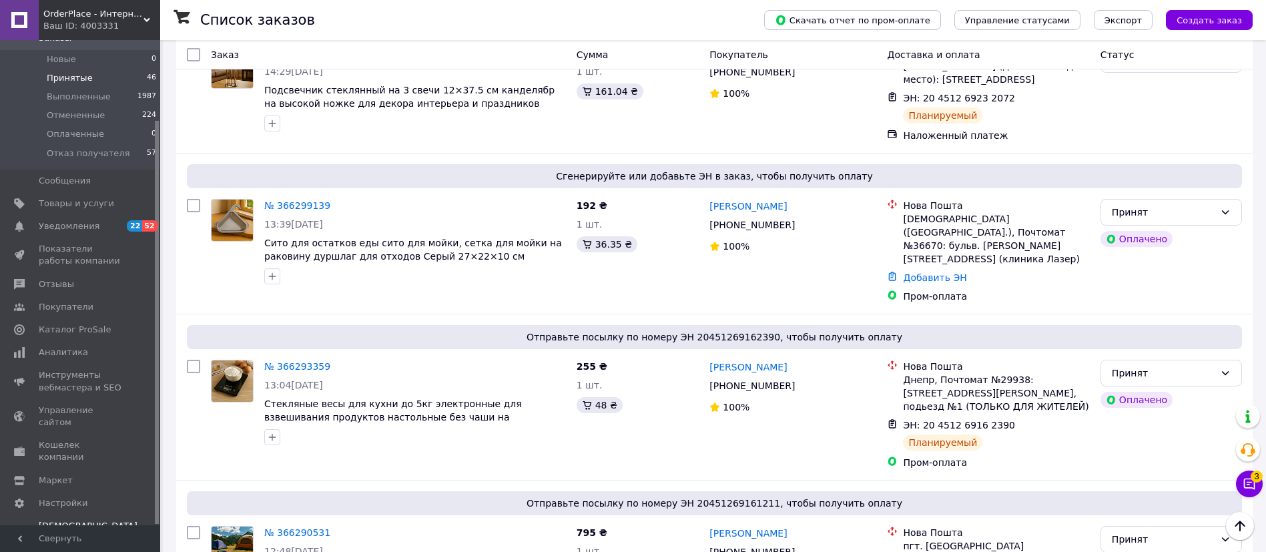
click at [76, 520] on span "Тарифы и счета Prom топ" at bounding box center [88, 538] width 99 height 37
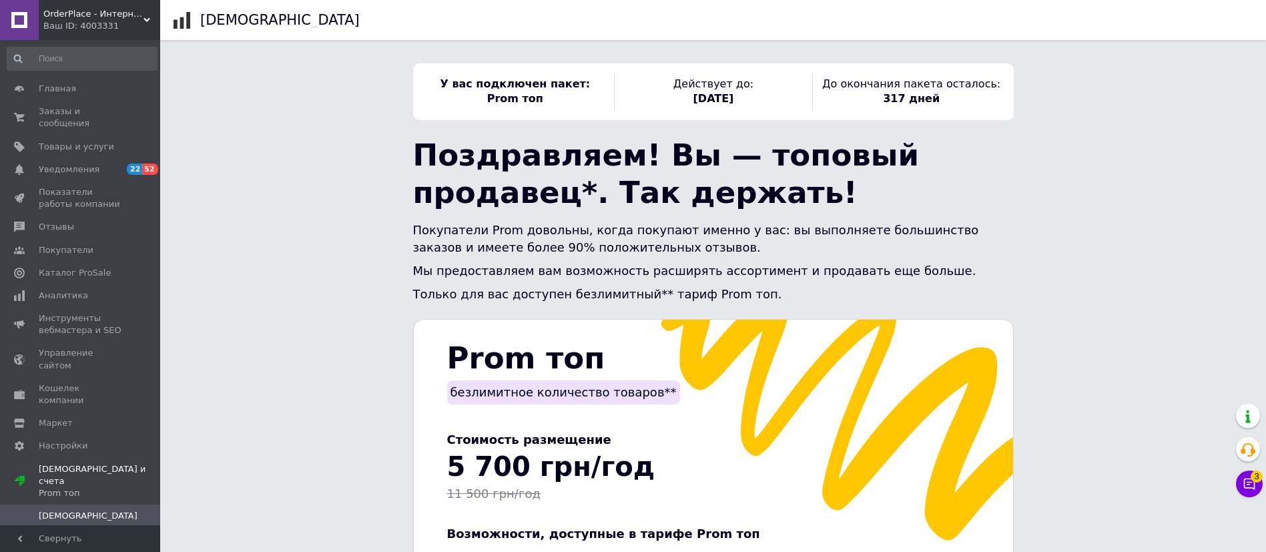
click at [73, 533] on span "Счета" at bounding box center [81, 539] width 85 height 12
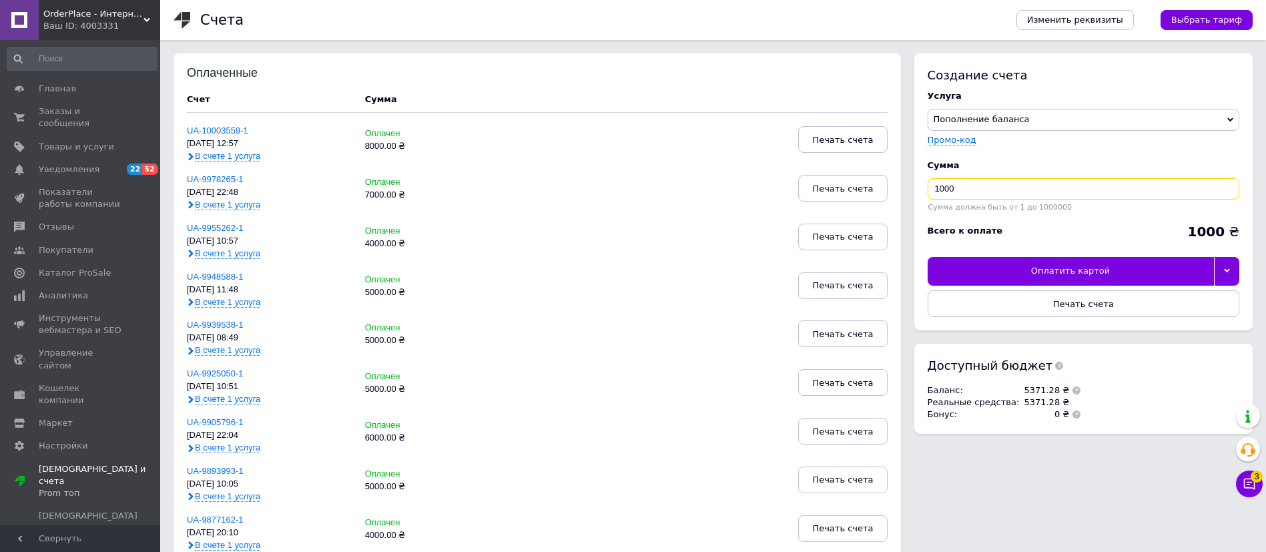
click at [1015, 198] on input "1000" at bounding box center [1084, 188] width 312 height 21
type input "5000"
click at [1229, 262] on div at bounding box center [1227, 271] width 26 height 28
click at [1070, 298] on div "Другие способы оплаты" at bounding box center [1083, 302] width 297 height 12
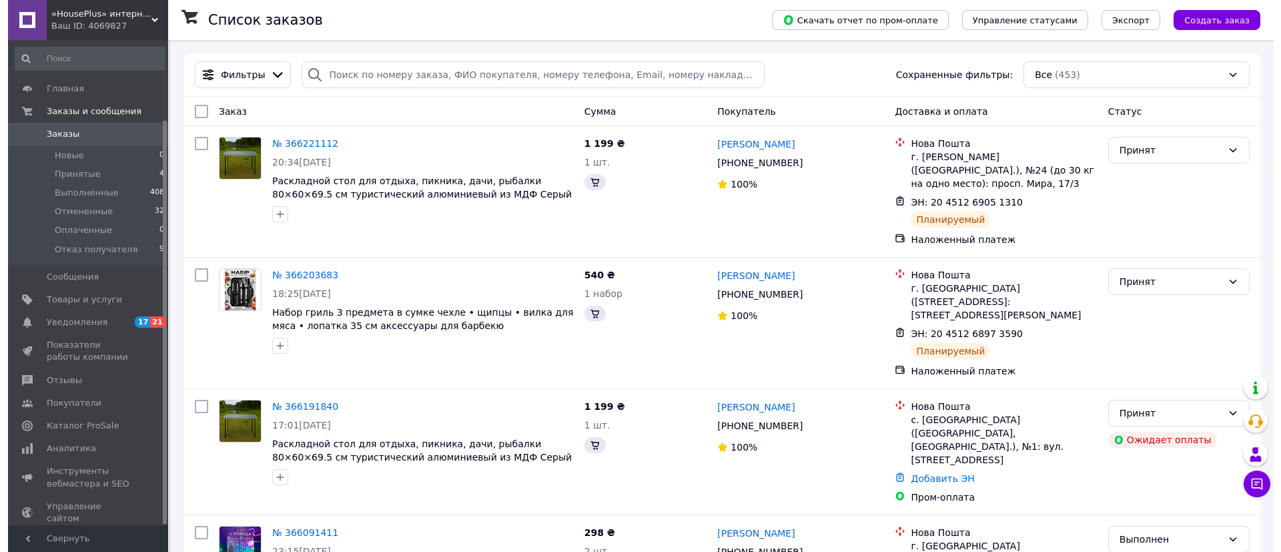
scroll to position [96, 0]
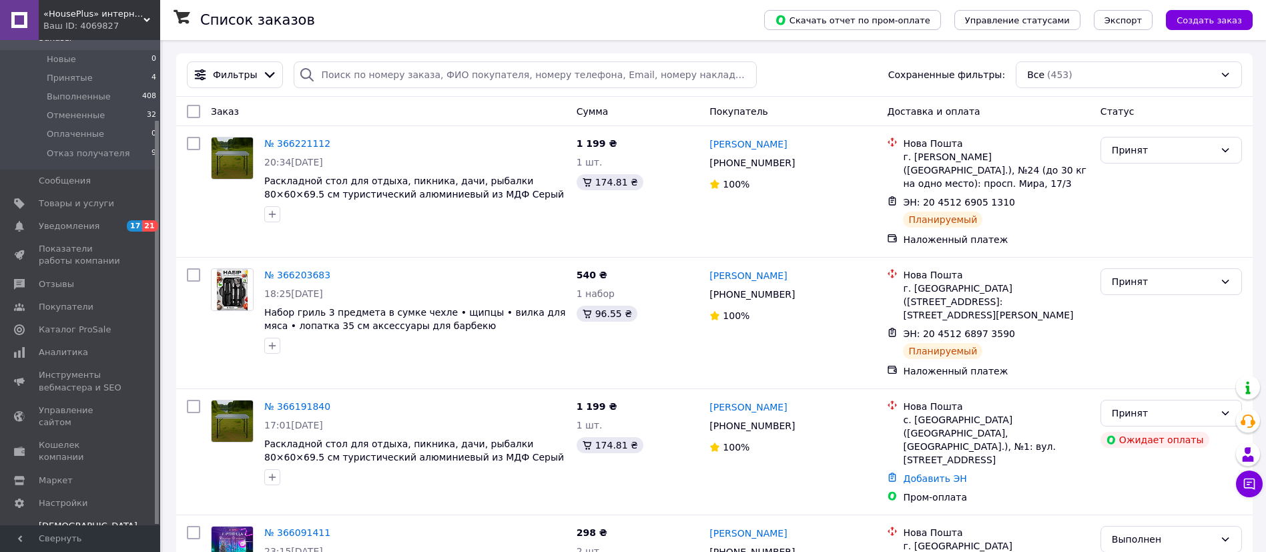
drag, startPoint x: 100, startPoint y: 425, endPoint x: 86, endPoint y: 506, distance: 82.0
click at [86, 520] on span "Тарифы и счета Prom микс 1 000" at bounding box center [88, 538] width 99 height 37
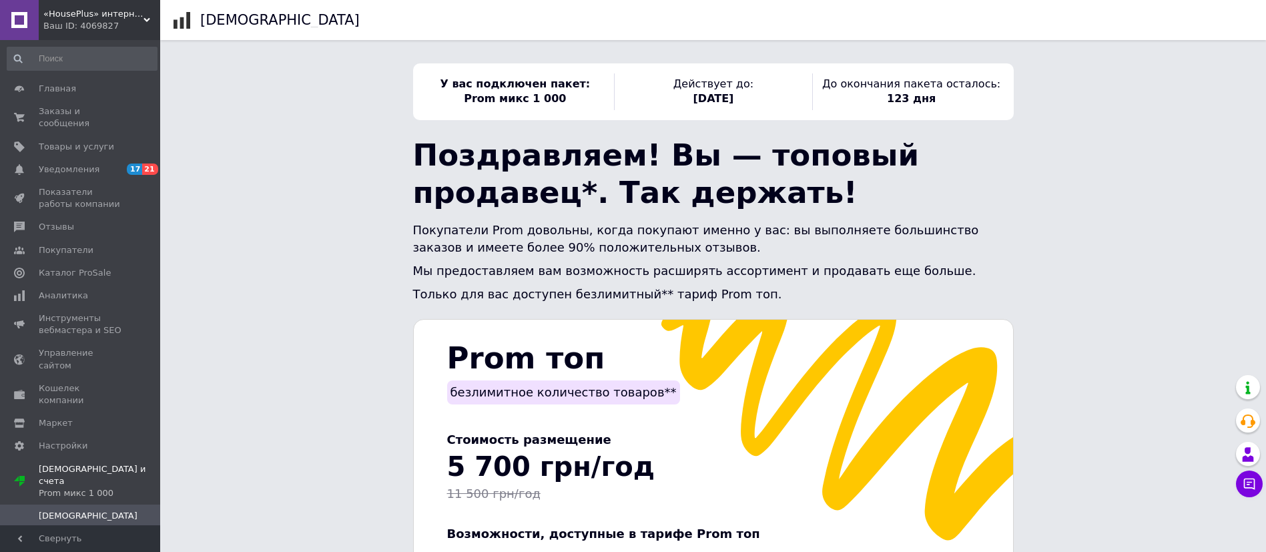
click at [71, 527] on link "Счета" at bounding box center [82, 538] width 164 height 23
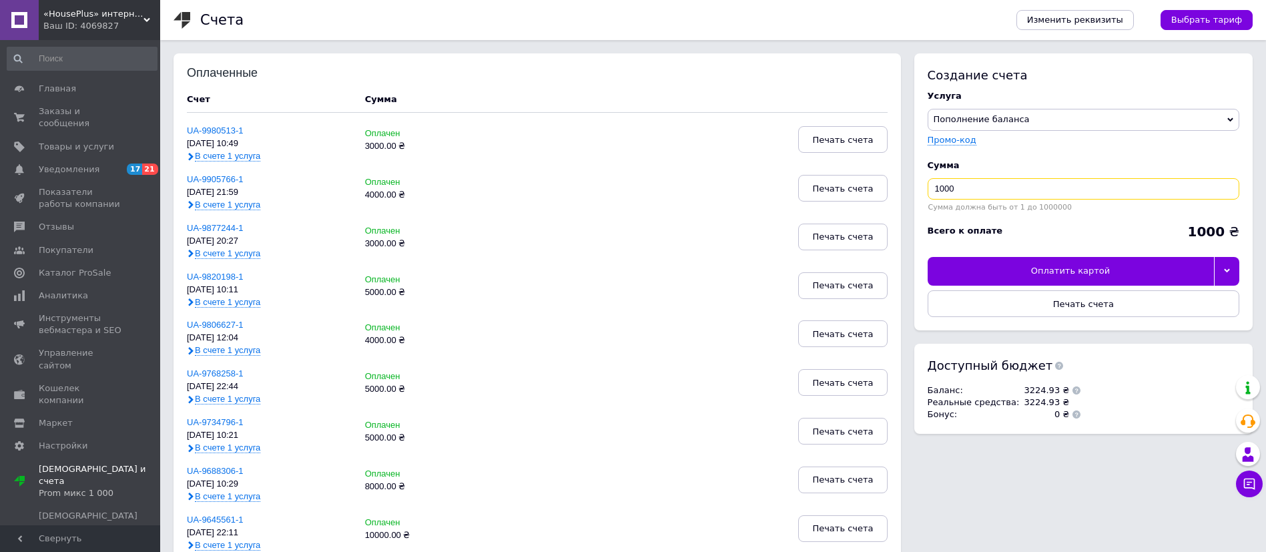
click at [963, 185] on input "1000" at bounding box center [1084, 188] width 312 height 21
click at [74, 104] on link "Заказы и сообщения 0 0" at bounding box center [82, 117] width 164 height 35
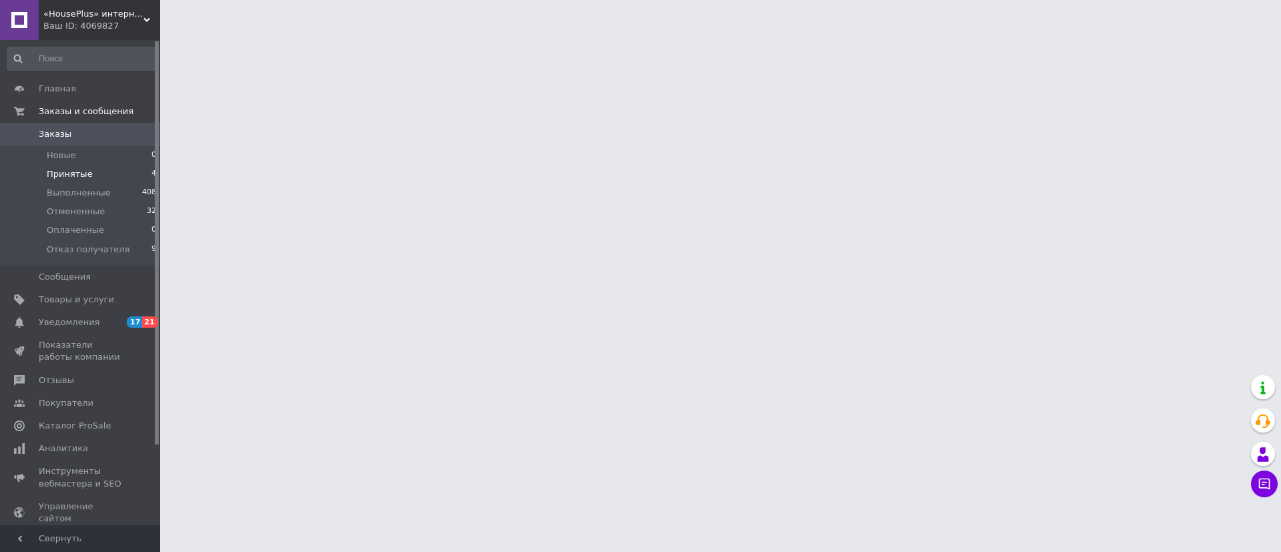
click at [87, 165] on li "Принятые 4" at bounding box center [82, 174] width 164 height 19
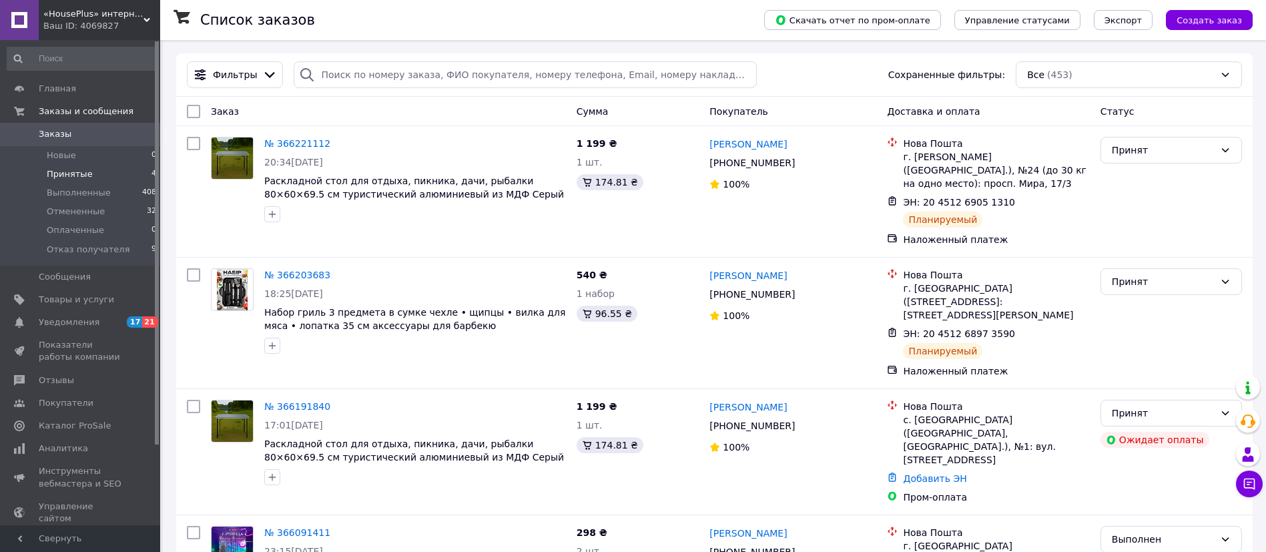
click at [87, 176] on li "Принятые 4" at bounding box center [82, 174] width 164 height 19
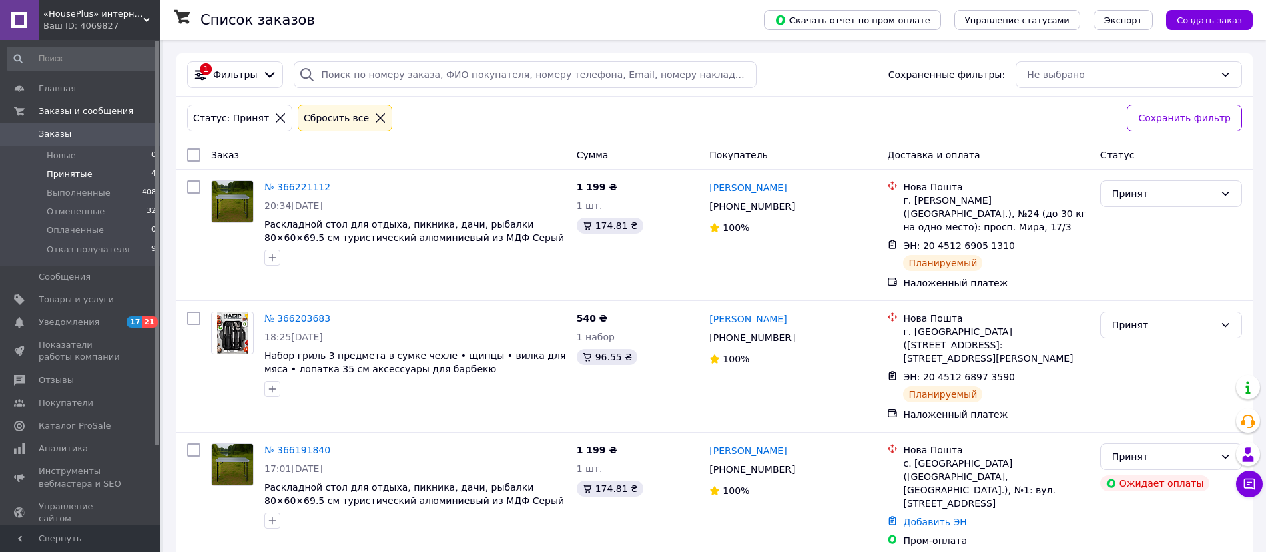
click at [105, 174] on li "Принятые 4" at bounding box center [82, 174] width 164 height 19
click at [89, 89] on span "Главная" at bounding box center [81, 89] width 85 height 12
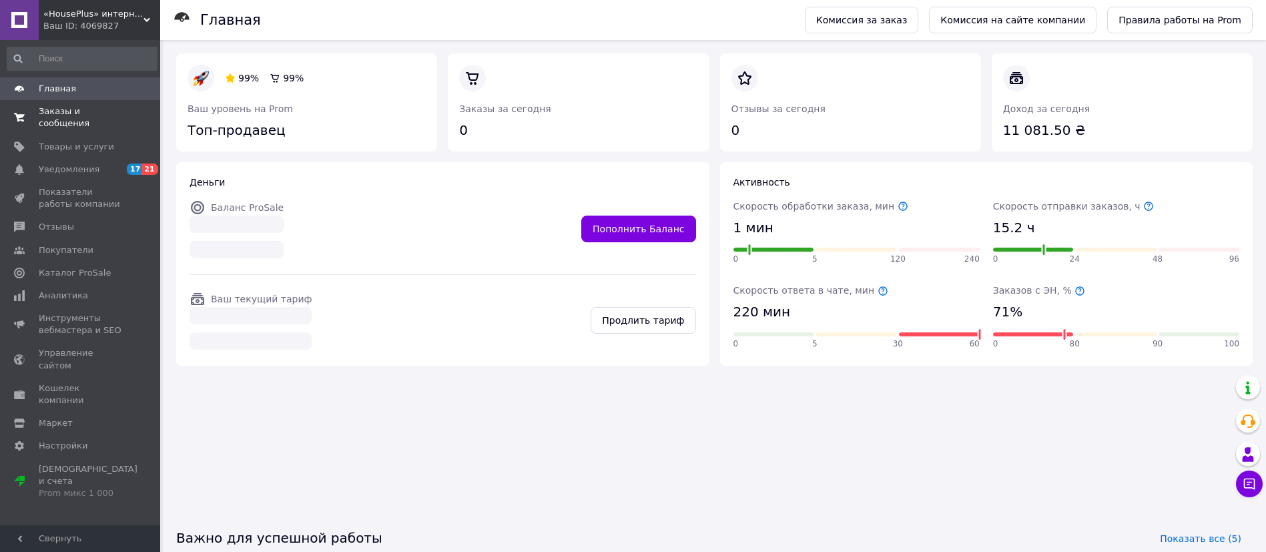
click at [105, 114] on span "Заказы и сообщения" at bounding box center [81, 117] width 85 height 24
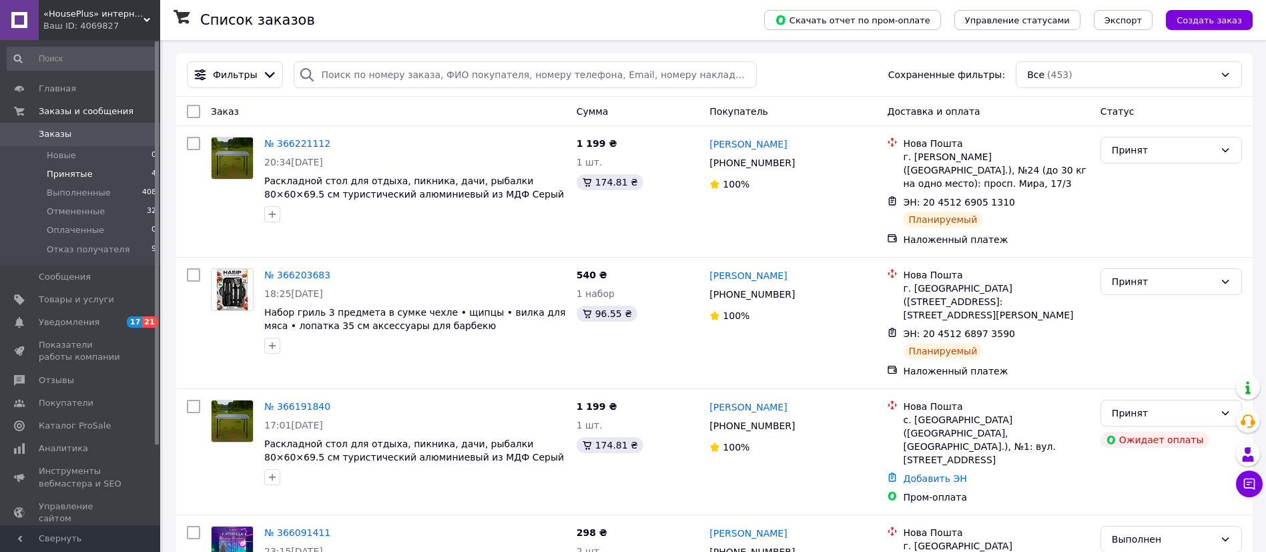
click at [103, 170] on li "Принятые 4" at bounding box center [82, 174] width 164 height 19
